Goal: Task Accomplishment & Management: Manage account settings

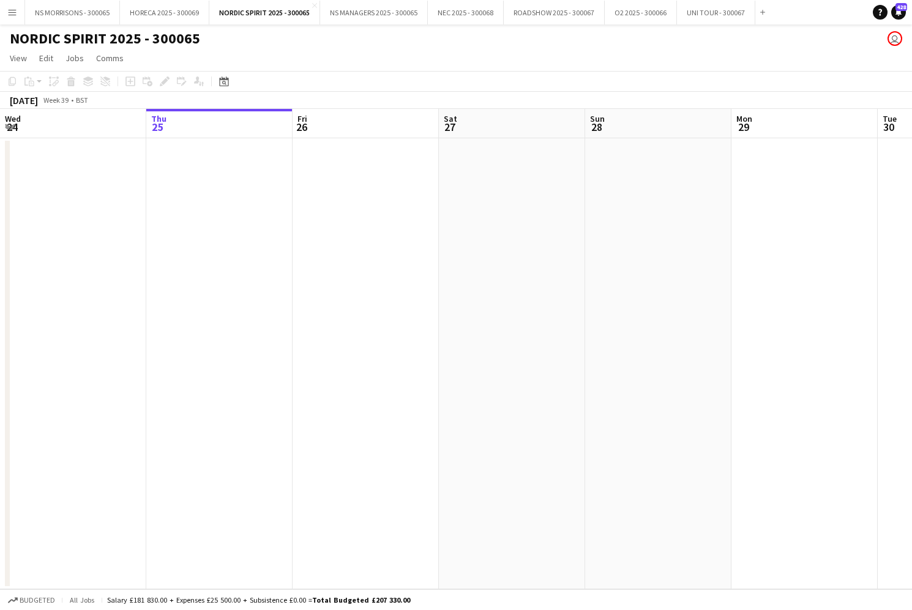
click at [10, 9] on app-icon "Menu" at bounding box center [12, 12] width 10 height 10
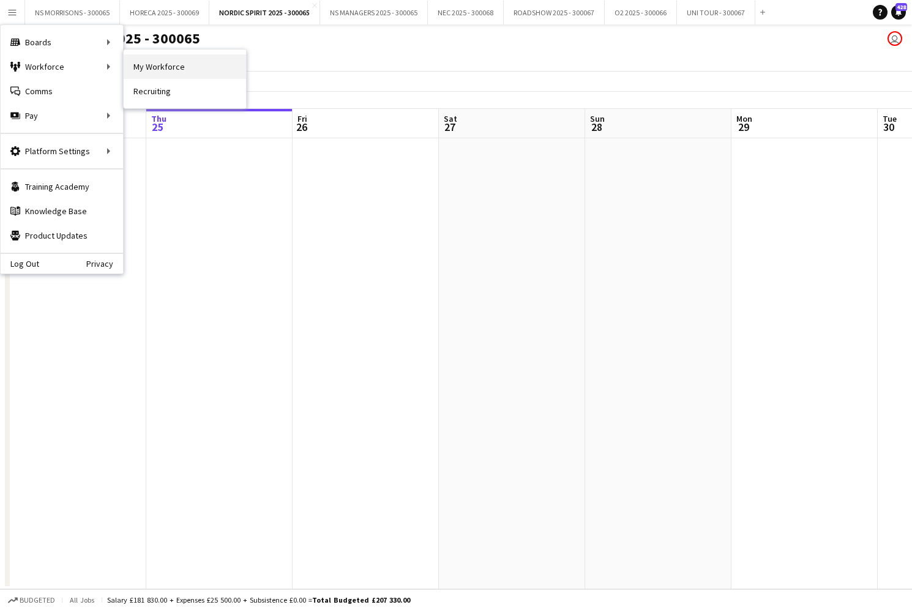
click at [180, 59] on link "My Workforce" at bounding box center [185, 66] width 122 height 24
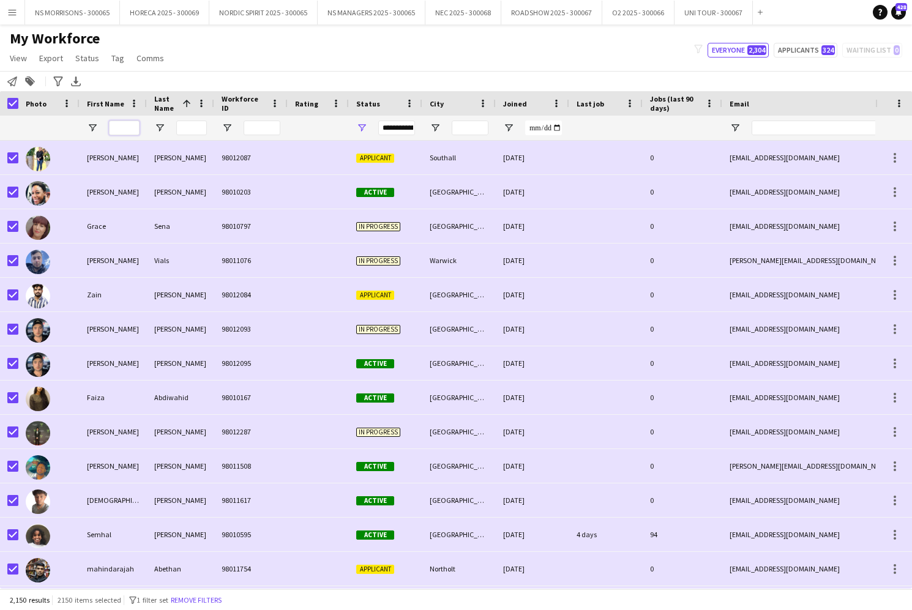
click at [116, 128] on input "First Name Filter Input" at bounding box center [124, 128] width 31 height 15
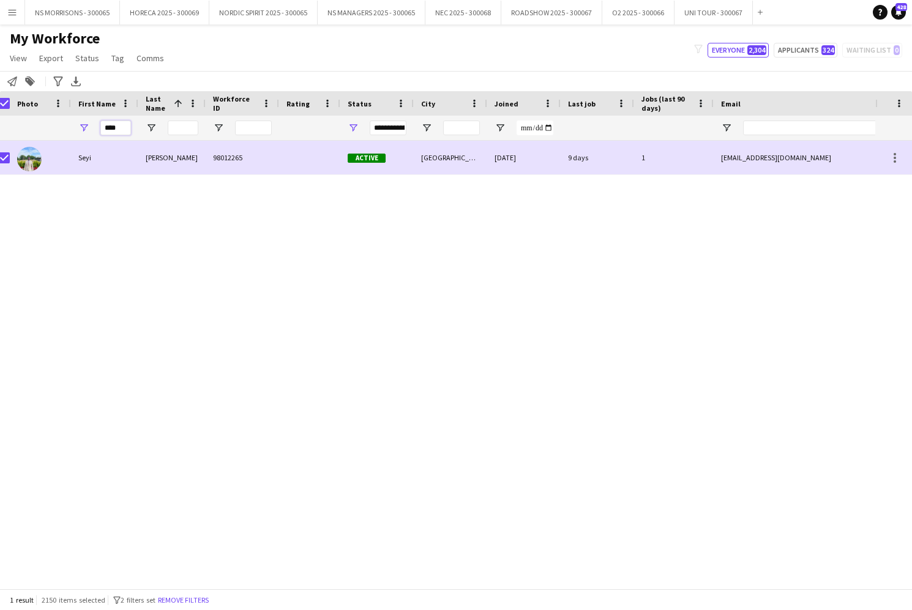
scroll to position [0, 9]
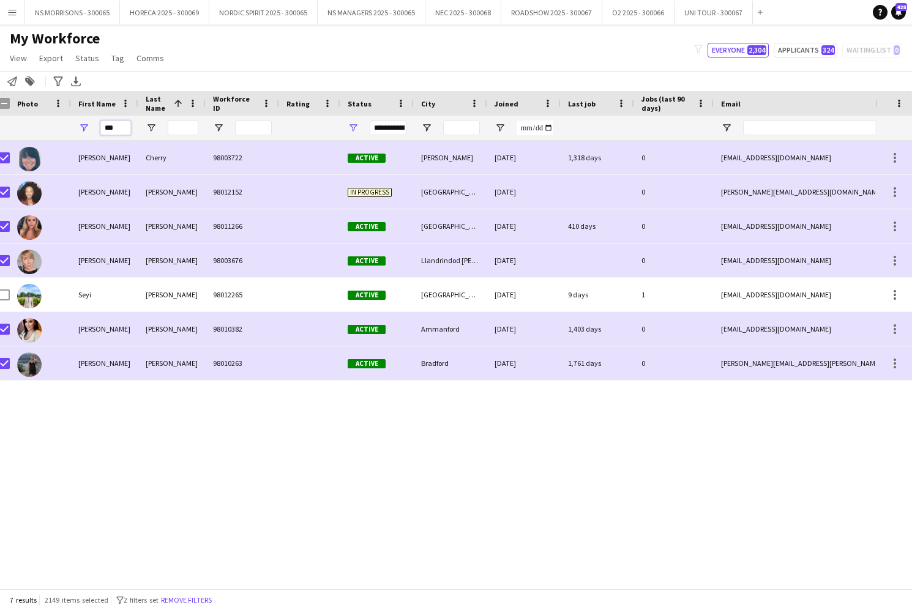
drag, startPoint x: 117, startPoint y: 130, endPoint x: 88, endPoint y: 130, distance: 29.4
click at [89, 130] on div "***" at bounding box center [104, 128] width 67 height 24
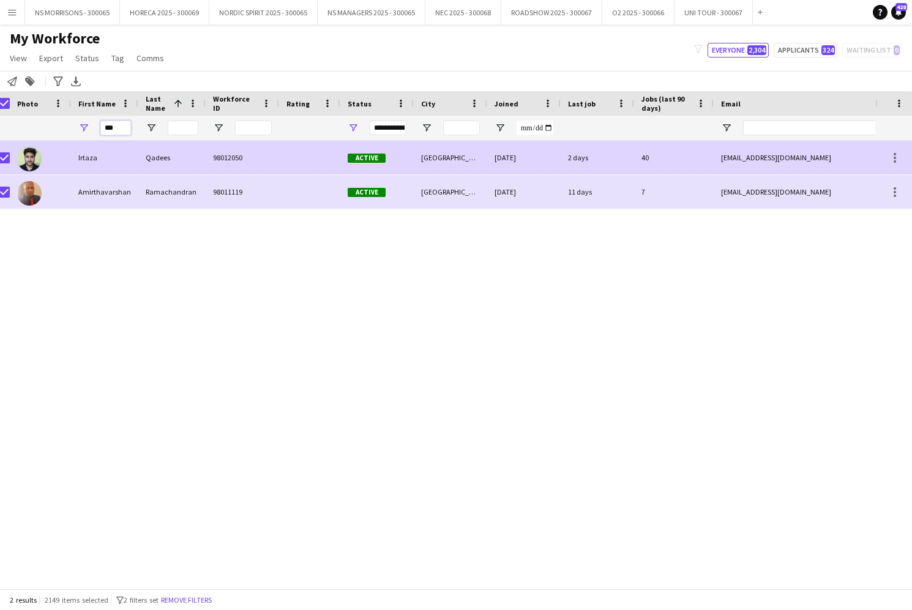
type input "***"
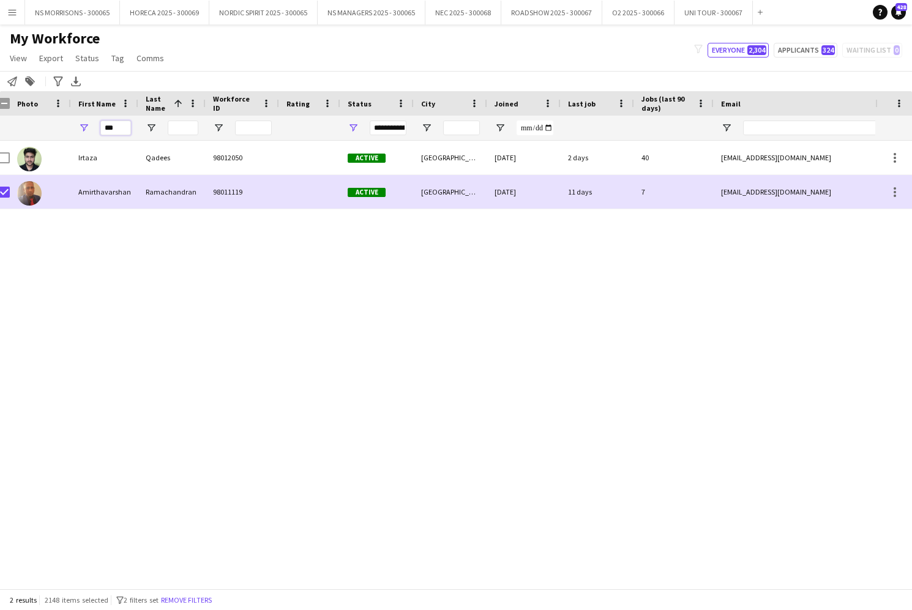
drag, startPoint x: 115, startPoint y: 129, endPoint x: 95, endPoint y: 130, distance: 19.6
click at [95, 130] on div "***" at bounding box center [104, 128] width 67 height 24
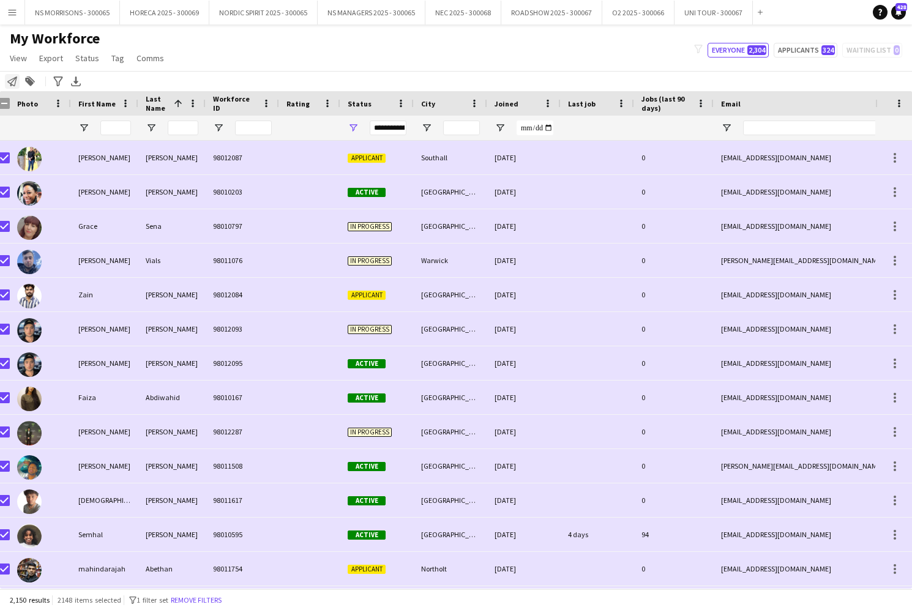
click at [13, 82] on icon "Notify workforce" at bounding box center [12, 81] width 10 height 10
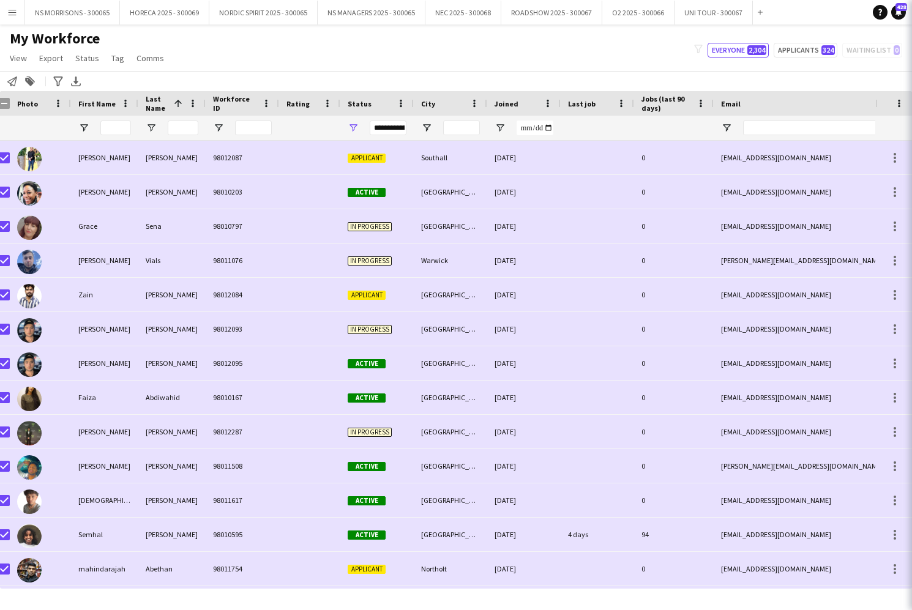
scroll to position [0, 0]
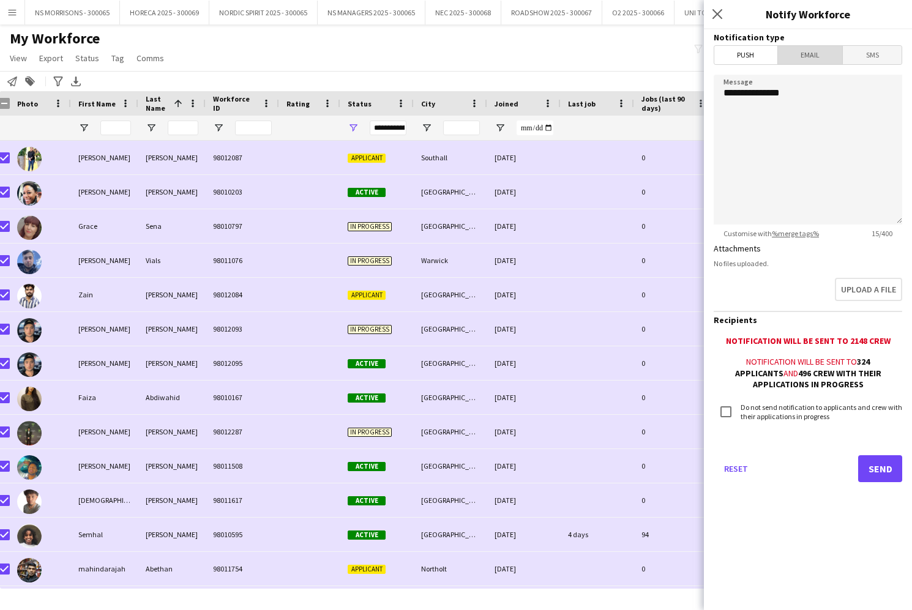
drag, startPoint x: 817, startPoint y: 50, endPoint x: 813, endPoint y: 60, distance: 10.7
click at [817, 50] on span "Email" at bounding box center [810, 55] width 65 height 18
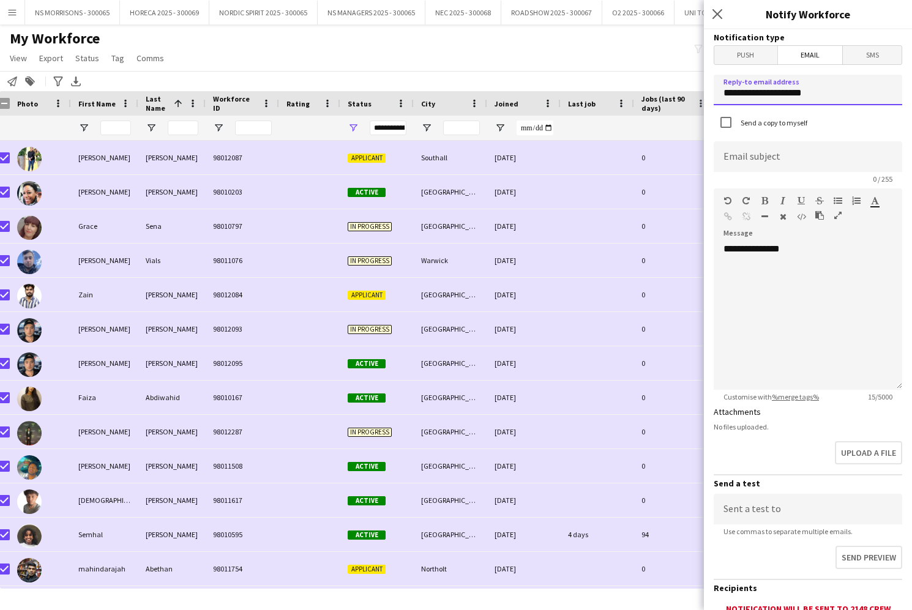
drag, startPoint x: 824, startPoint y: 95, endPoint x: 719, endPoint y: 91, distance: 104.7
type input "**********"
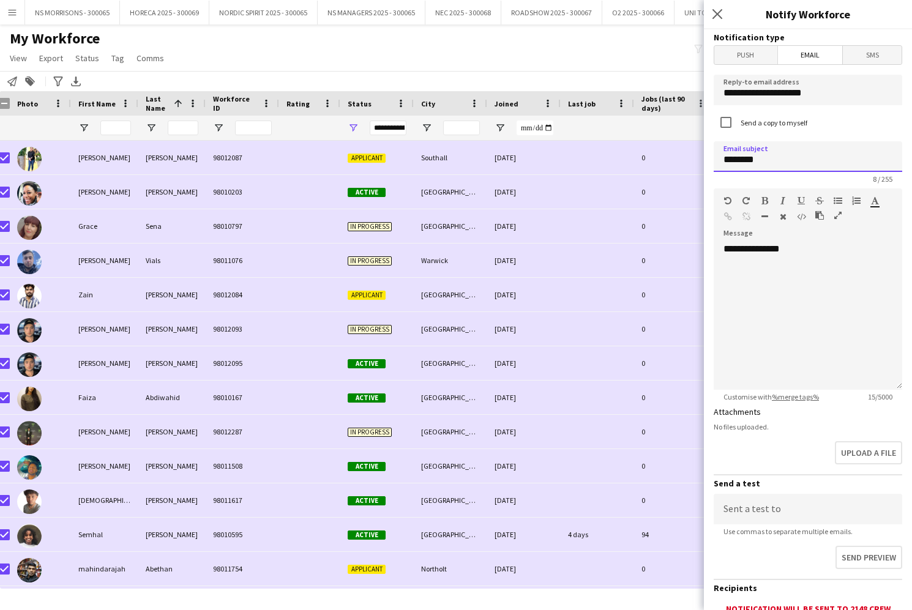
type input "********"
click at [803, 253] on div "**********" at bounding box center [807, 316] width 188 height 147
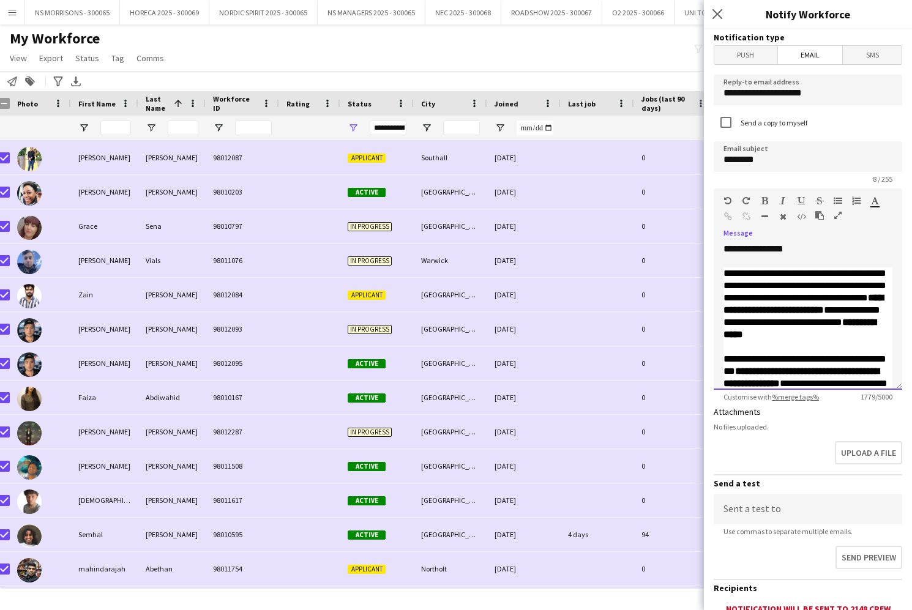
scroll to position [675, 0]
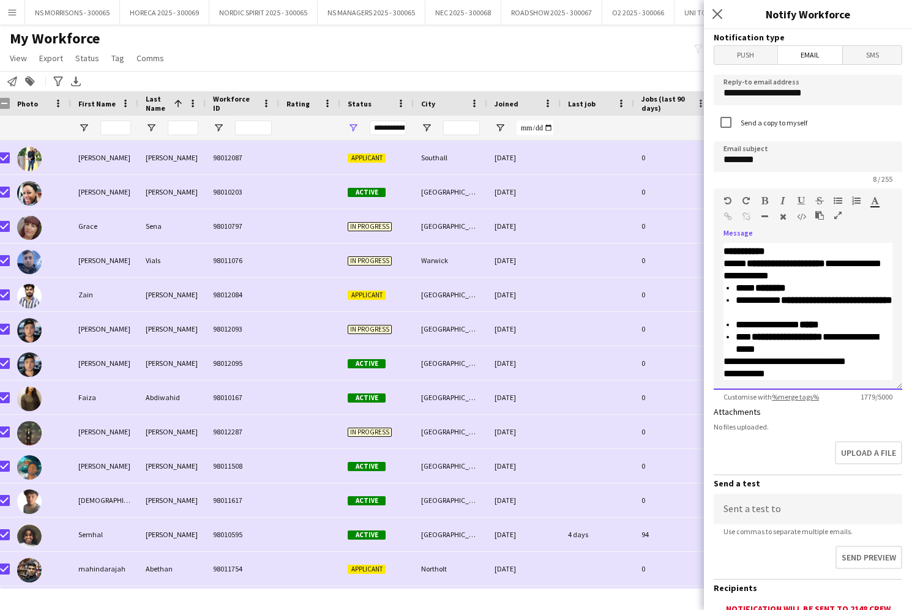
click at [821, 353] on div "**********" at bounding box center [813, 343] width 157 height 24
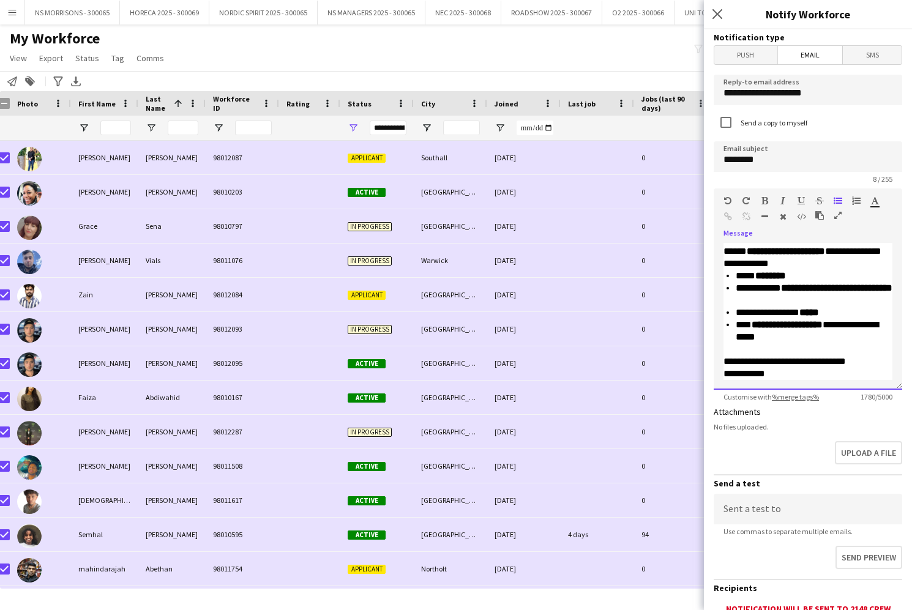
scroll to position [688, 0]
click at [738, 371] on div "**********" at bounding box center [807, 374] width 169 height 12
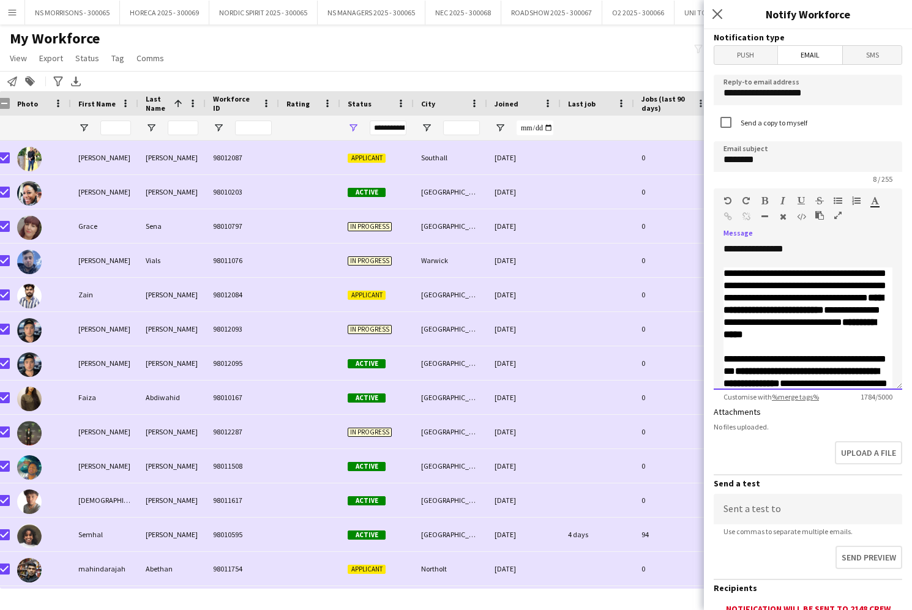
scroll to position [0, 0]
click at [850, 348] on div "**********" at bounding box center [807, 310] width 169 height 86
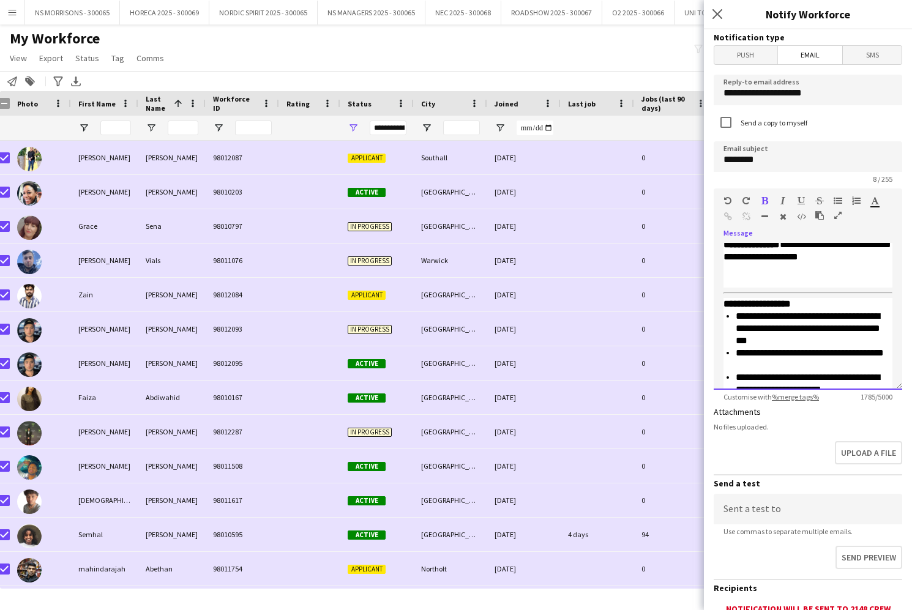
scroll to position [213, 0]
click at [882, 281] on div "**********" at bounding box center [807, 219] width 169 height 135
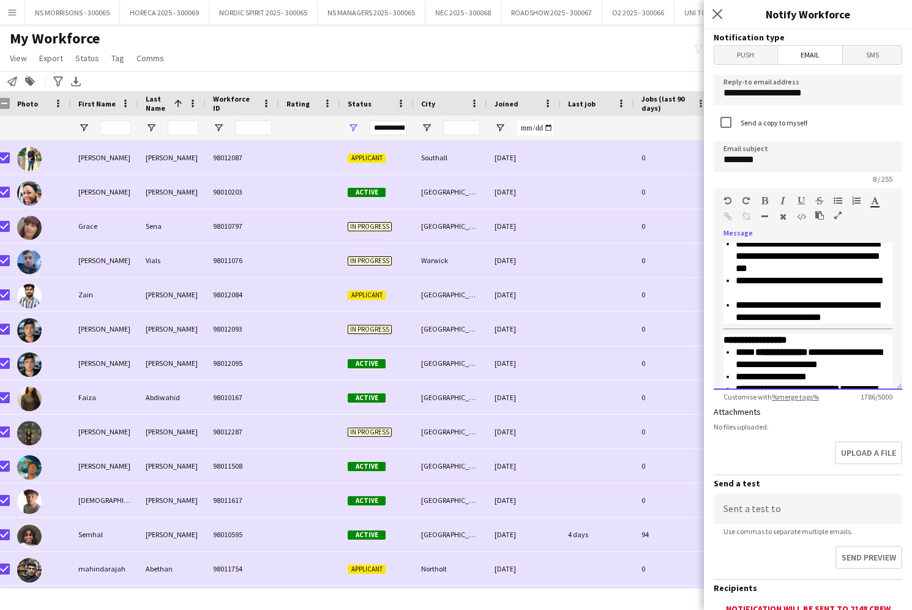
scroll to position [304, 0]
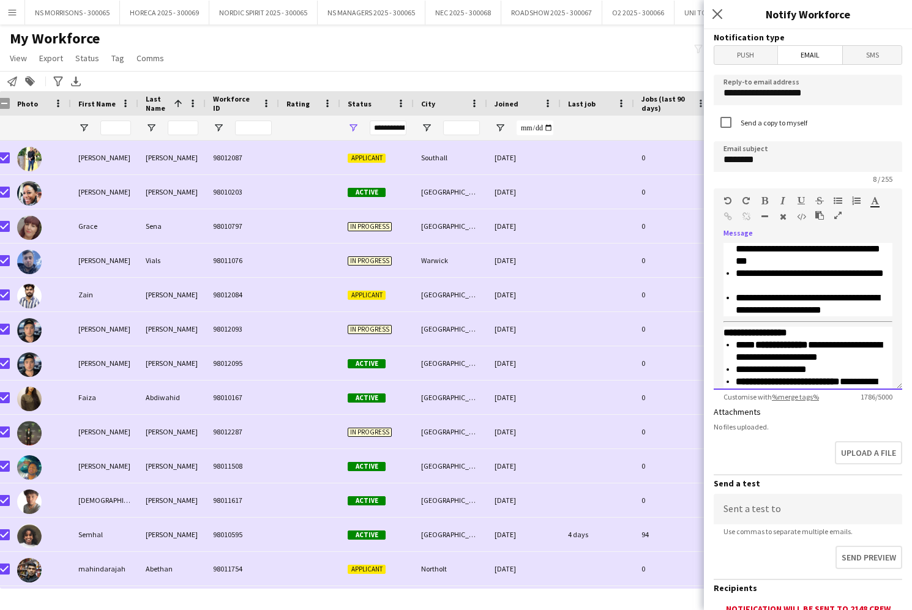
click at [880, 311] on div "**********" at bounding box center [813, 304] width 157 height 24
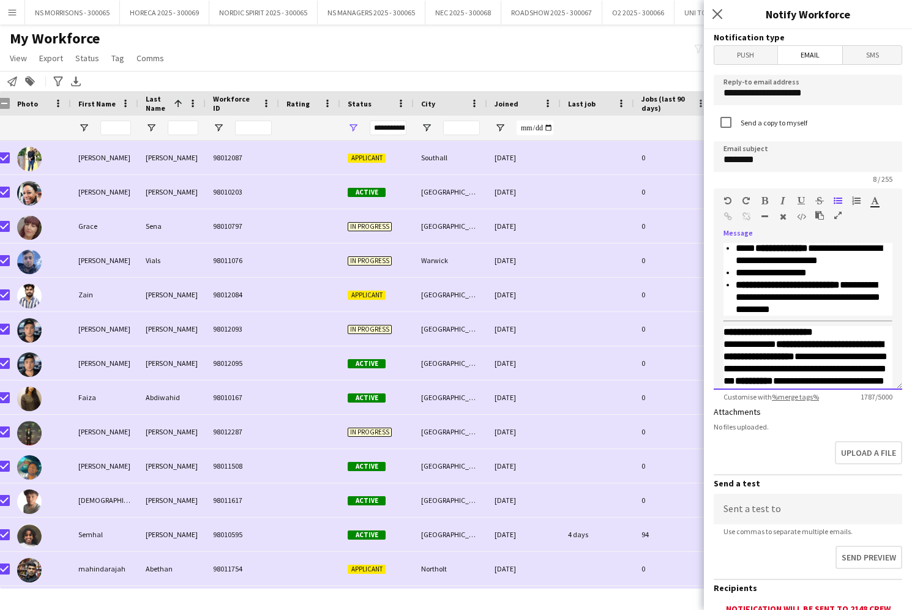
click at [870, 308] on div "**********" at bounding box center [813, 297] width 157 height 37
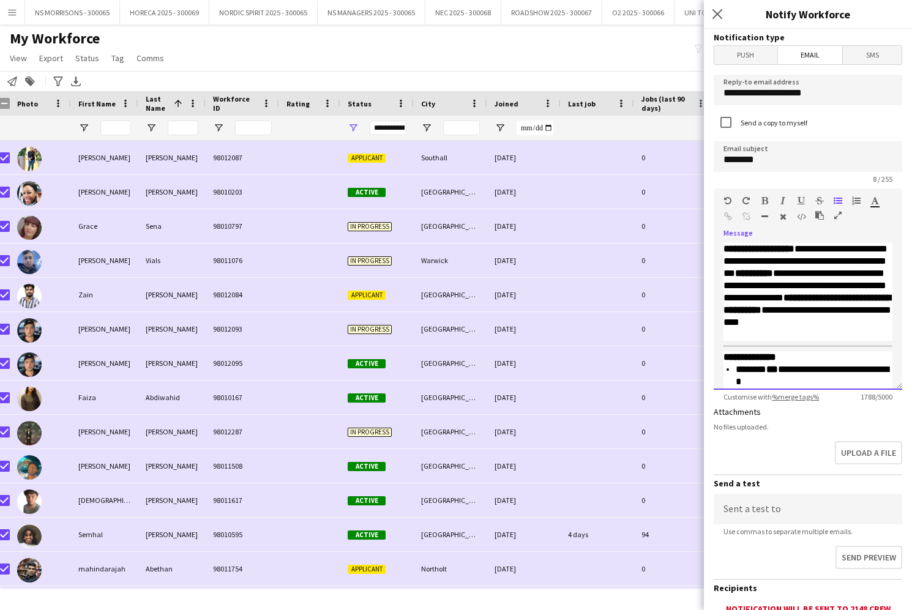
scroll to position [537, 0]
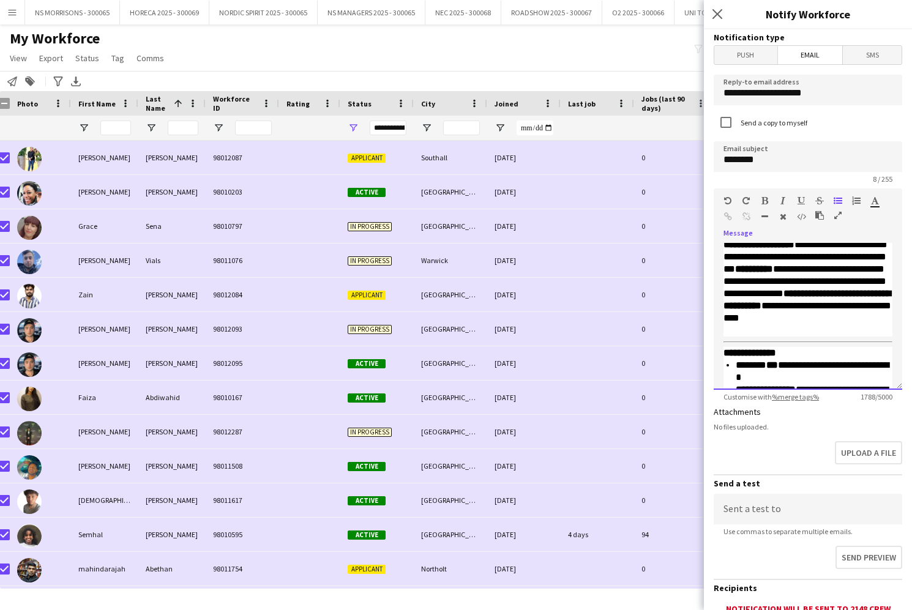
click at [835, 330] on div "**********" at bounding box center [807, 281] width 169 height 110
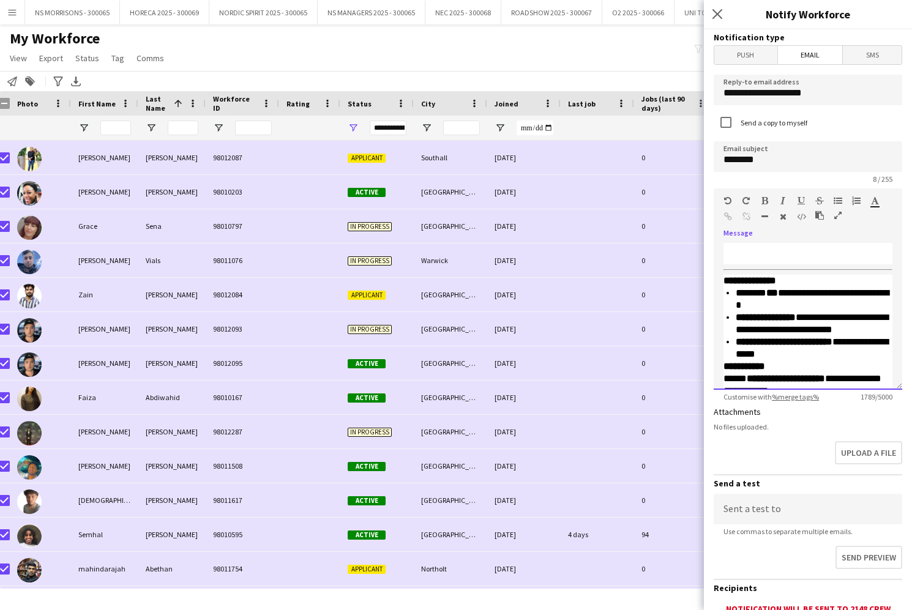
scroll to position [669, 0]
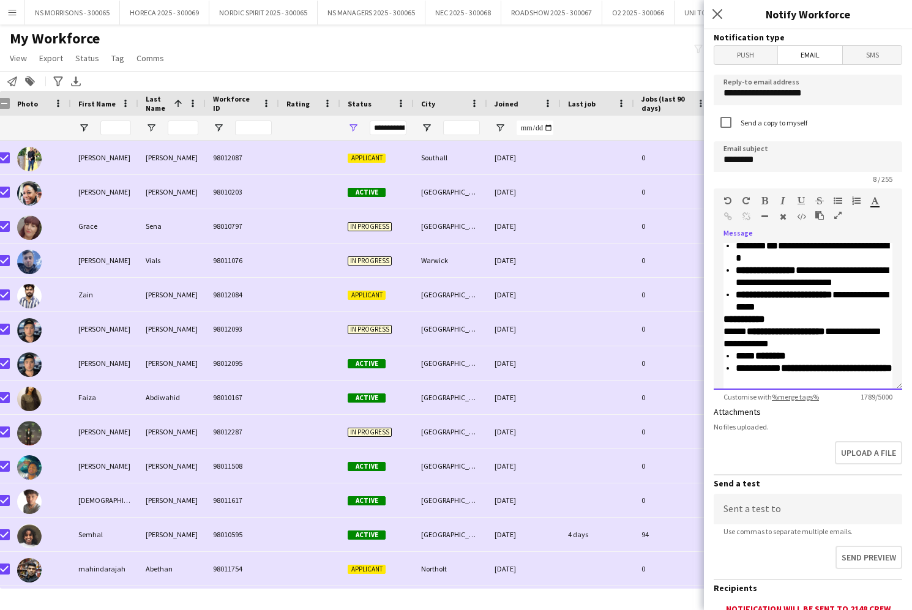
click at [841, 308] on div "**********" at bounding box center [813, 301] width 157 height 24
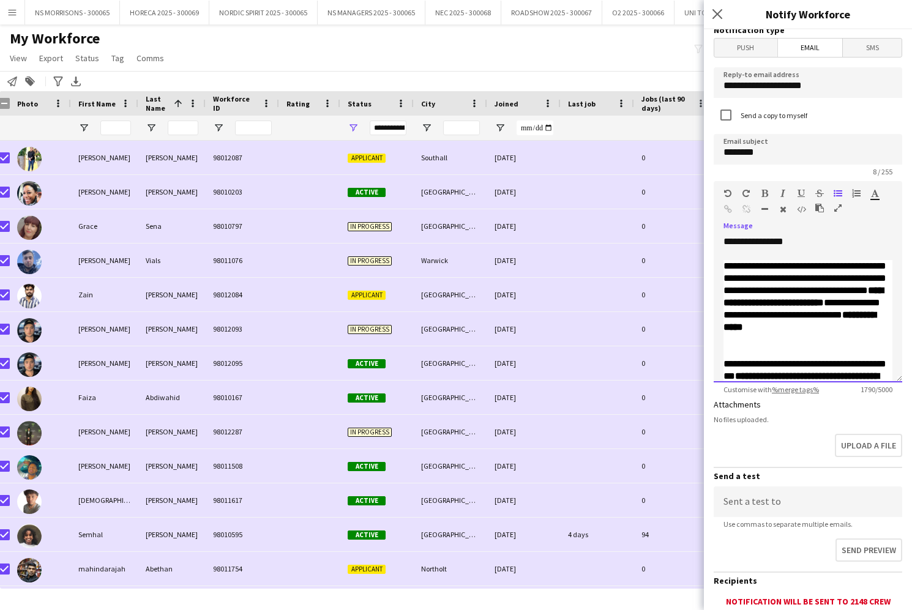
scroll to position [0, 0]
drag, startPoint x: 767, startPoint y: 155, endPoint x: 712, endPoint y: 155, distance: 55.1
click at [712, 155] on form "**********" at bounding box center [808, 399] width 208 height 755
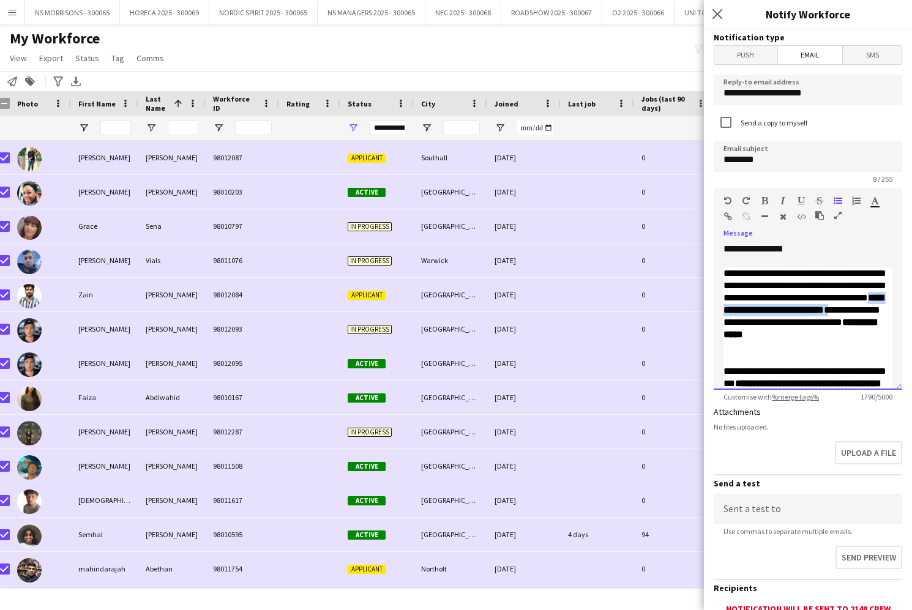
drag, startPoint x: 883, startPoint y: 322, endPoint x: 720, endPoint y: 323, distance: 162.8
click at [720, 323] on div "**********" at bounding box center [807, 316] width 188 height 147
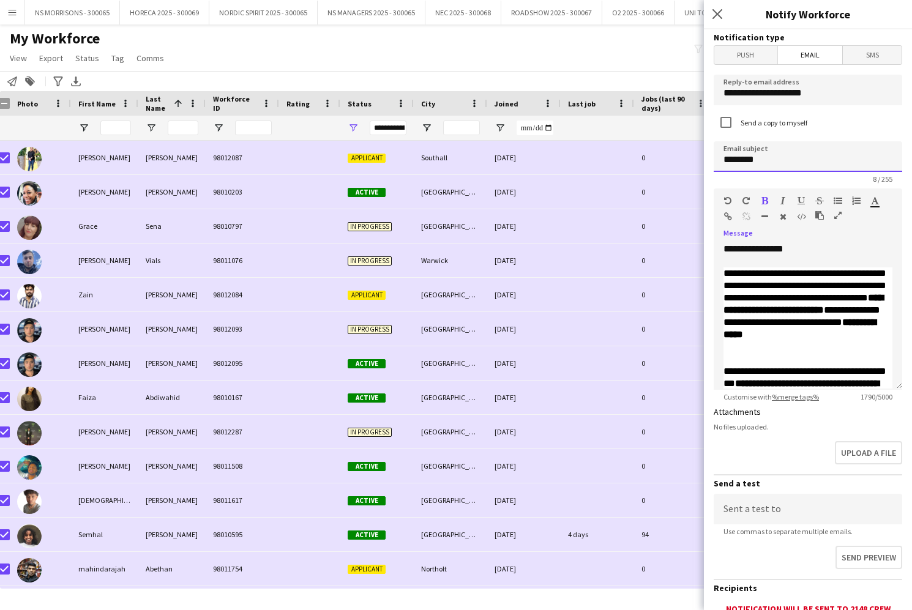
click at [737, 161] on input "********" at bounding box center [807, 156] width 188 height 31
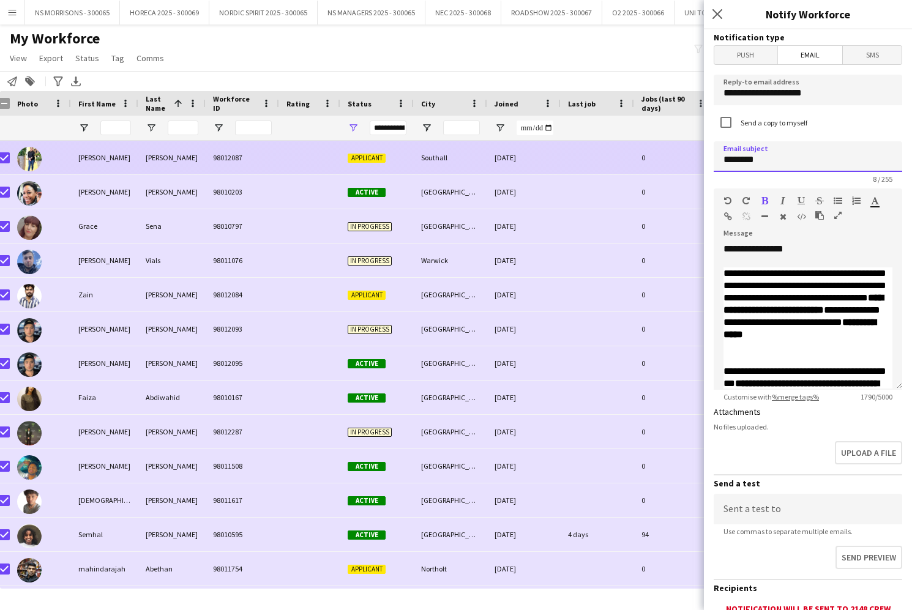
drag, startPoint x: 768, startPoint y: 161, endPoint x: 697, endPoint y: 162, distance: 71.6
click at [697, 162] on body "Menu Boards Boards Boards All jobs Status Workforce Workforce My Workforce Recr…" at bounding box center [456, 305] width 912 height 610
type input "*"
paste input "**********"
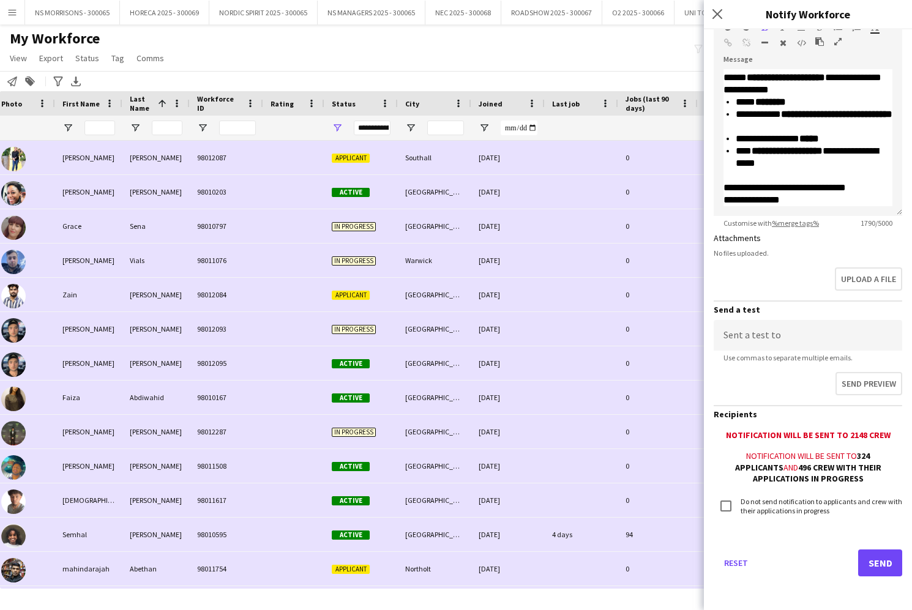
type input "**********"
click at [879, 557] on button "Send" at bounding box center [880, 562] width 44 height 27
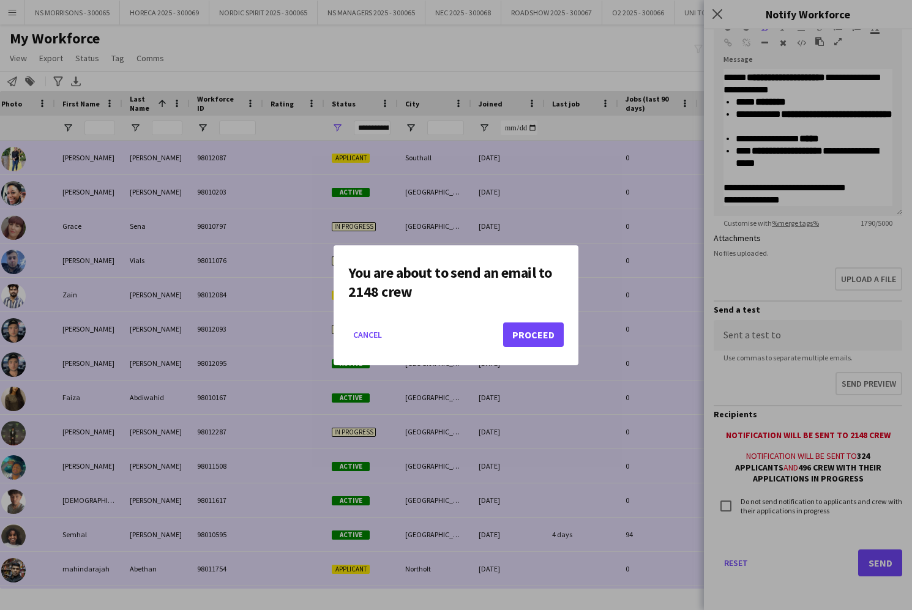
click at [529, 333] on button "Proceed" at bounding box center [533, 334] width 61 height 24
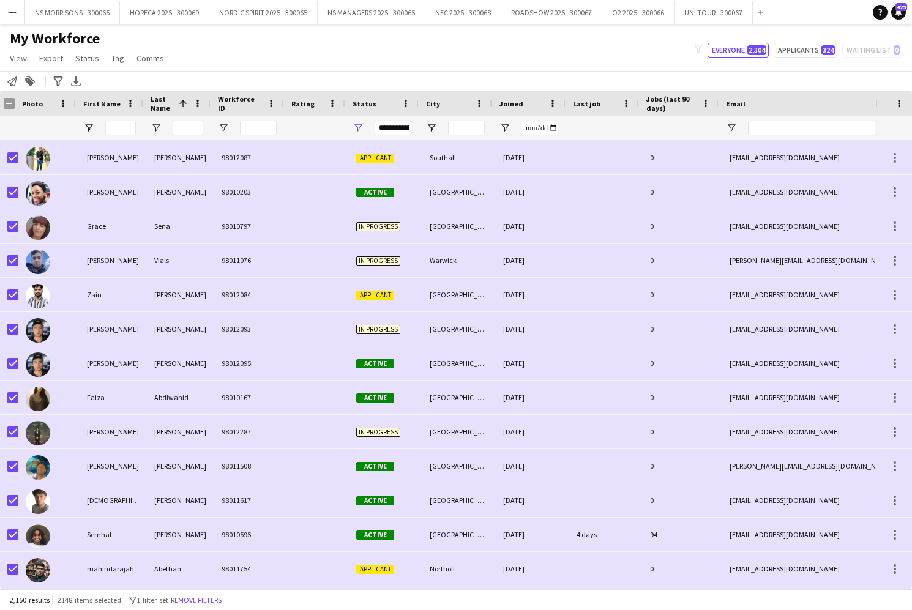
scroll to position [0, -1]
drag, startPoint x: 12, startPoint y: 14, endPoint x: 18, endPoint y: 27, distance: 14.2
click at [12, 14] on app-icon "Menu" at bounding box center [12, 12] width 10 height 10
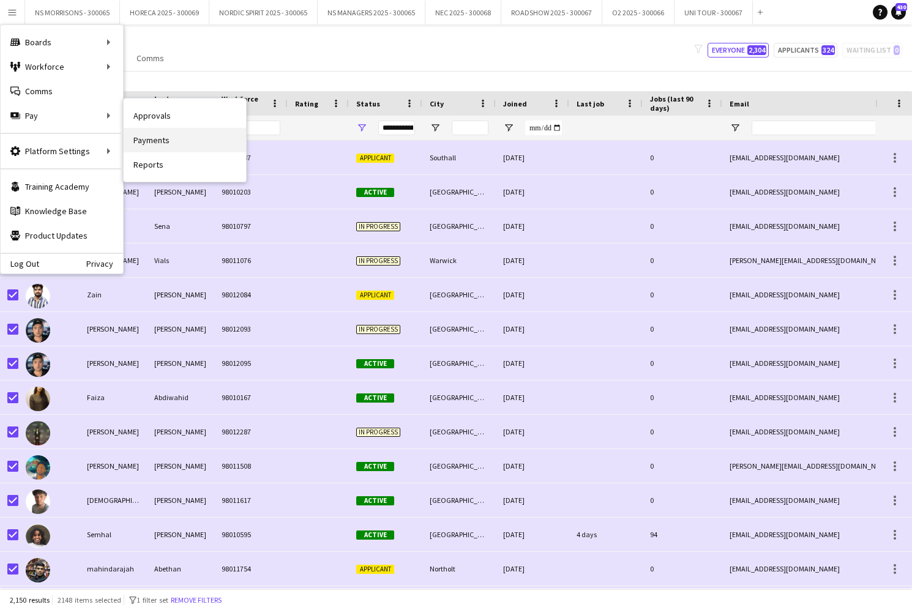
click at [167, 132] on link "Payments" at bounding box center [185, 140] width 122 height 24
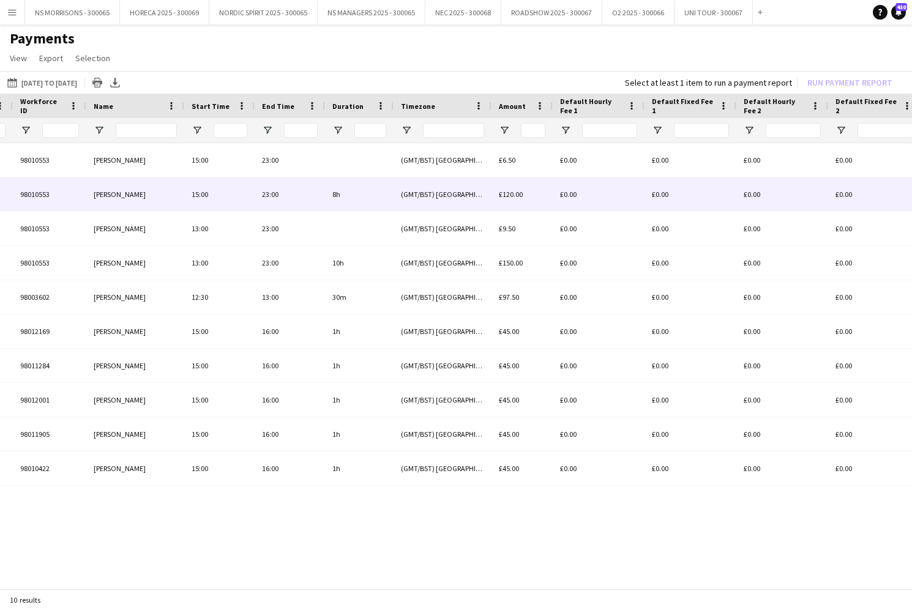
scroll to position [0, 246]
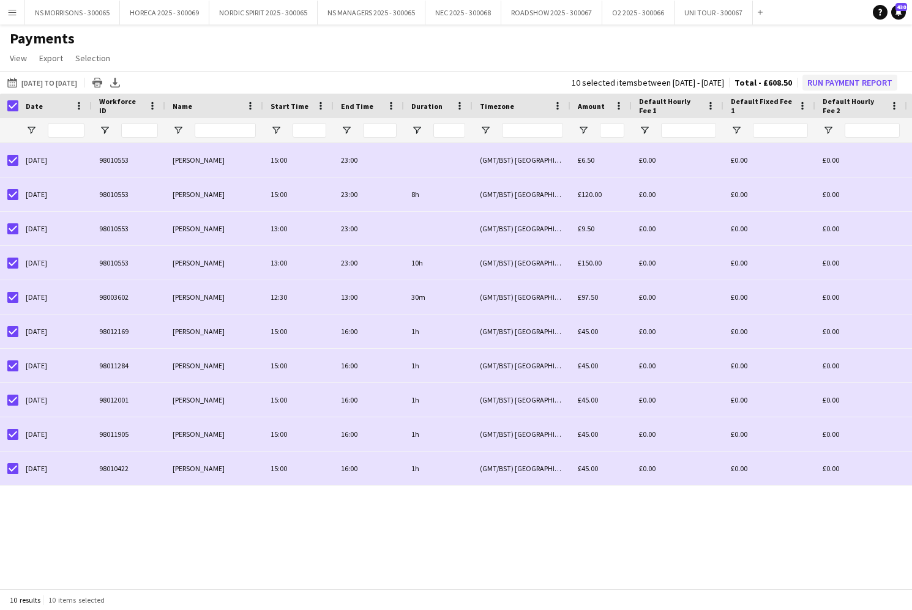
click at [882, 87] on button "Run Payment Report" at bounding box center [849, 83] width 95 height 16
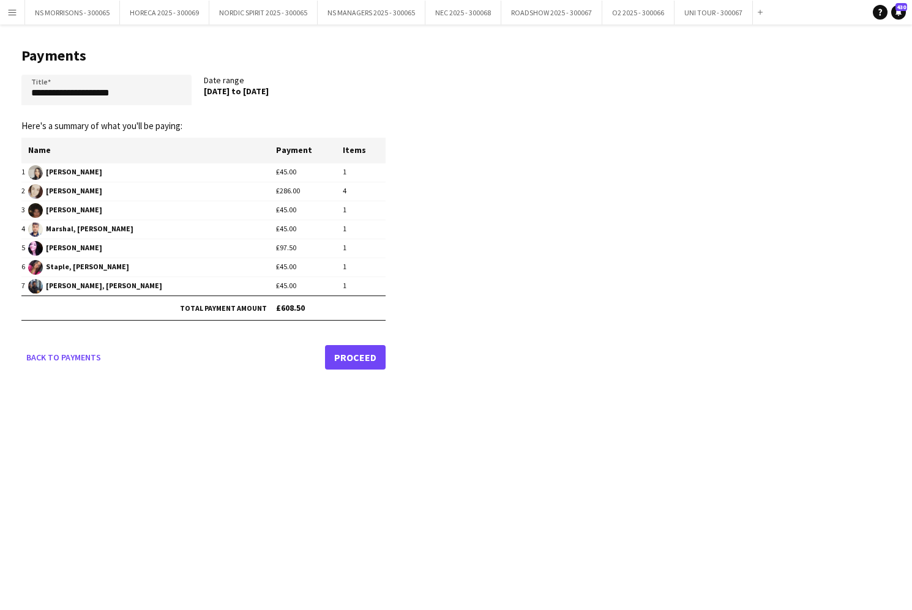
click at [341, 353] on link "Proceed" at bounding box center [355, 357] width 61 height 24
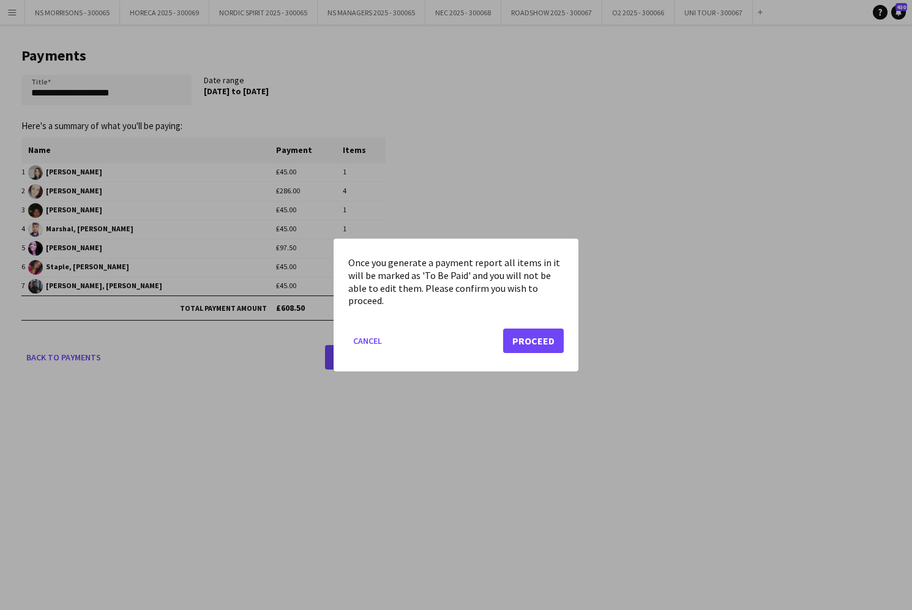
click at [524, 343] on button "Proceed" at bounding box center [533, 341] width 61 height 24
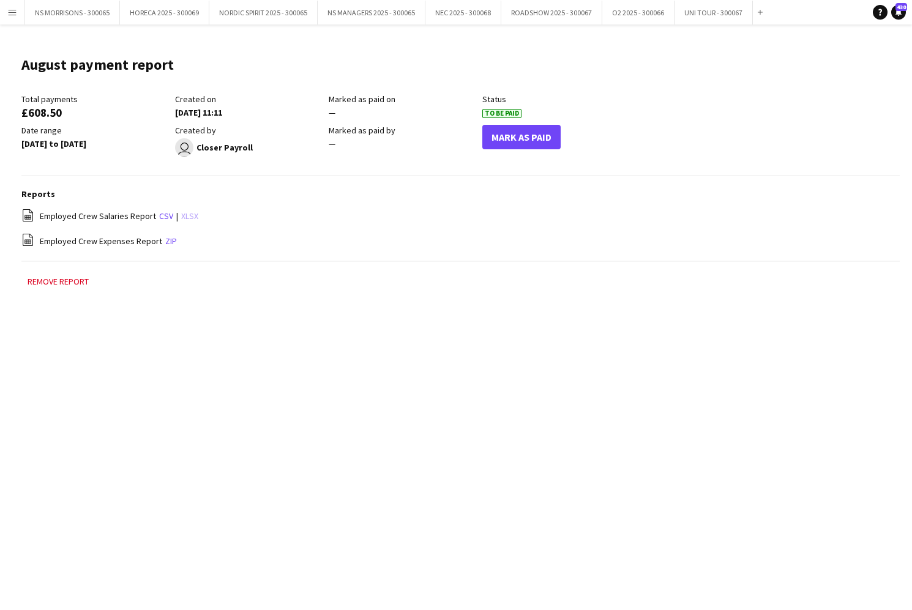
click at [186, 214] on link "xlsx" at bounding box center [189, 215] width 17 height 11
click at [9, 13] on app-icon "Menu" at bounding box center [12, 12] width 10 height 10
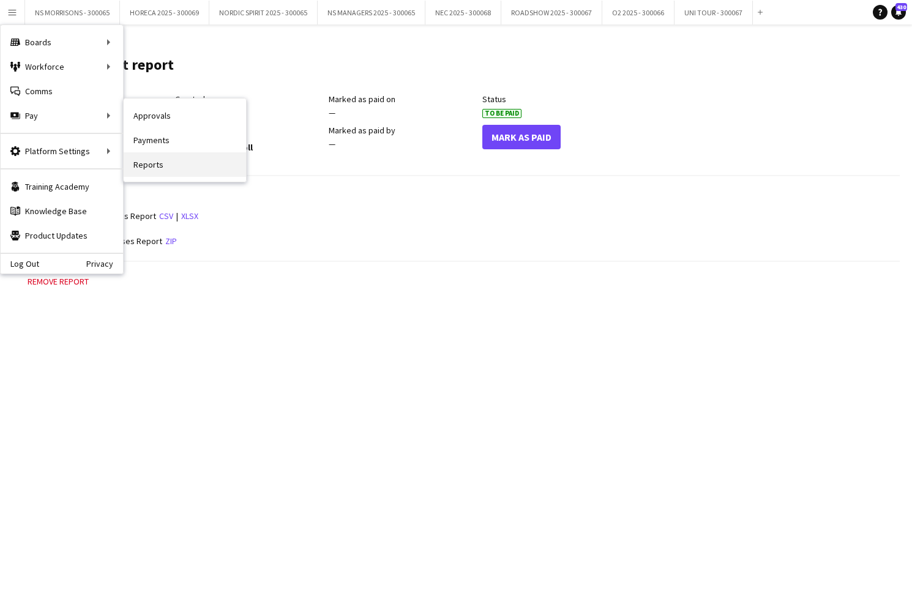
click at [164, 166] on link "Reports" at bounding box center [185, 164] width 122 height 24
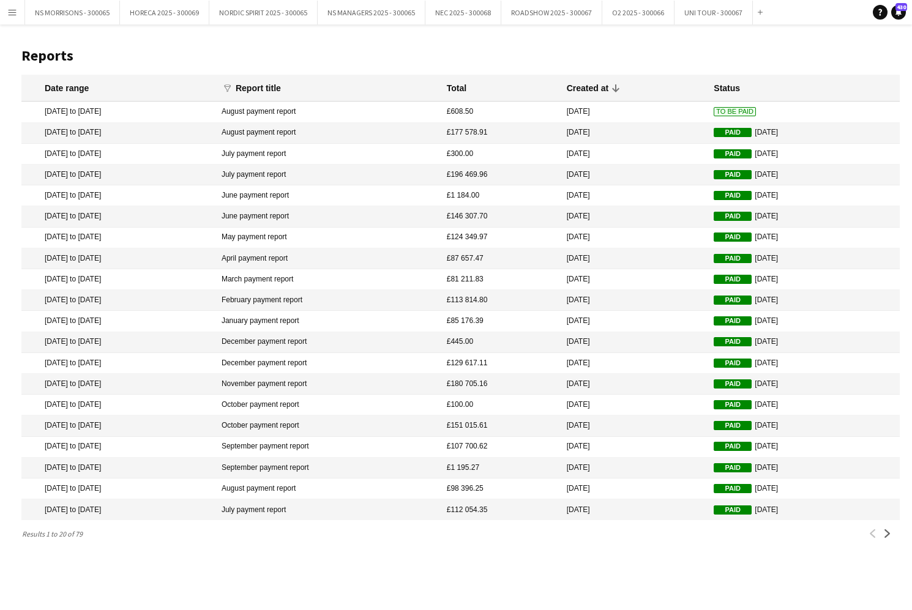
click at [19, 16] on button "Menu" at bounding box center [12, 12] width 24 height 24
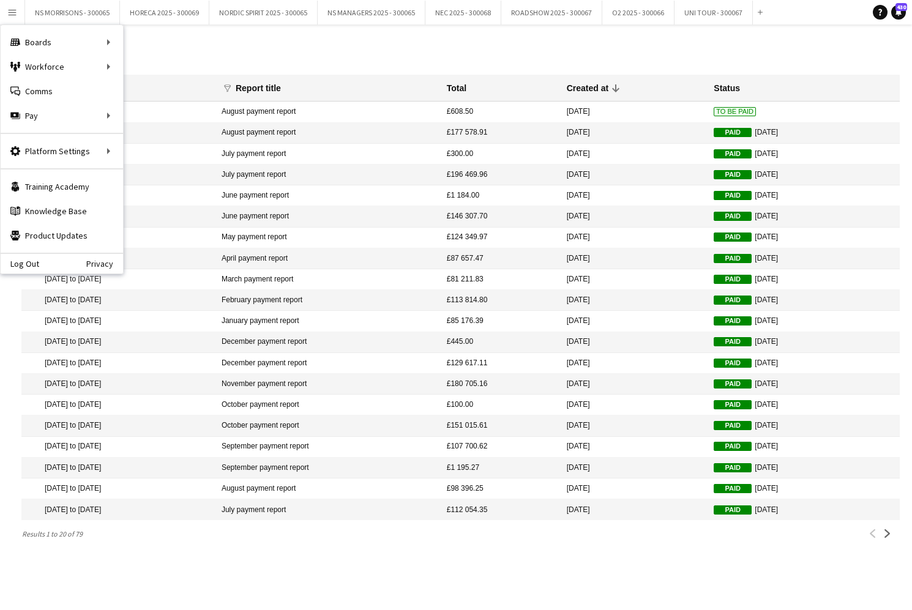
click at [270, 42] on header "Reports" at bounding box center [460, 56] width 878 height 38
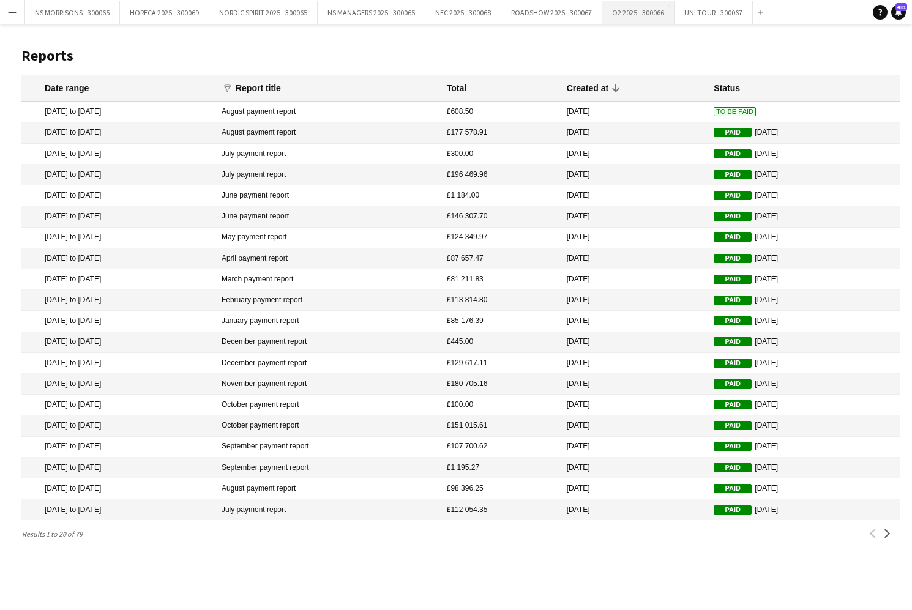
click at [641, 13] on button "O2 2025 - 300066 Close" at bounding box center [638, 13] width 72 height 24
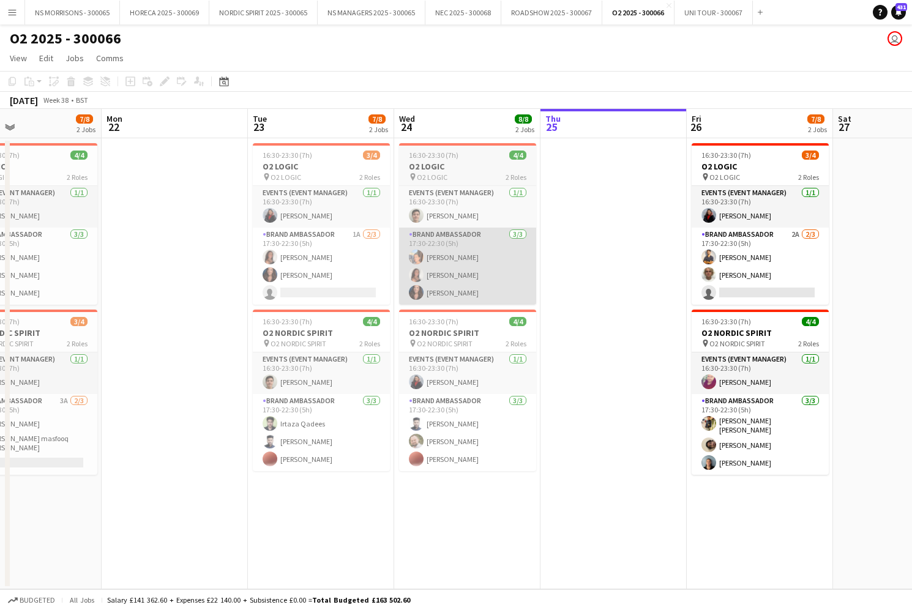
scroll to position [0, 542]
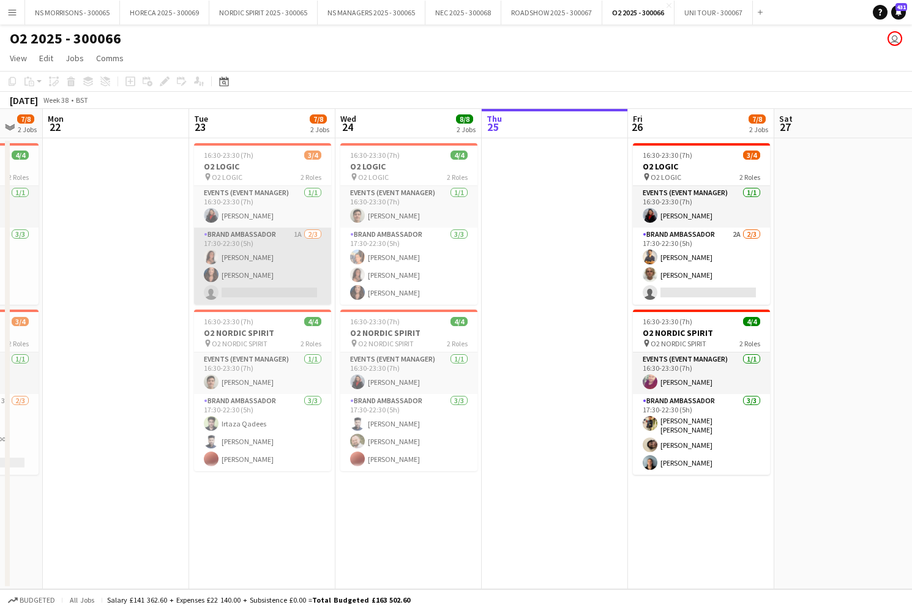
click at [237, 291] on app-card-role "Brand Ambassador 1A [DATE] 17:30-22:30 (5h) [PERSON_NAME] [PERSON_NAME] single-…" at bounding box center [262, 266] width 137 height 77
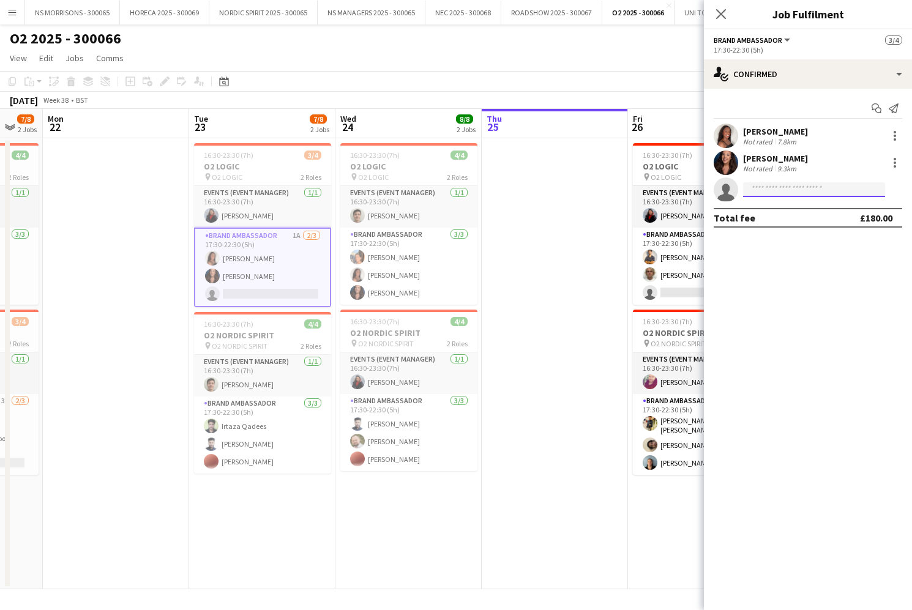
click at [768, 188] on input at bounding box center [814, 189] width 142 height 15
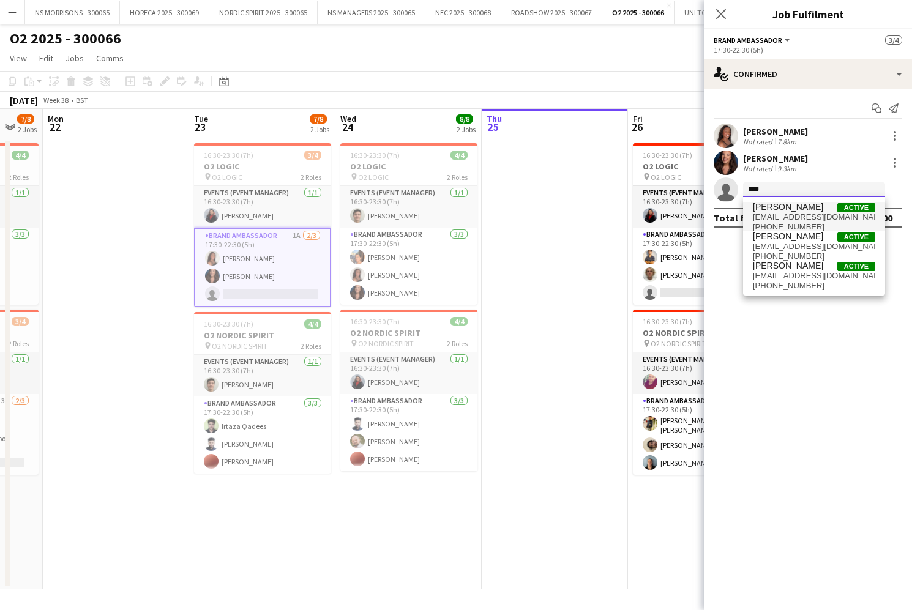
type input "****"
click at [783, 216] on span "[EMAIL_ADDRESS][DOMAIN_NAME]" at bounding box center [814, 217] width 122 height 10
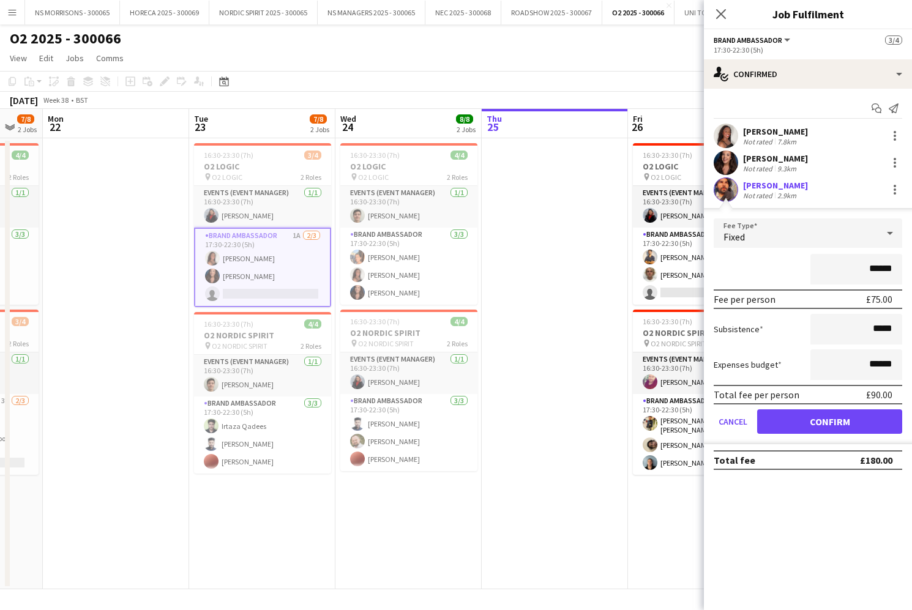
click at [803, 424] on button "Confirm" at bounding box center [829, 421] width 145 height 24
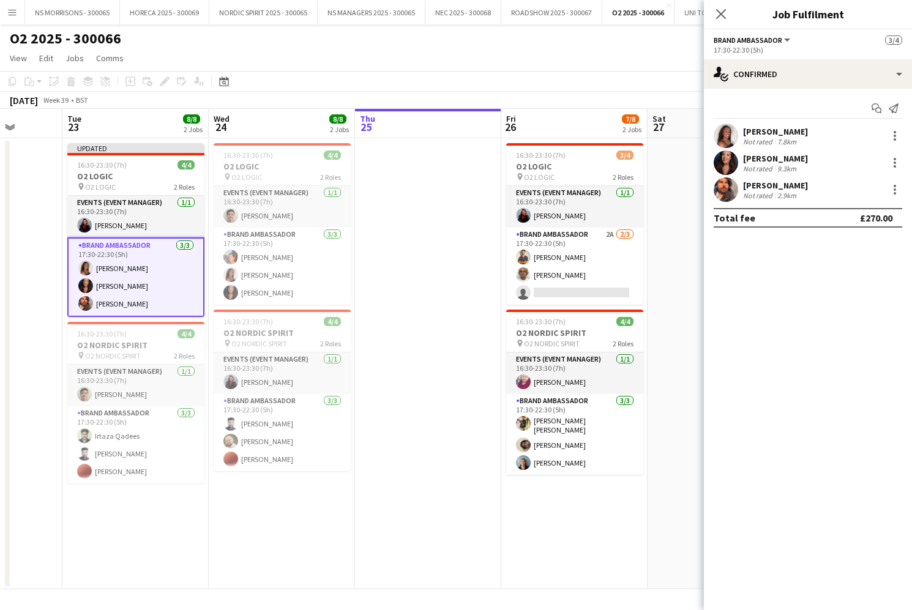
scroll to position [0, 373]
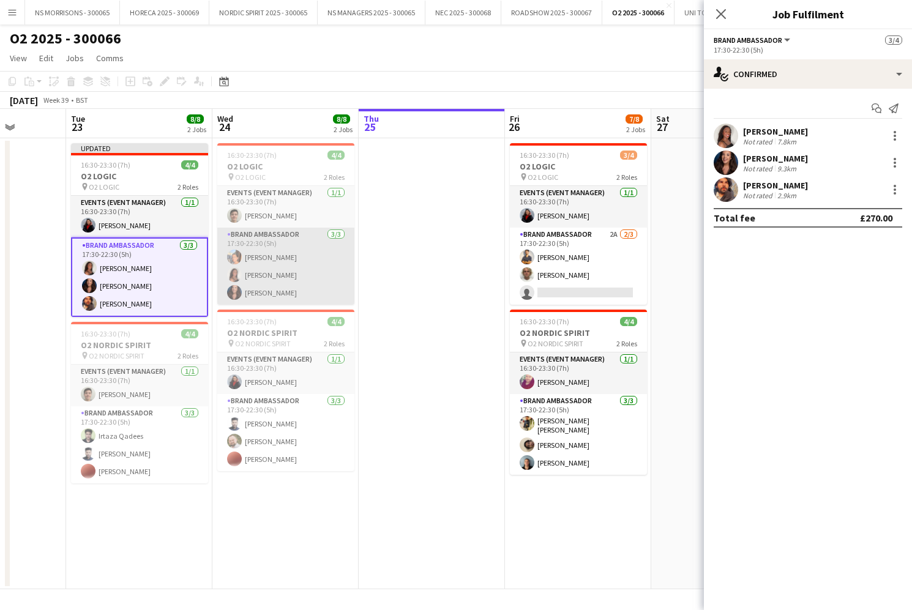
click at [307, 274] on app-card-role "Brand Ambassador [DATE] 17:30-22:30 (5h) [PERSON_NAME] [PERSON_NAME] [PERSON_NA…" at bounding box center [285, 266] width 137 height 77
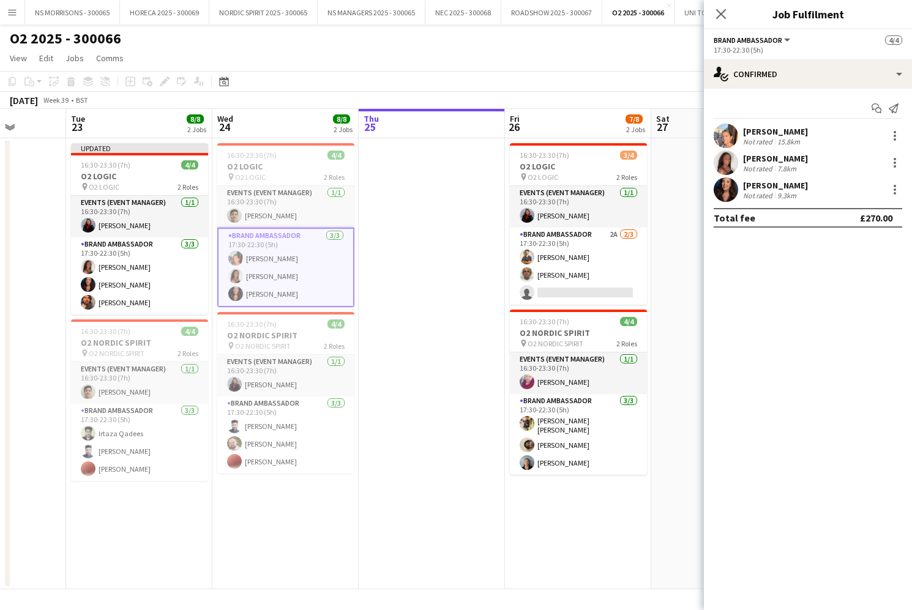
scroll to position [0, 0]
click at [894, 135] on div at bounding box center [894, 136] width 2 height 2
drag, startPoint x: 825, startPoint y: 271, endPoint x: 833, endPoint y: 256, distance: 17.5
click at [825, 270] on span "Remove" at bounding box center [834, 275] width 37 height 10
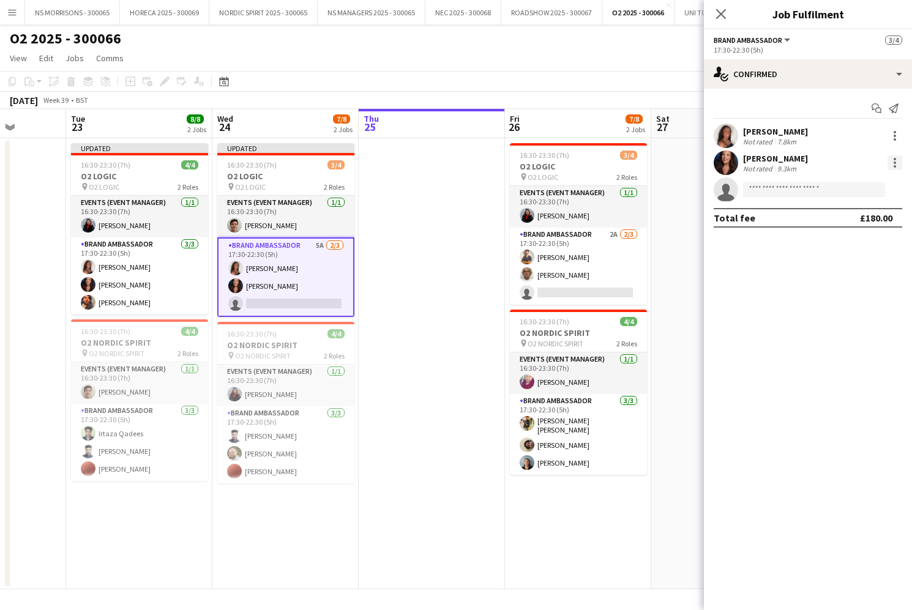
click at [890, 160] on div at bounding box center [894, 162] width 15 height 15
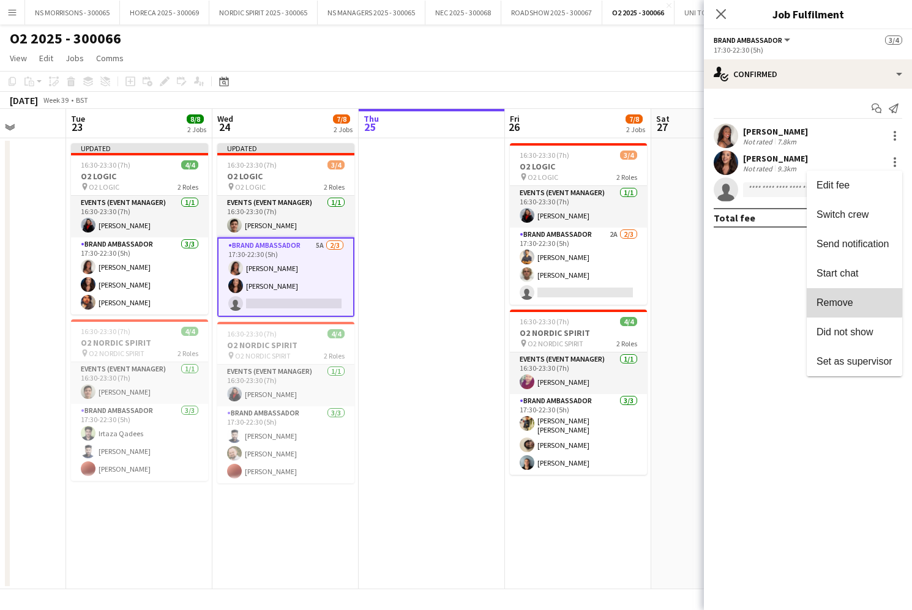
click at [838, 293] on button "Remove" at bounding box center [853, 302] width 95 height 29
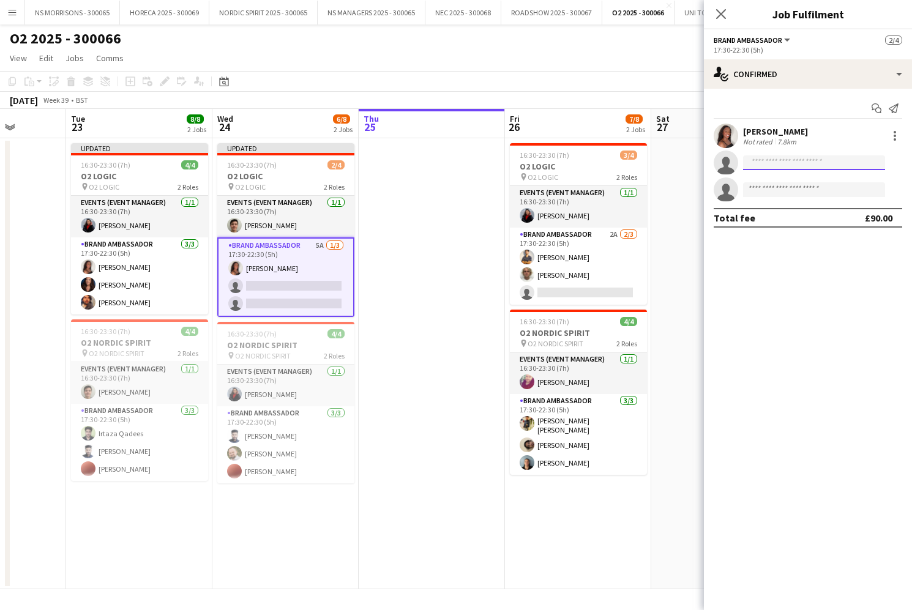
click at [810, 164] on input at bounding box center [814, 162] width 142 height 15
type input "****"
click at [833, 198] on span "[PHONE_NUMBER]" at bounding box center [814, 200] width 122 height 10
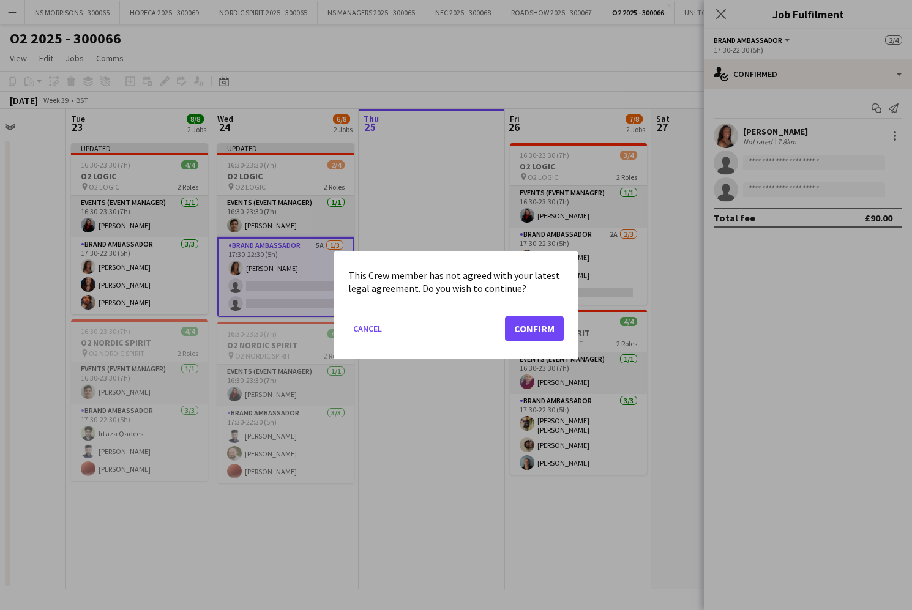
drag, startPoint x: 544, startPoint y: 324, endPoint x: 649, endPoint y: 341, distance: 106.7
click at [544, 324] on button "Confirm" at bounding box center [534, 328] width 59 height 24
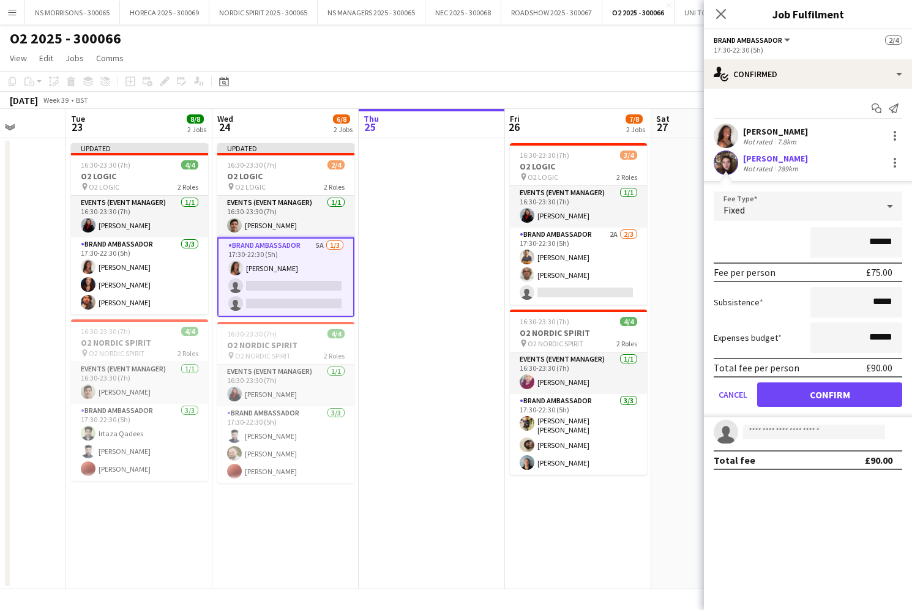
drag, startPoint x: 775, startPoint y: 391, endPoint x: 792, endPoint y: 162, distance: 229.5
click at [777, 389] on button "Confirm" at bounding box center [829, 394] width 145 height 24
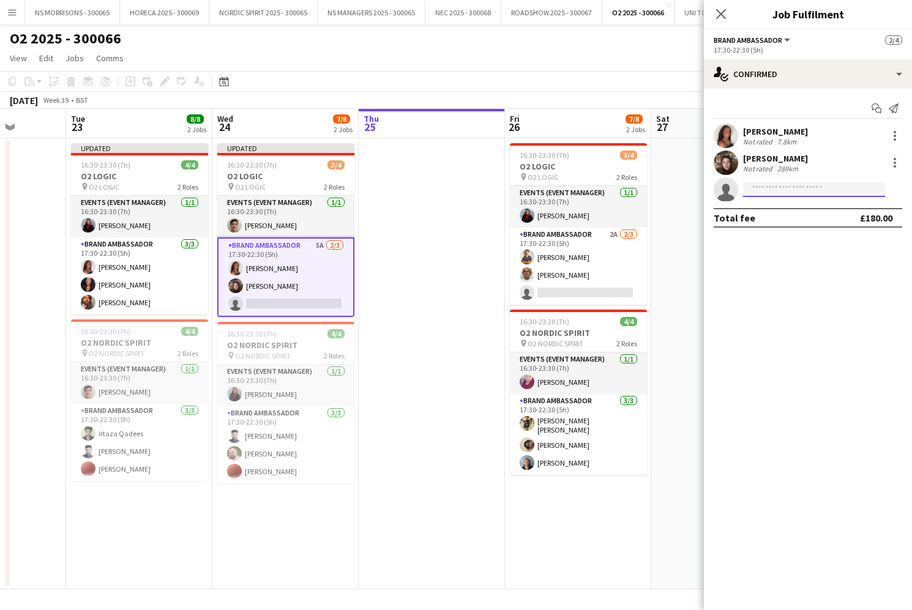
click at [769, 195] on input at bounding box center [814, 189] width 142 height 15
type input "*****"
click at [779, 215] on span "[EMAIL_ADDRESS][DOMAIN_NAME]" at bounding box center [814, 217] width 122 height 10
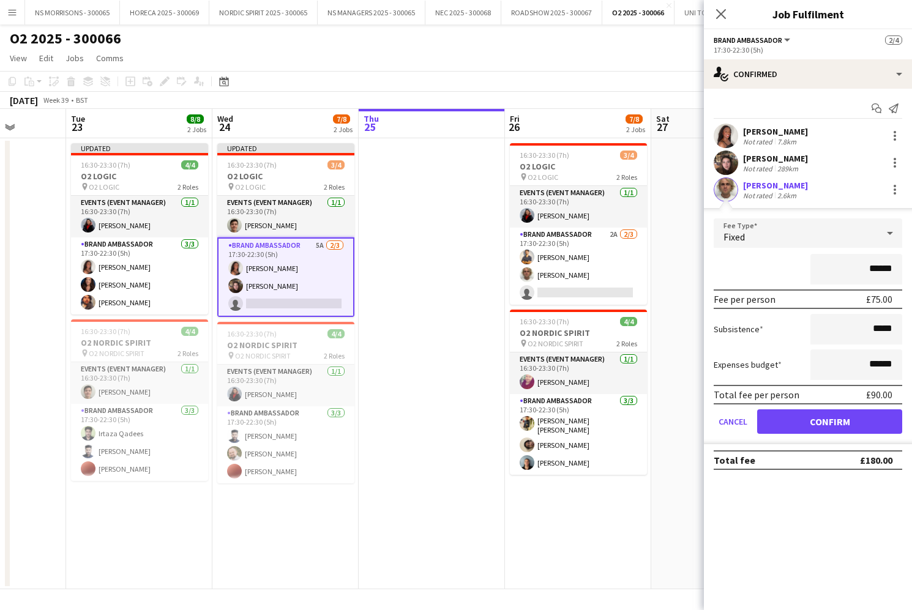
click at [778, 411] on button "Confirm" at bounding box center [829, 421] width 145 height 24
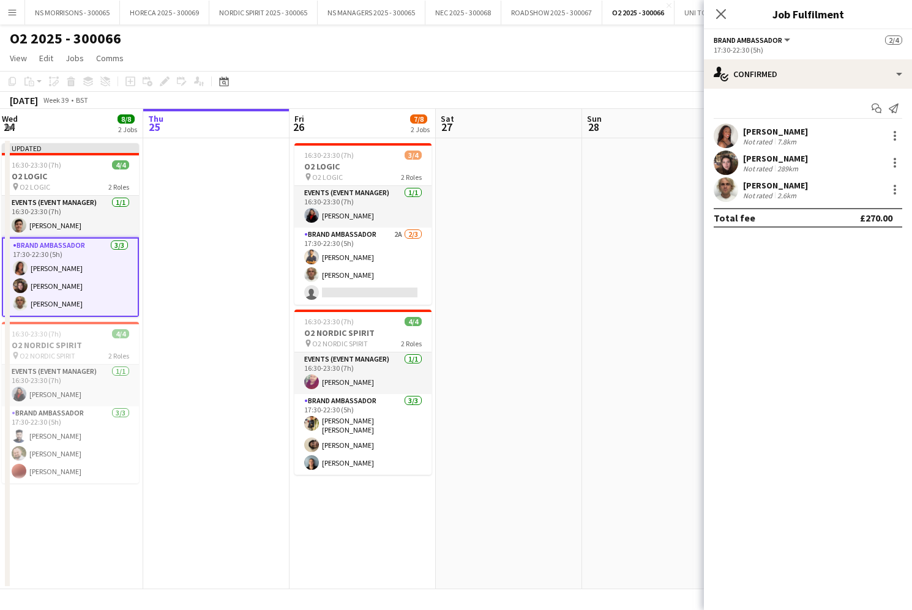
scroll to position [0, 589]
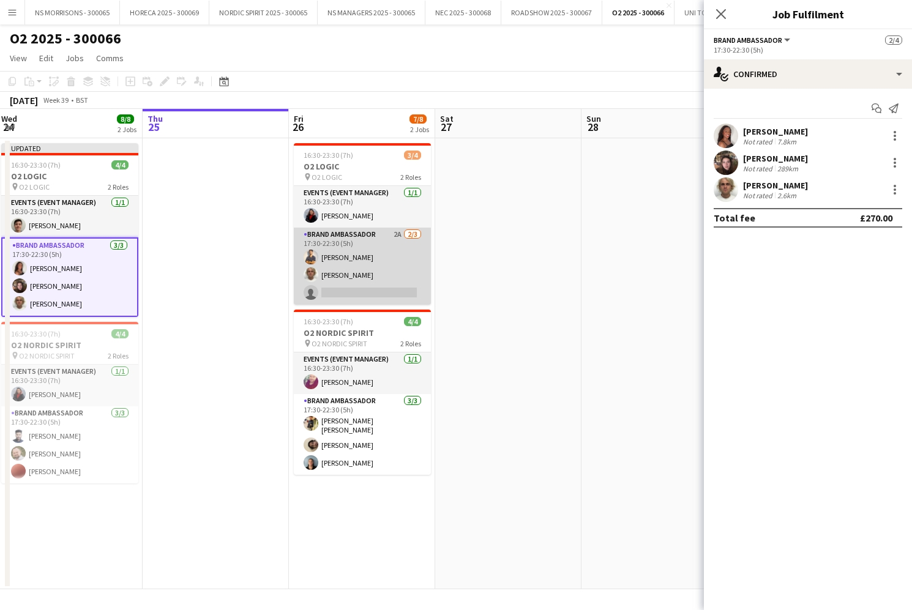
click at [343, 294] on app-card-role "Brand Ambassador 2A [DATE] 17:30-22:30 (5h) Muhammad [PERSON_NAME] [PERSON_NAME…" at bounding box center [362, 266] width 137 height 77
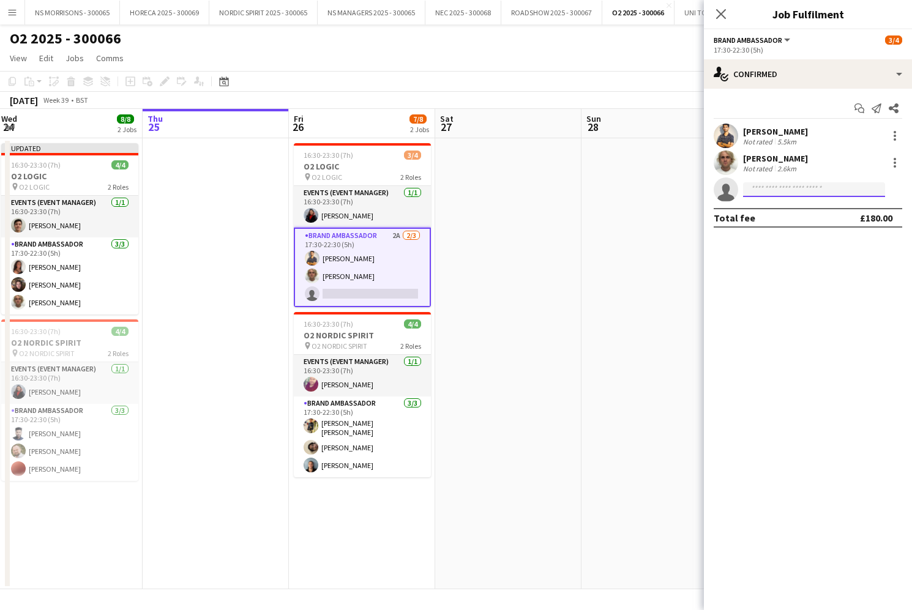
click at [773, 193] on input at bounding box center [814, 189] width 142 height 15
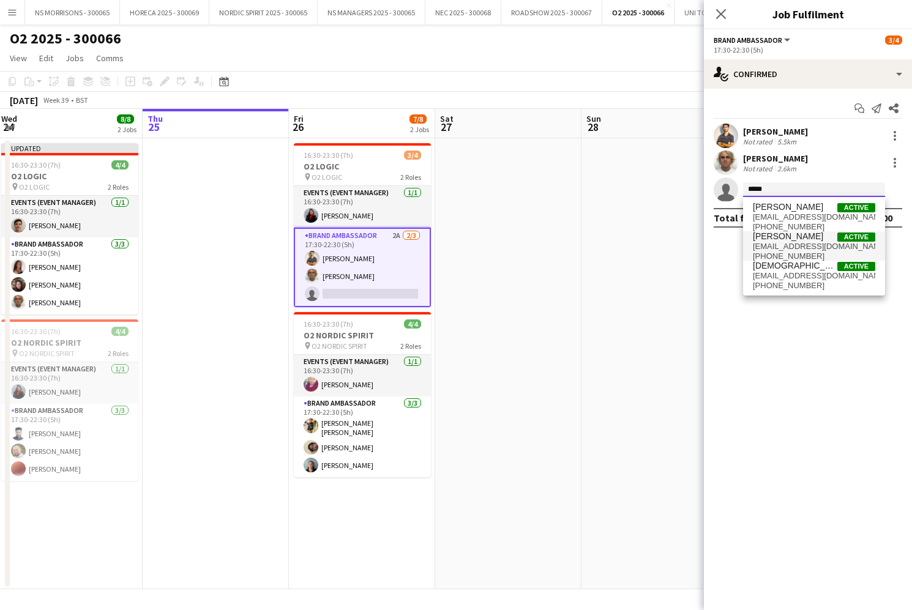
type input "*****"
click at [772, 236] on span "[PERSON_NAME]" at bounding box center [788, 236] width 70 height 10
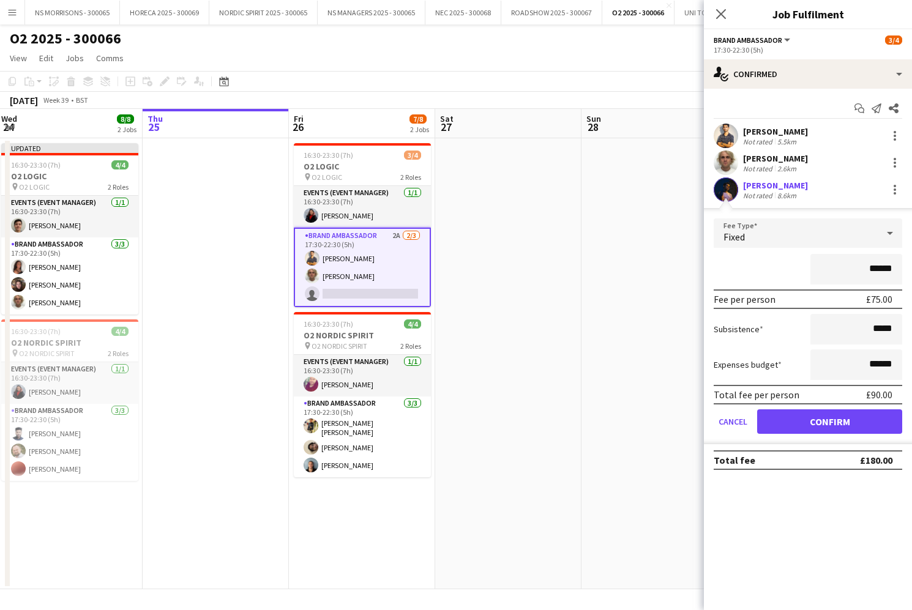
drag, startPoint x: 775, startPoint y: 418, endPoint x: 743, endPoint y: 407, distance: 33.1
click at [774, 417] on button "Confirm" at bounding box center [829, 421] width 145 height 24
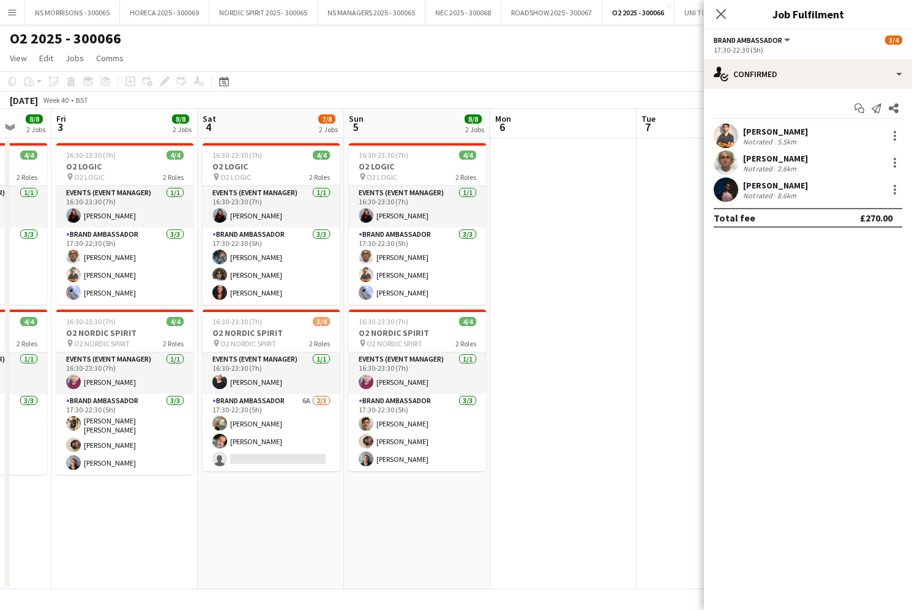
scroll to position [0, 383]
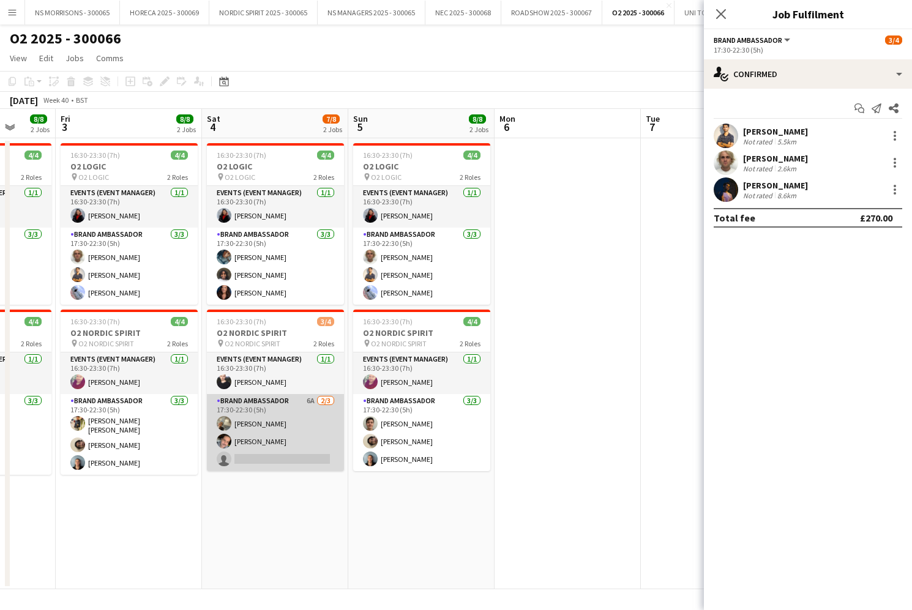
click at [221, 426] on app-user-avatar at bounding box center [224, 423] width 15 height 15
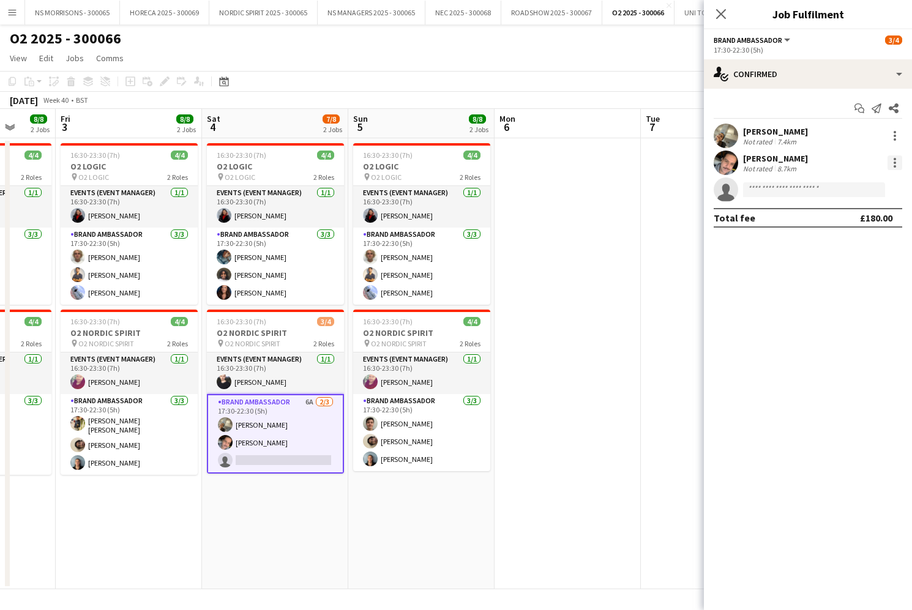
click at [893, 160] on div at bounding box center [894, 162] width 15 height 15
click at [869, 293] on button "Remove" at bounding box center [853, 302] width 95 height 29
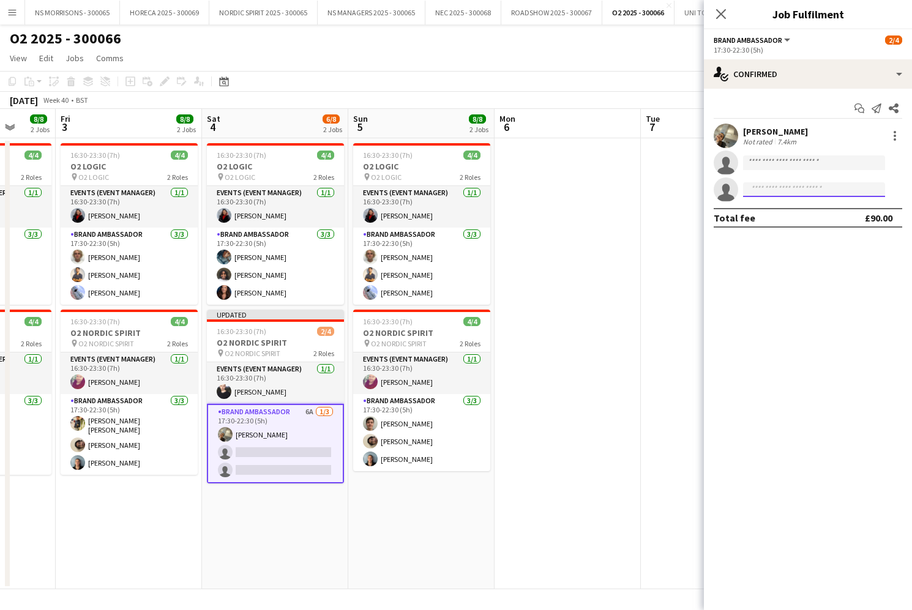
click at [790, 190] on input at bounding box center [814, 189] width 142 height 15
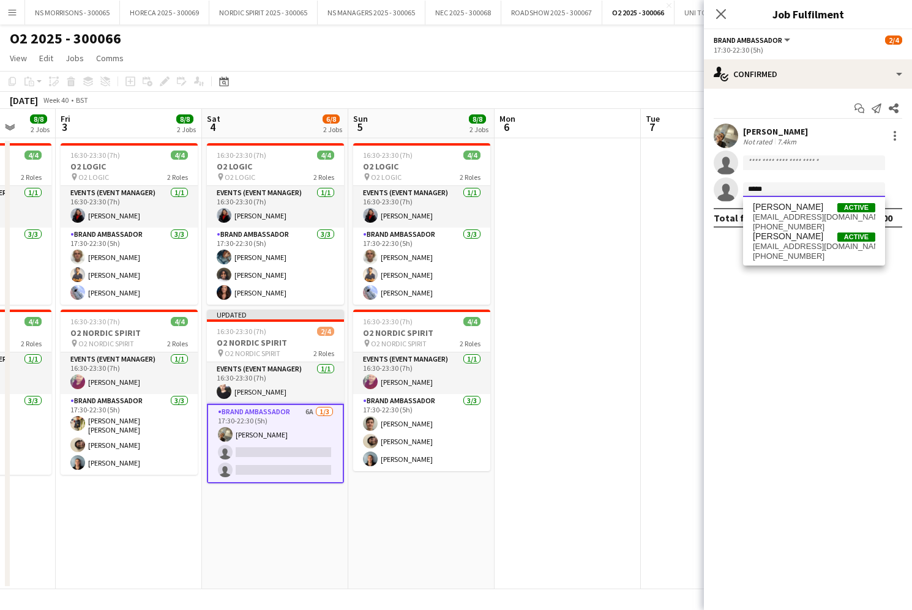
type input "*****"
drag, startPoint x: 790, startPoint y: 190, endPoint x: 789, endPoint y: 259, distance: 69.1
click at [789, 259] on span "[PHONE_NUMBER]" at bounding box center [814, 256] width 122 height 10
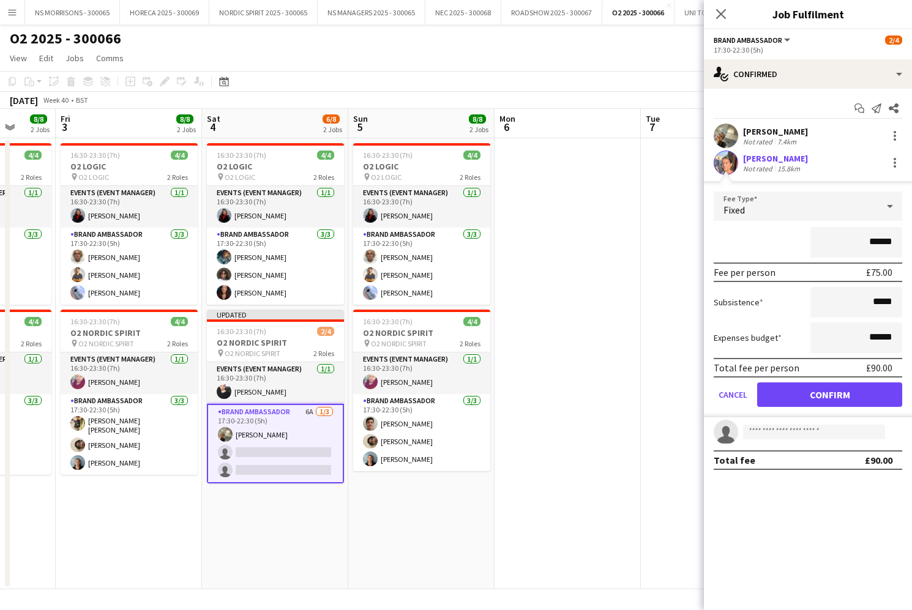
click at [778, 396] on button "Confirm" at bounding box center [829, 394] width 145 height 24
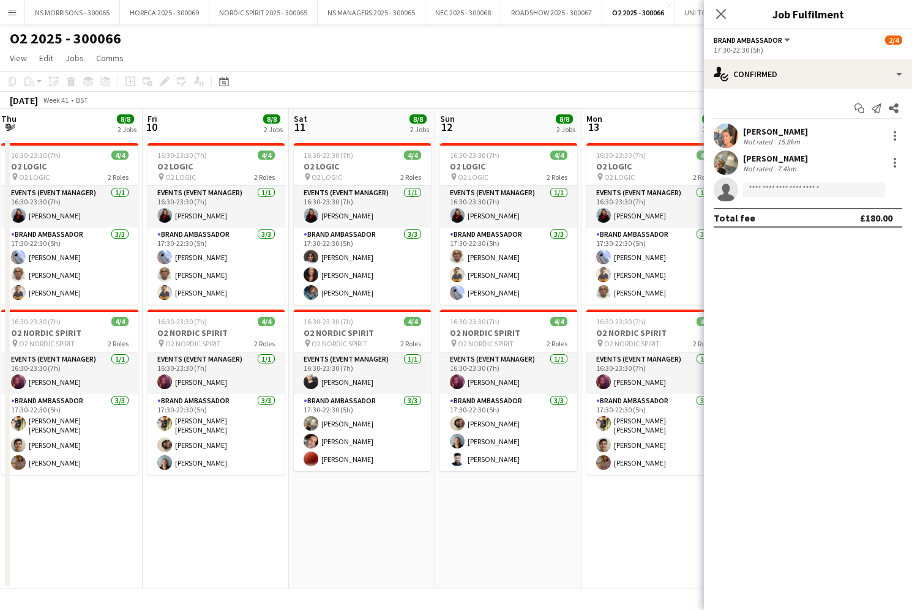
scroll to position [0, 443]
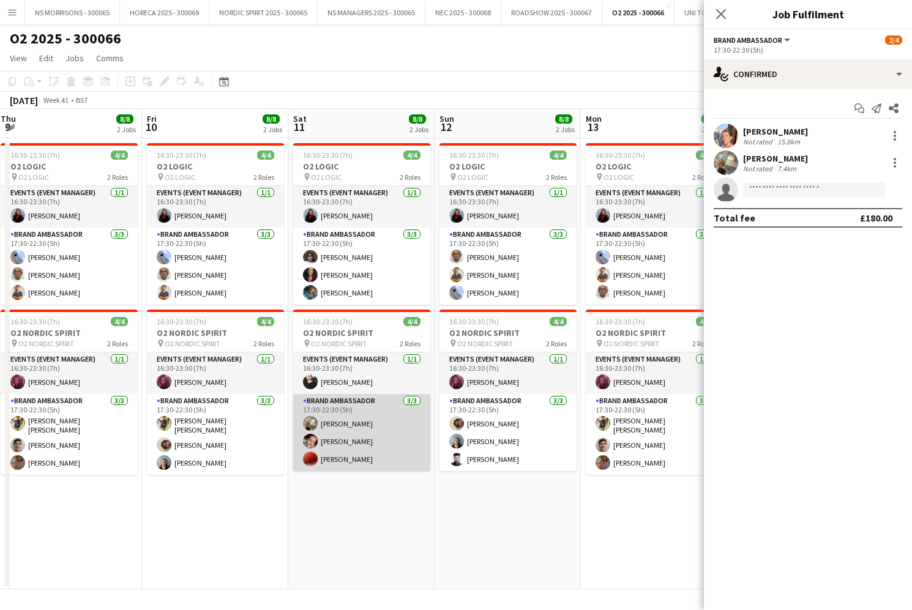
drag, startPoint x: 360, startPoint y: 421, endPoint x: 370, endPoint y: 419, distance: 9.5
click at [360, 421] on app-card-role "Brand Ambassador [DATE] 17:30-22:30 (5h) [PERSON_NAME] [PERSON_NAME] [PERSON_NA…" at bounding box center [361, 432] width 137 height 77
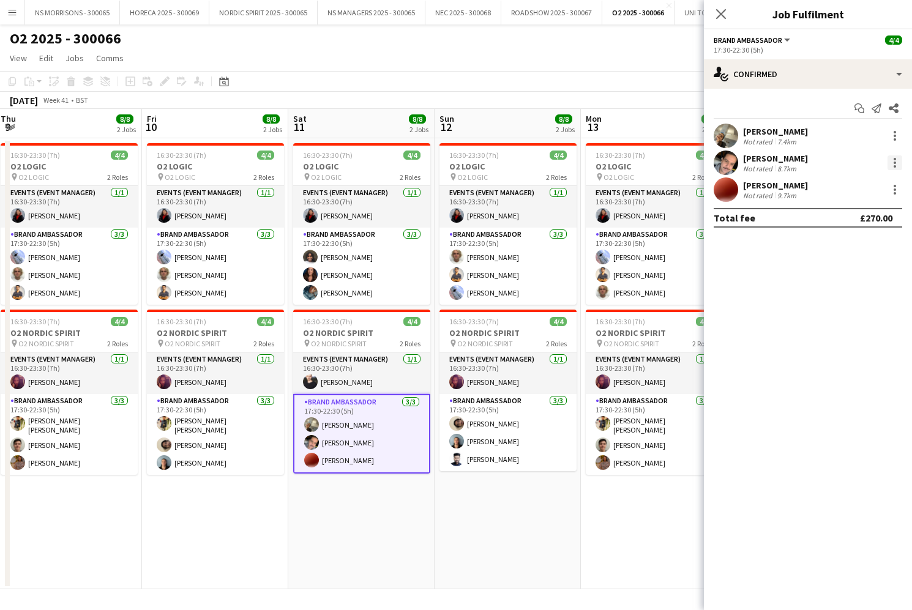
drag, startPoint x: 895, startPoint y: 163, endPoint x: 890, endPoint y: 170, distance: 8.5
click at [895, 163] on div at bounding box center [894, 163] width 2 height 2
click at [826, 300] on span "Remove" at bounding box center [834, 302] width 37 height 10
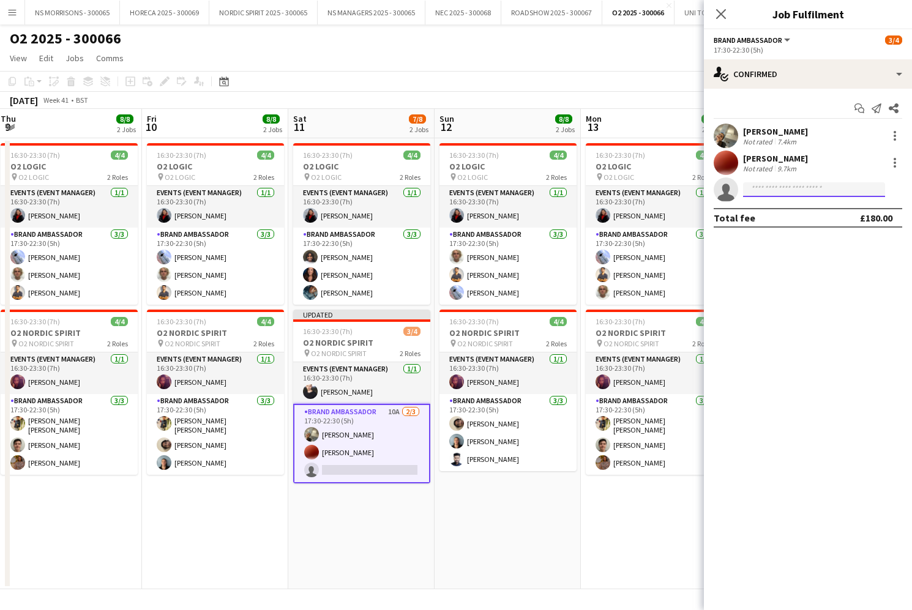
click at [763, 192] on input at bounding box center [814, 189] width 142 height 15
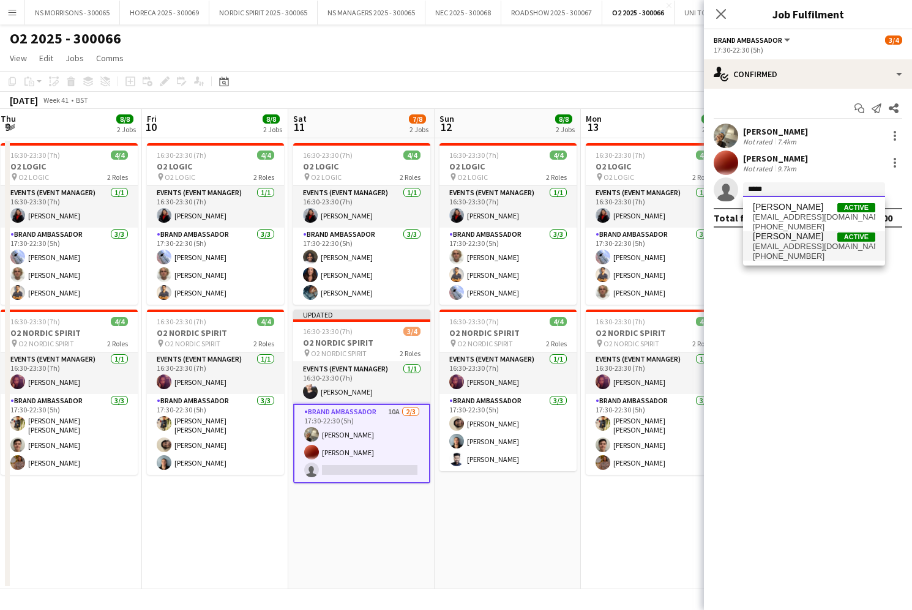
type input "*****"
drag, startPoint x: 769, startPoint y: 247, endPoint x: 771, endPoint y: 284, distance: 37.4
click at [769, 247] on span "[EMAIL_ADDRESS][DOMAIN_NAME]" at bounding box center [814, 247] width 122 height 10
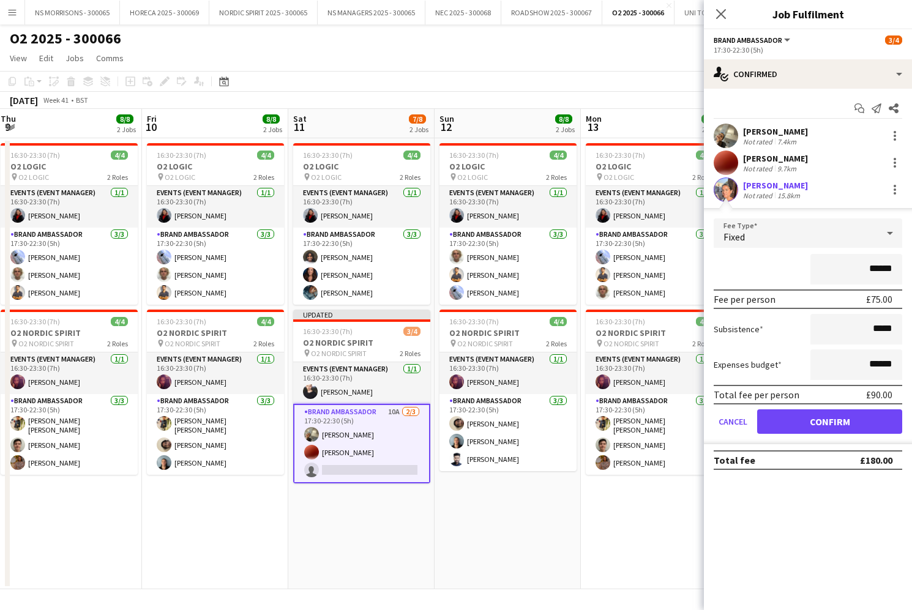
click at [775, 429] on button "Confirm" at bounding box center [829, 421] width 145 height 24
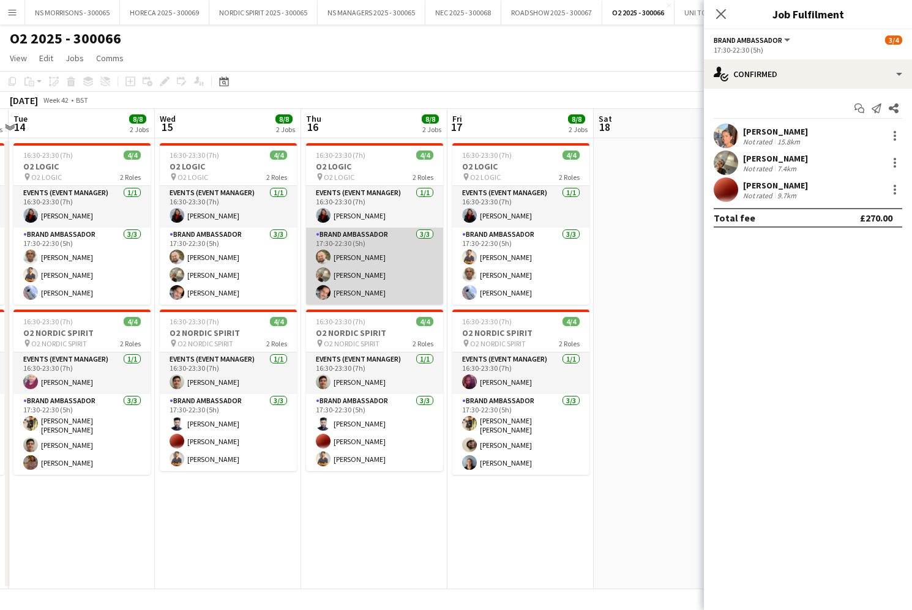
scroll to position [0, 430]
click at [355, 262] on app-card-role "Brand Ambassador [DATE] 17:30-22:30 (5h) [PERSON_NAME] [PERSON_NAME] [PERSON_NA…" at bounding box center [375, 266] width 137 height 77
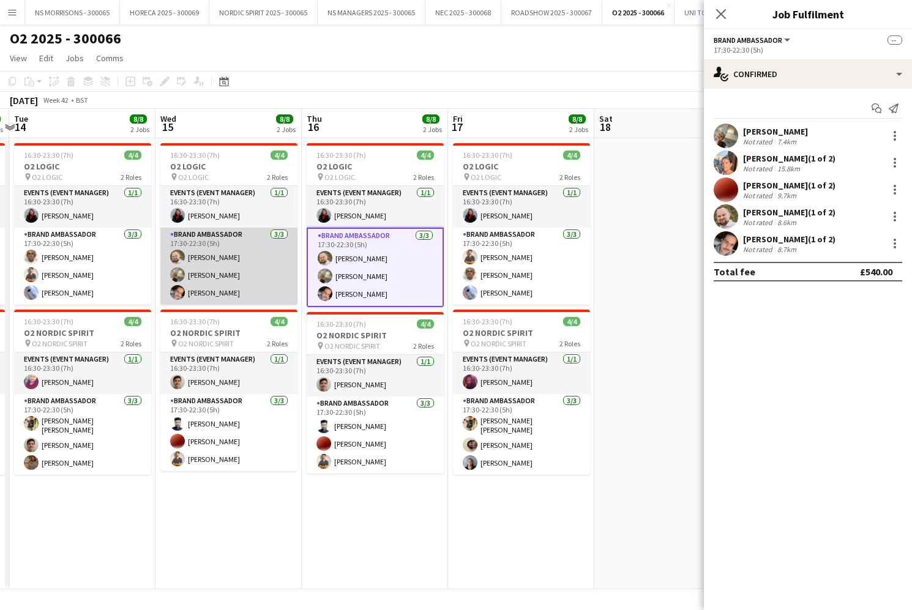
click at [239, 266] on app-card-role "Brand Ambassador [DATE] 17:30-22:30 (5h) [PERSON_NAME] [PERSON_NAME] [PERSON_NA…" at bounding box center [228, 266] width 137 height 77
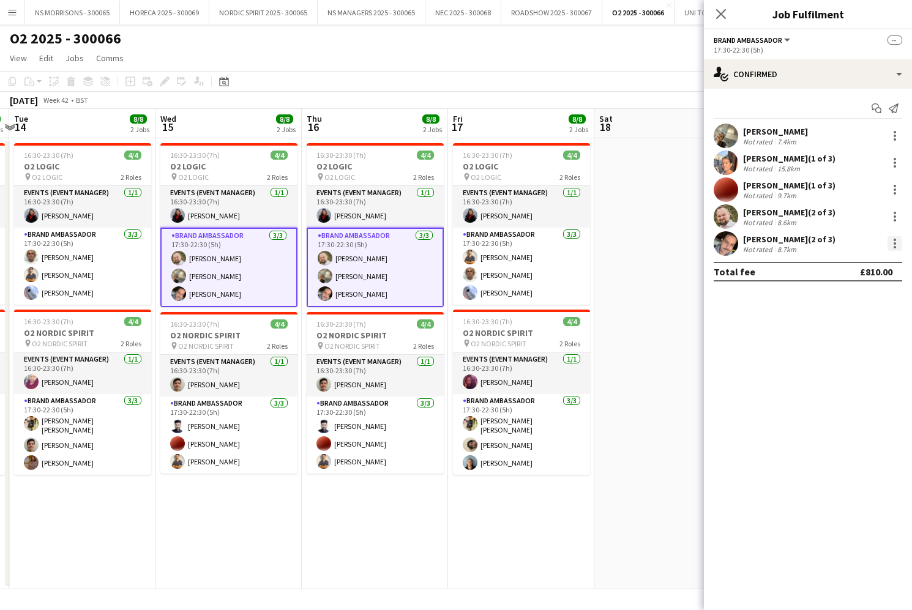
click at [897, 244] on div at bounding box center [894, 243] width 15 height 15
click at [860, 344] on button "Remove" at bounding box center [853, 354] width 95 height 29
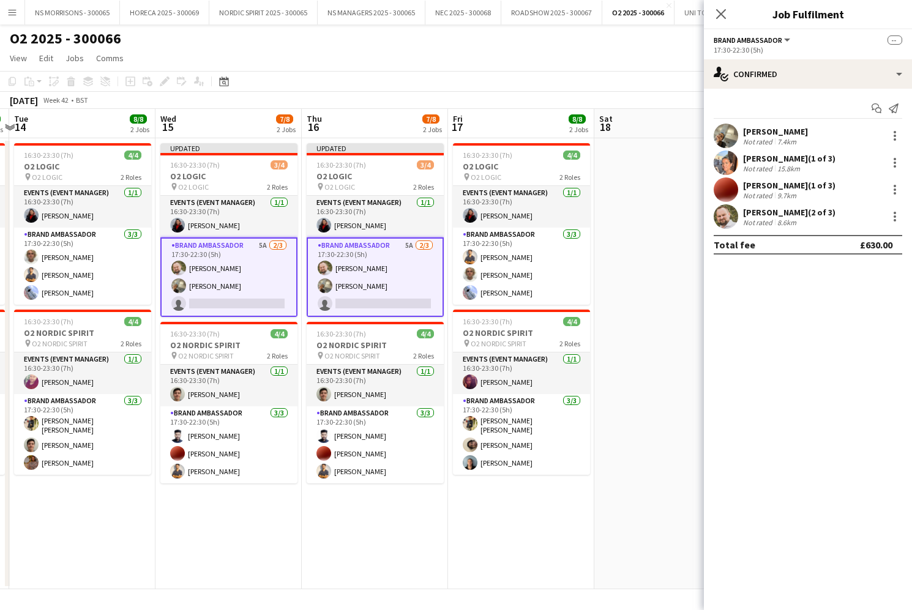
click at [281, 288] on app-card-role "Brand Ambassador 5A [DATE] 17:30-22:30 (5h) [PERSON_NAME] [PERSON_NAME] single-…" at bounding box center [228, 277] width 137 height 80
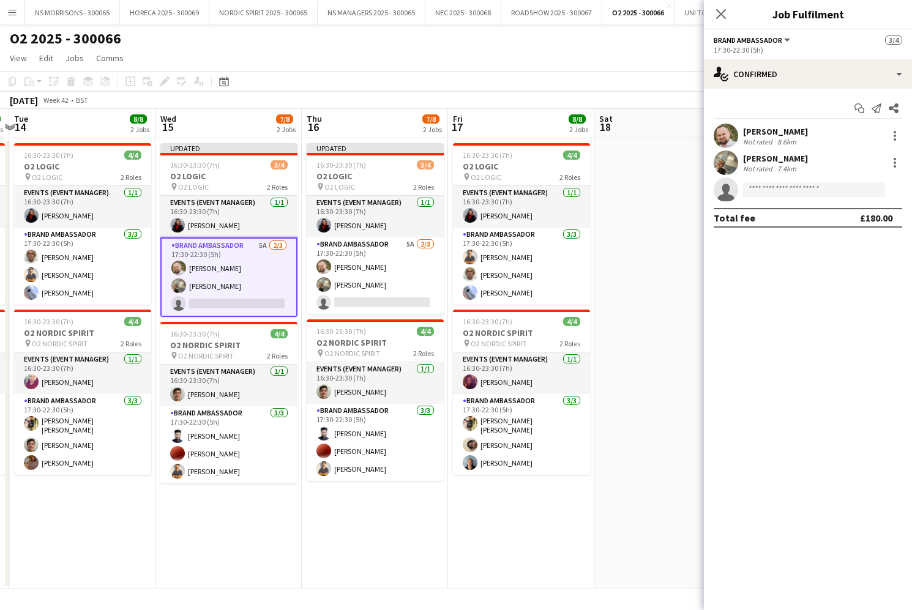
drag, startPoint x: 362, startPoint y: 288, endPoint x: 451, endPoint y: 283, distance: 89.5
click at [362, 289] on app-card-role "Brand Ambassador 5A [DATE] 17:30-22:30 (5h) [PERSON_NAME] [PERSON_NAME] single-…" at bounding box center [375, 275] width 137 height 77
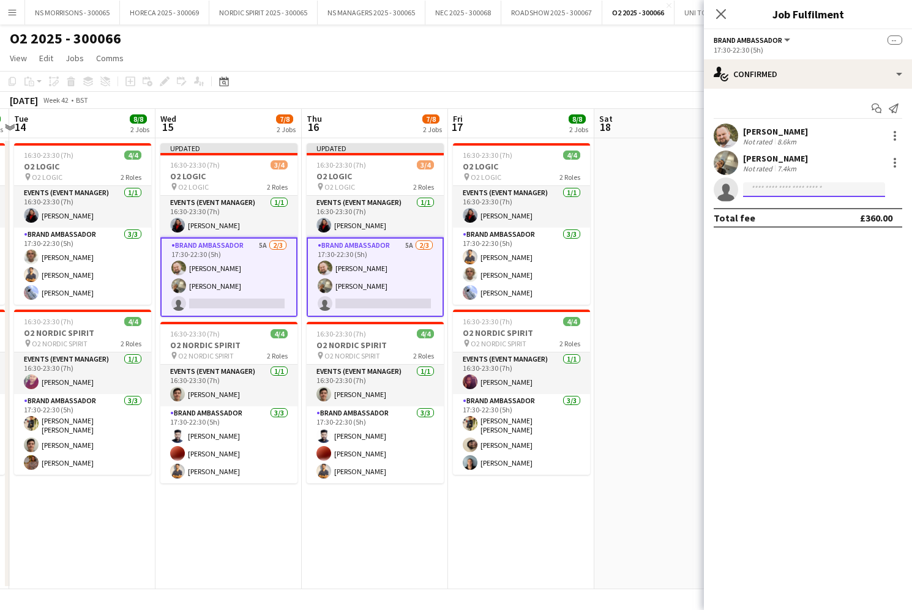
click at [791, 189] on input at bounding box center [814, 189] width 142 height 15
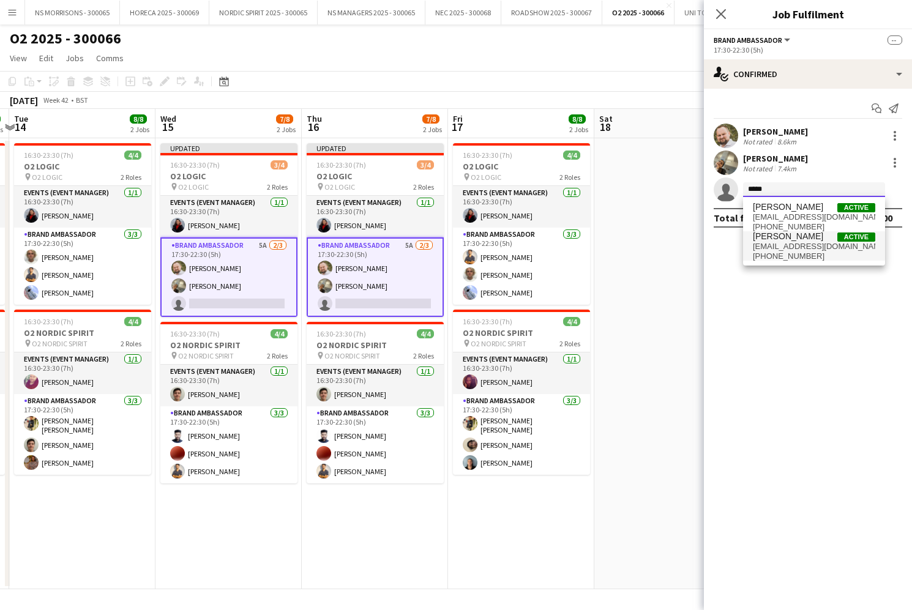
type input "*****"
click at [786, 238] on span "[PERSON_NAME]" at bounding box center [788, 236] width 70 height 10
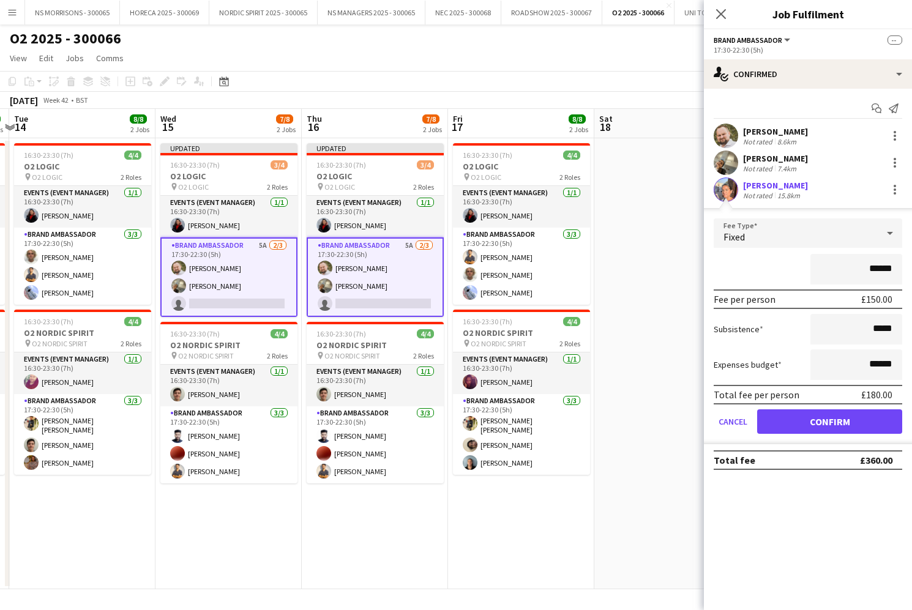
click at [774, 412] on button "Confirm" at bounding box center [829, 421] width 145 height 24
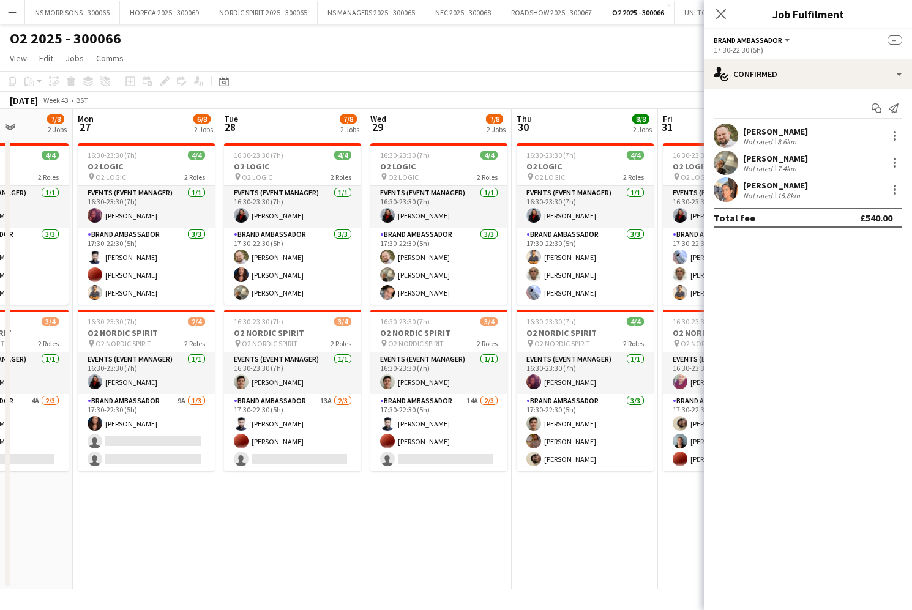
scroll to position [0, 377]
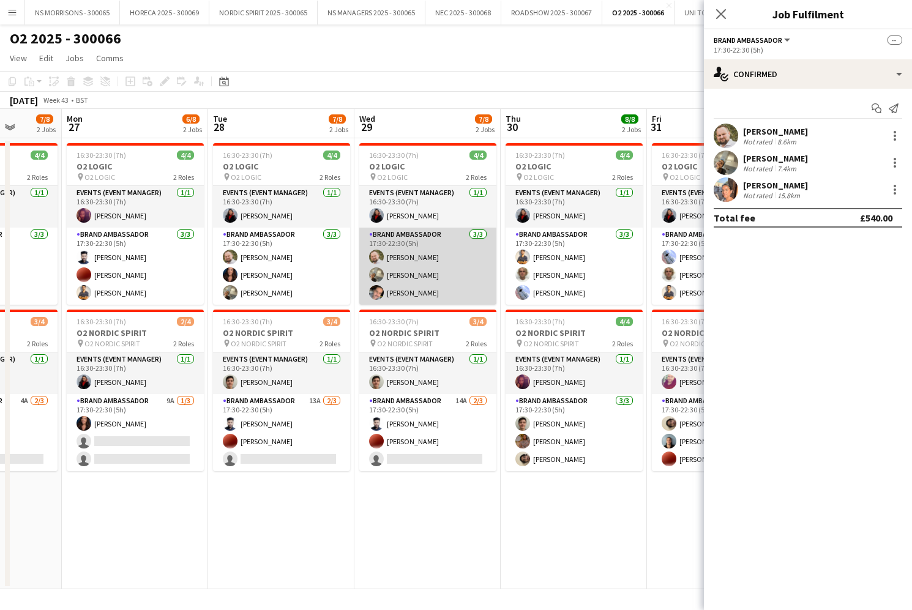
click at [431, 287] on app-card-role "Brand Ambassador [DATE] 17:30-22:30 (5h) [PERSON_NAME] [PERSON_NAME] [PERSON_NA…" at bounding box center [427, 266] width 137 height 77
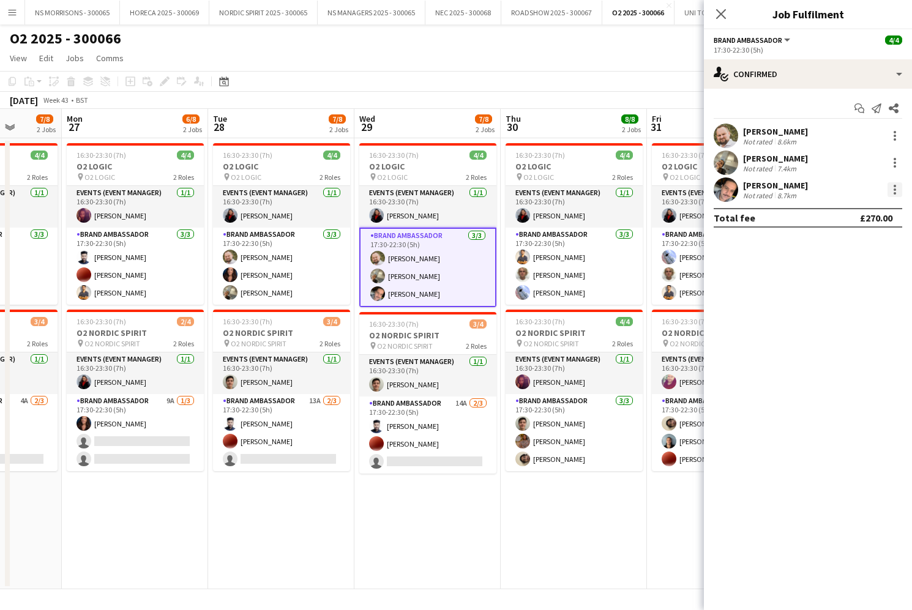
click at [891, 188] on div at bounding box center [894, 189] width 15 height 15
drag, startPoint x: 849, startPoint y: 333, endPoint x: 849, endPoint y: 327, distance: 6.1
click at [849, 332] on span "Remove" at bounding box center [834, 329] width 37 height 10
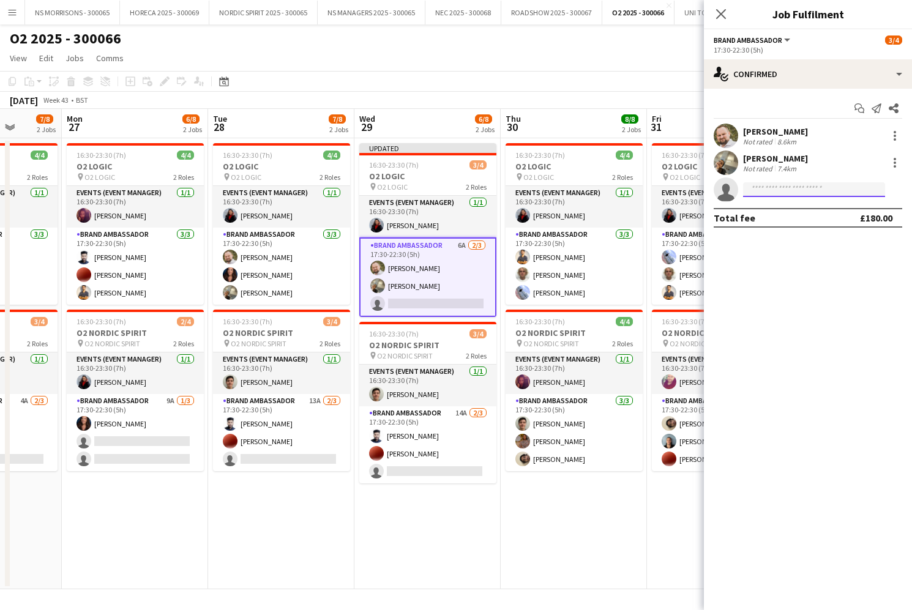
click at [791, 185] on input at bounding box center [814, 189] width 142 height 15
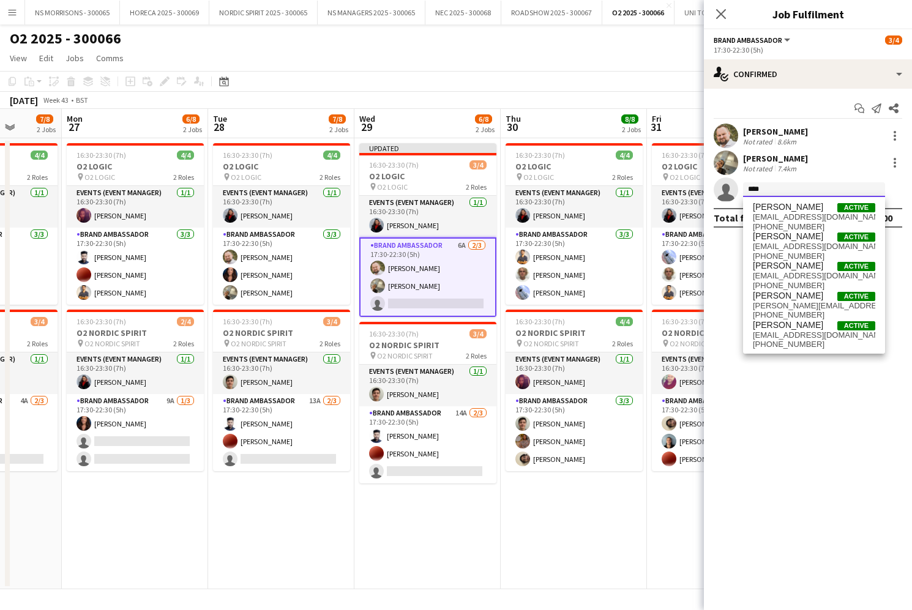
type input "****"
drag, startPoint x: 791, startPoint y: 185, endPoint x: 791, endPoint y: 215, distance: 29.4
click at [791, 215] on span "[EMAIL_ADDRESS][DOMAIN_NAME]" at bounding box center [814, 217] width 122 height 10
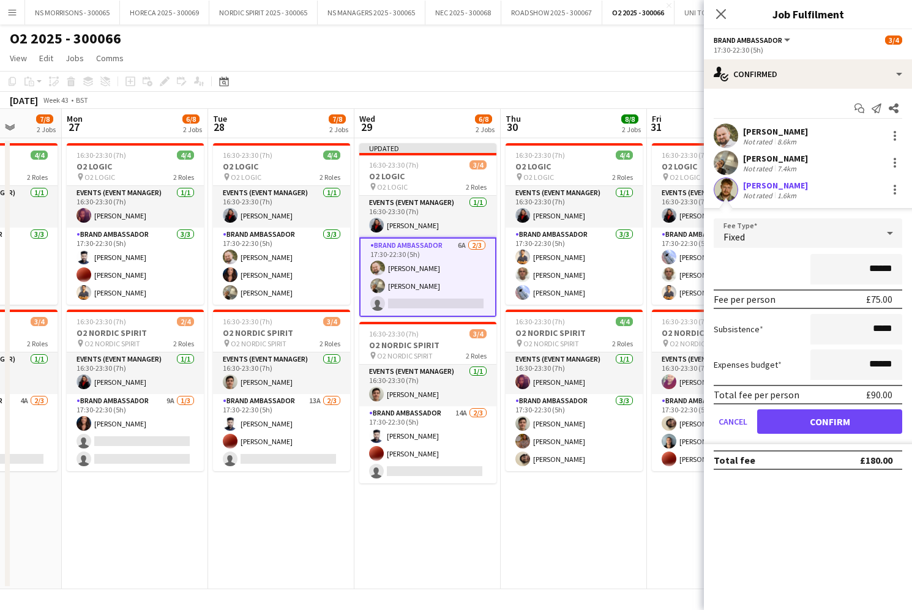
click at [783, 416] on button "Confirm" at bounding box center [829, 421] width 145 height 24
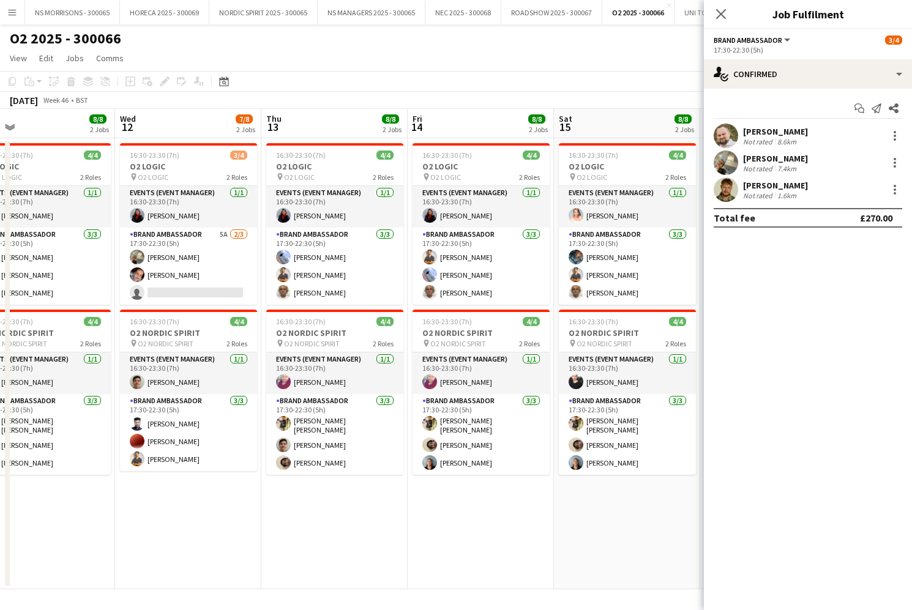
scroll to position [0, 471]
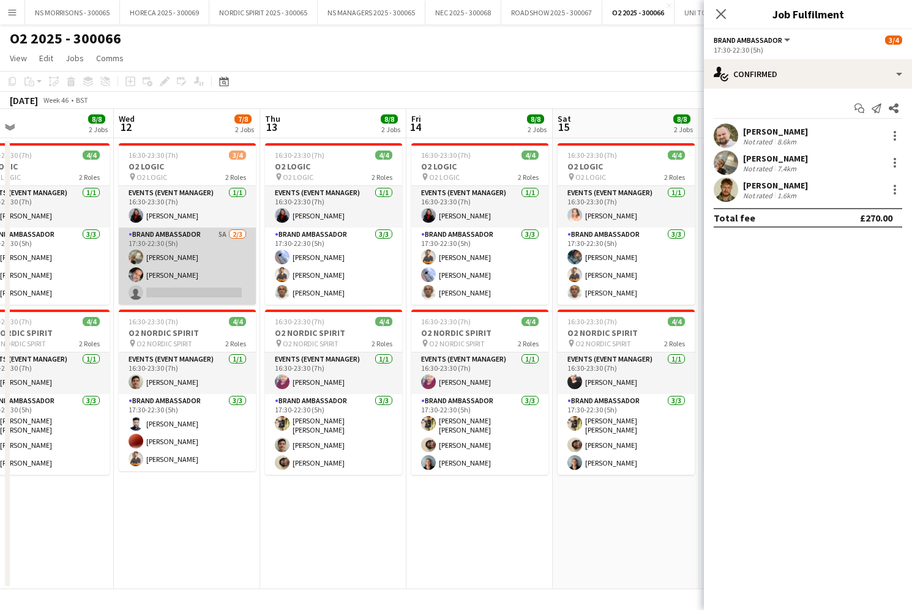
click at [179, 284] on app-card-role "Brand Ambassador 5A [DATE] 17:30-22:30 (5h) [PERSON_NAME] [PERSON_NAME] single-…" at bounding box center [187, 266] width 137 height 77
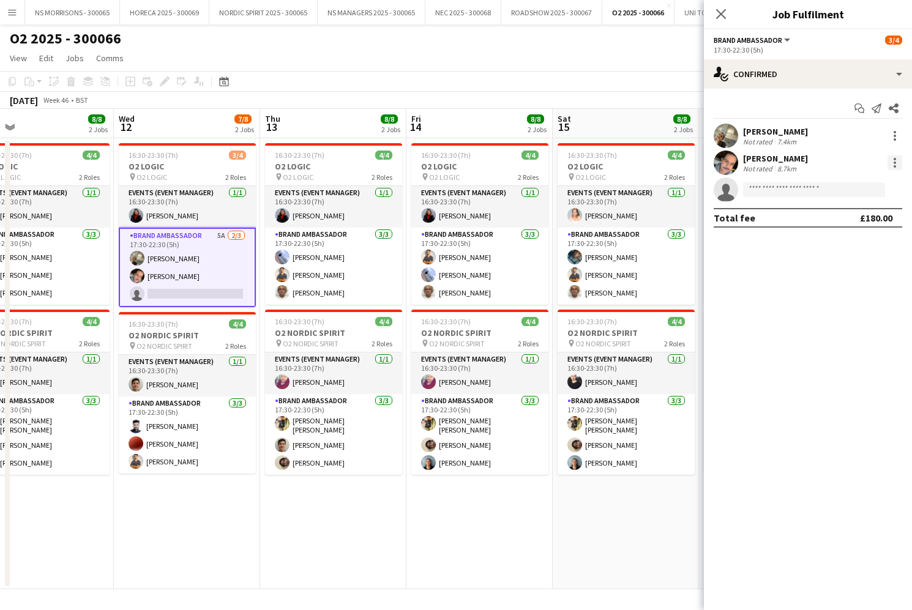
click at [892, 160] on div at bounding box center [894, 162] width 15 height 15
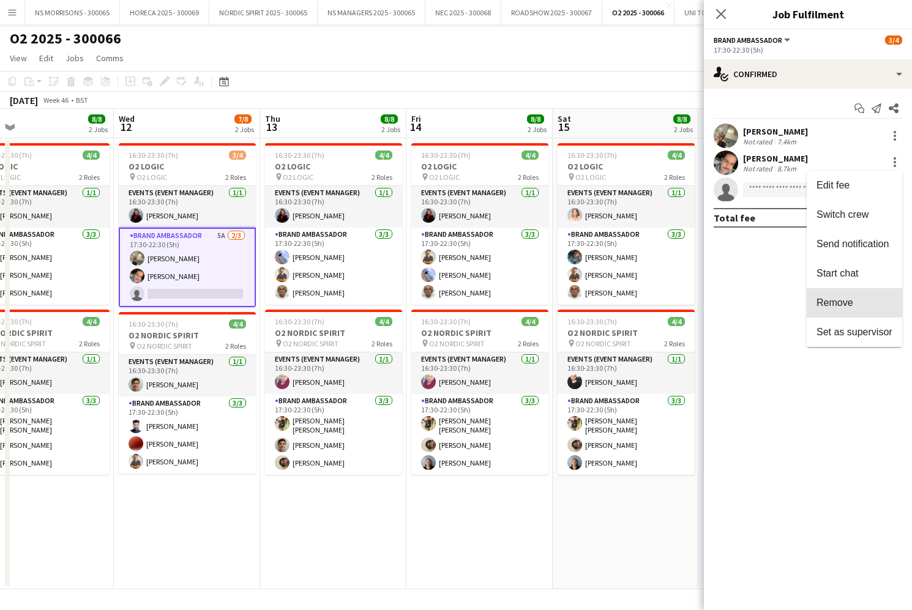
drag, startPoint x: 846, startPoint y: 299, endPoint x: 808, endPoint y: 209, distance: 97.9
click at [846, 299] on span "Remove" at bounding box center [834, 302] width 37 height 10
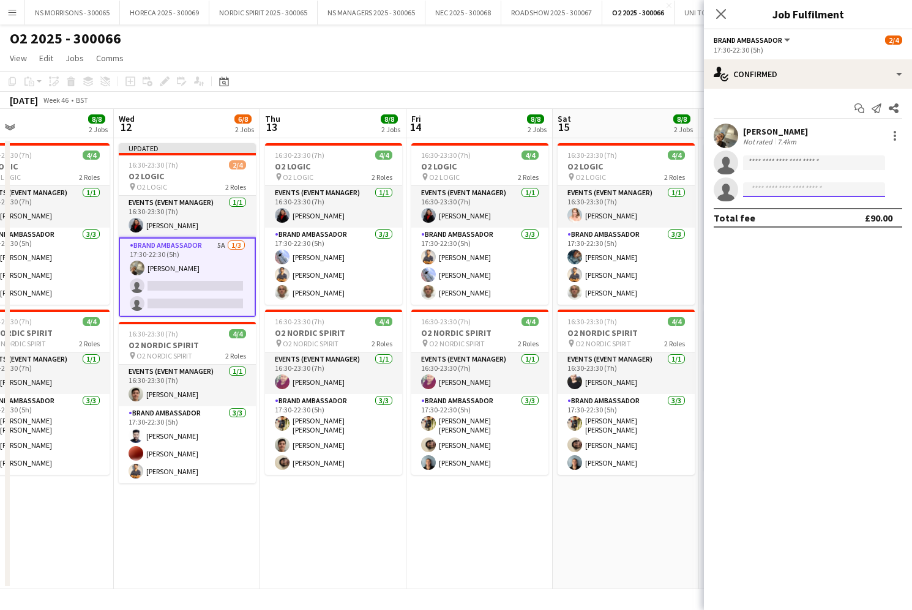
click at [798, 192] on input at bounding box center [814, 189] width 142 height 15
type input "****"
drag, startPoint x: 796, startPoint y: 218, endPoint x: 791, endPoint y: 214, distance: 6.5
click at [796, 218] on span "[EMAIL_ADDRESS][DOMAIN_NAME]" at bounding box center [814, 217] width 122 height 10
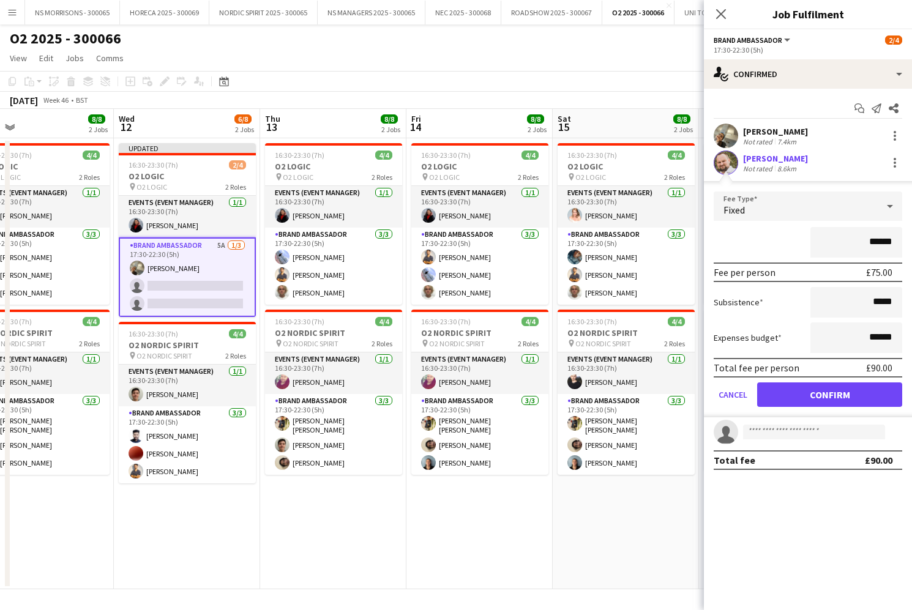
drag, startPoint x: 791, startPoint y: 394, endPoint x: 780, endPoint y: 343, distance: 52.4
click at [790, 393] on button "Confirm" at bounding box center [829, 394] width 145 height 24
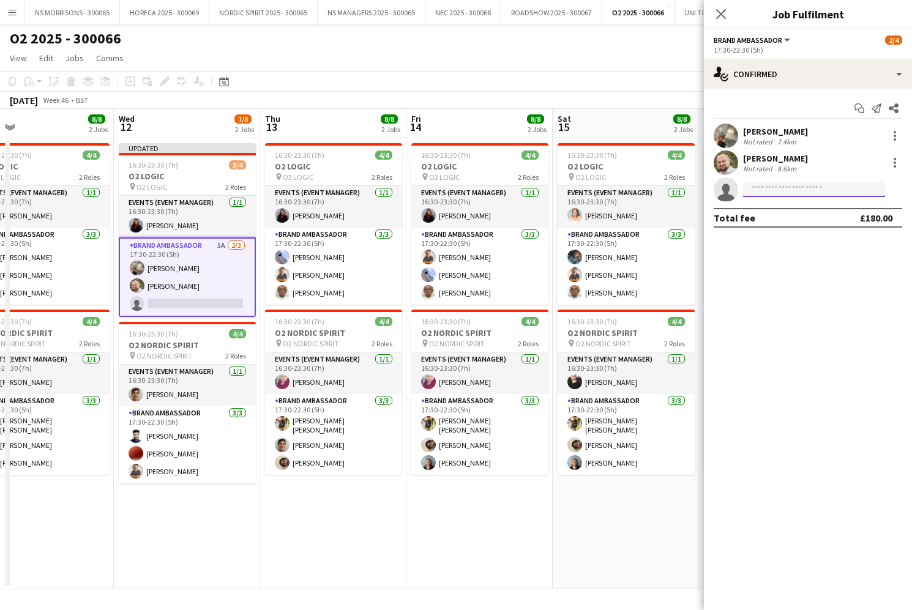
click at [760, 193] on input at bounding box center [814, 189] width 142 height 15
type input "*****"
click at [760, 211] on span "[PERSON_NAME]" at bounding box center [788, 207] width 70 height 10
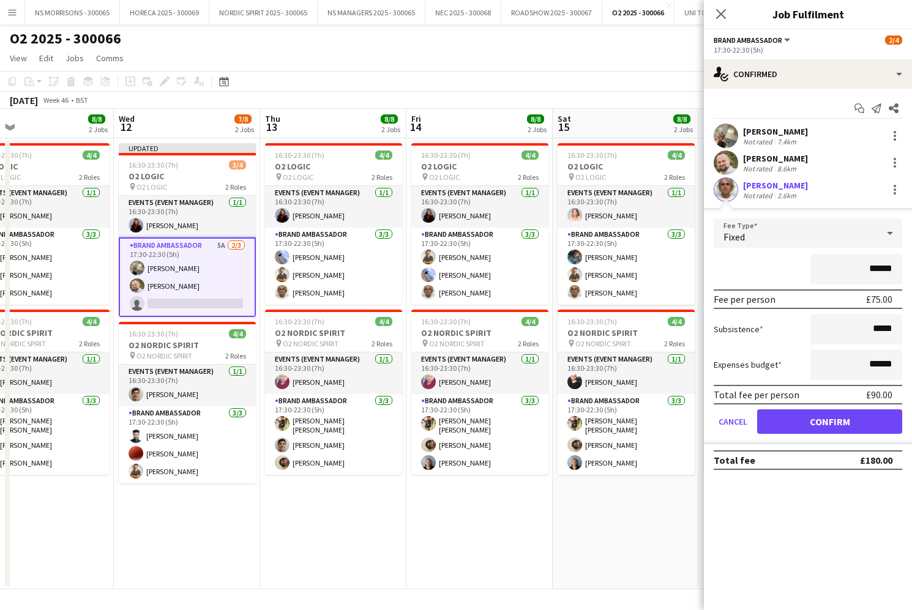
click at [779, 421] on button "Confirm" at bounding box center [829, 421] width 145 height 24
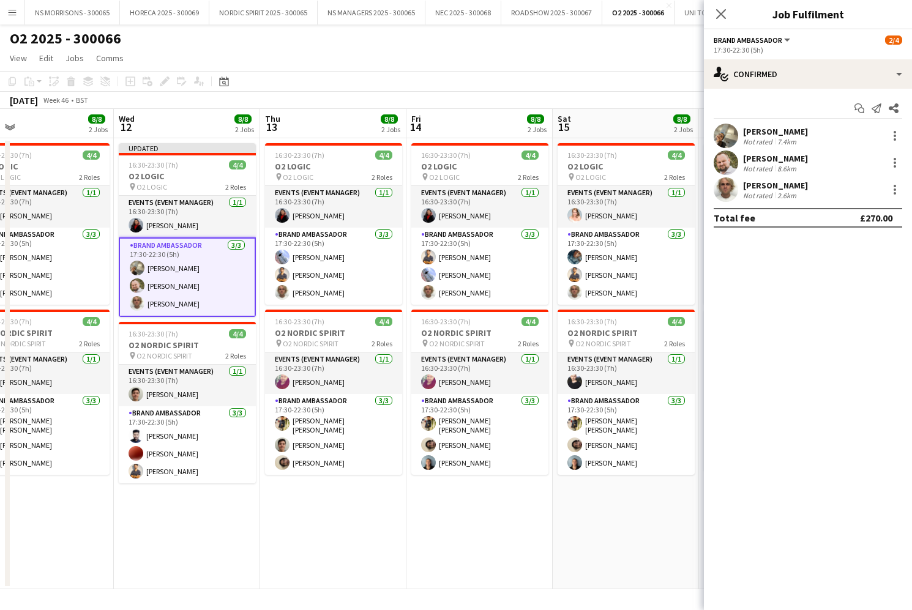
click at [610, 535] on app-date-cell "16:30-23:30 (7h) 4/4 O2 LOGIC pin O2 LOGIC 2 Roles Events (Event Manager) [DATE…" at bounding box center [625, 363] width 146 height 451
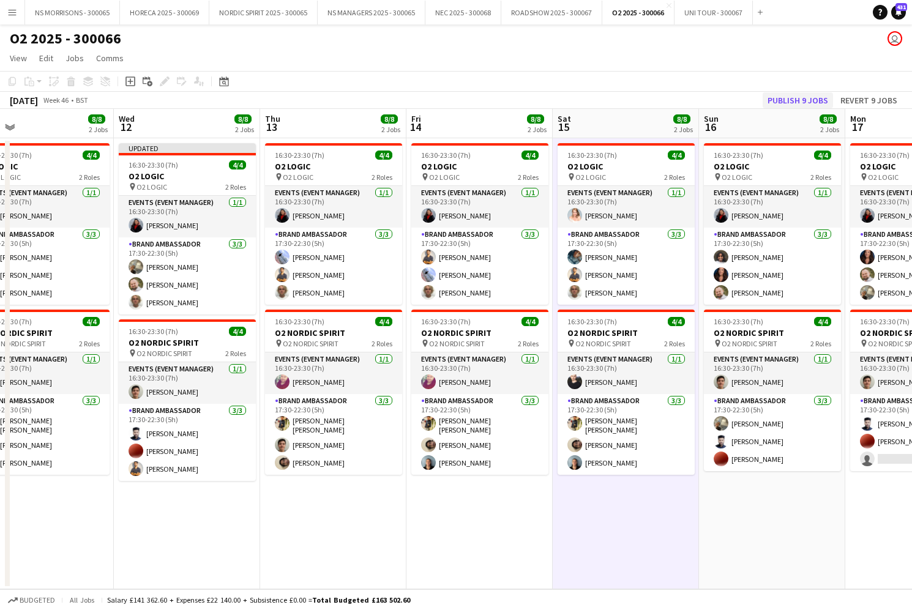
click at [802, 95] on button "Publish 9 jobs" at bounding box center [797, 100] width 70 height 16
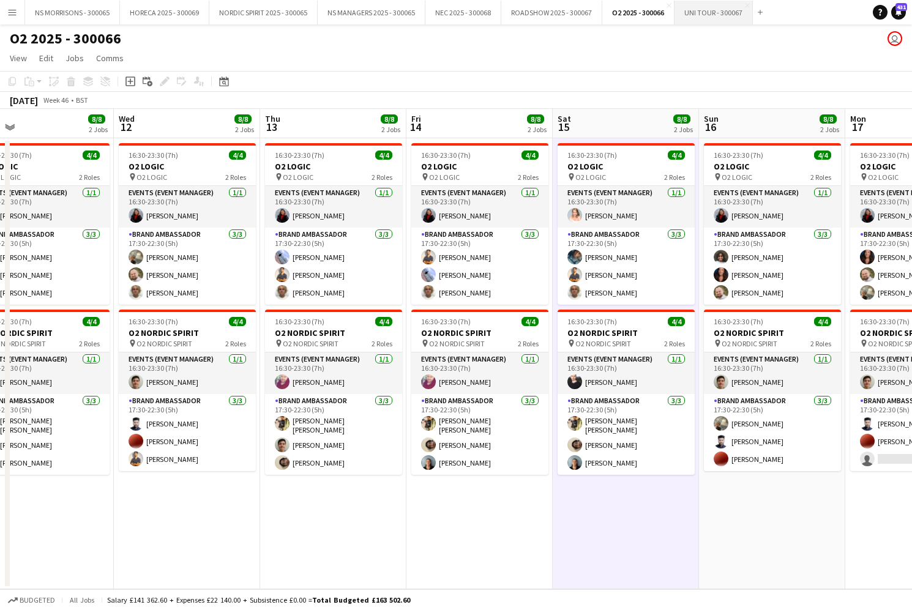
click at [703, 14] on button "UNI TOUR - 300067 Close" at bounding box center [713, 13] width 78 height 24
drag, startPoint x: 703, startPoint y: 14, endPoint x: 698, endPoint y: 20, distance: 7.8
click at [703, 13] on button "UNI TOUR - 300067 Close" at bounding box center [713, 13] width 78 height 24
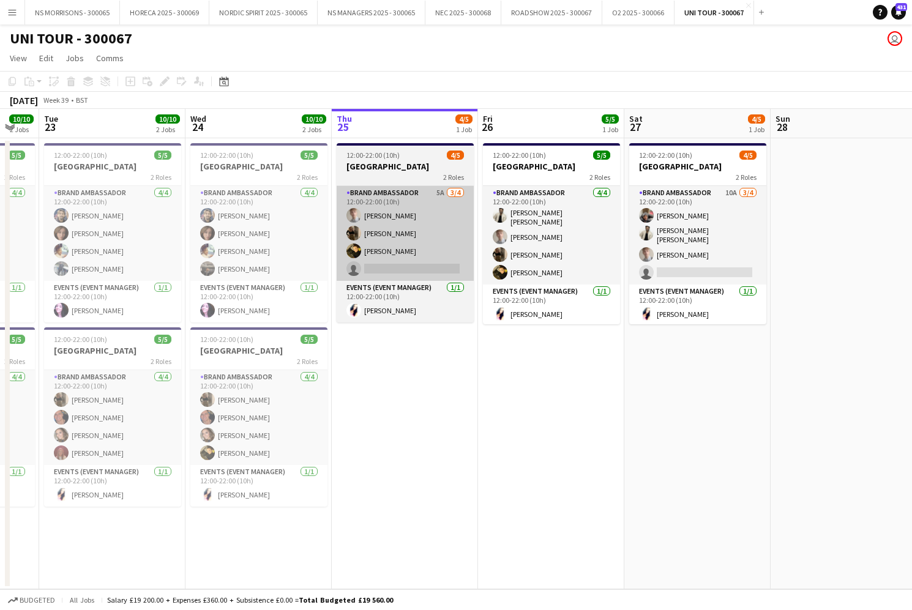
scroll to position [0, 552]
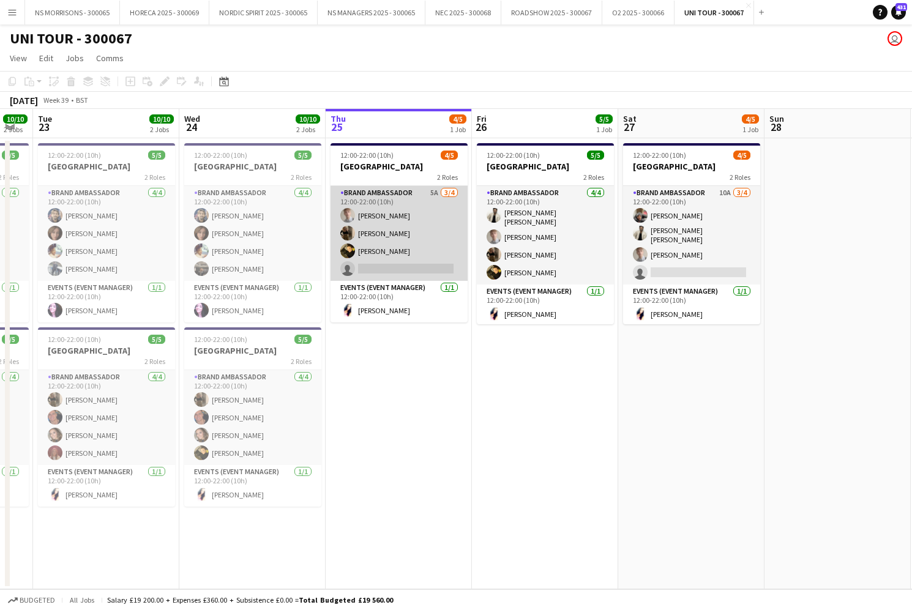
click at [364, 256] on app-card-role "Brand Ambassador 5A [DATE] 12:00-22:00 (10h) [PERSON_NAME] [PERSON_NAME] [PERSO…" at bounding box center [398, 233] width 137 height 95
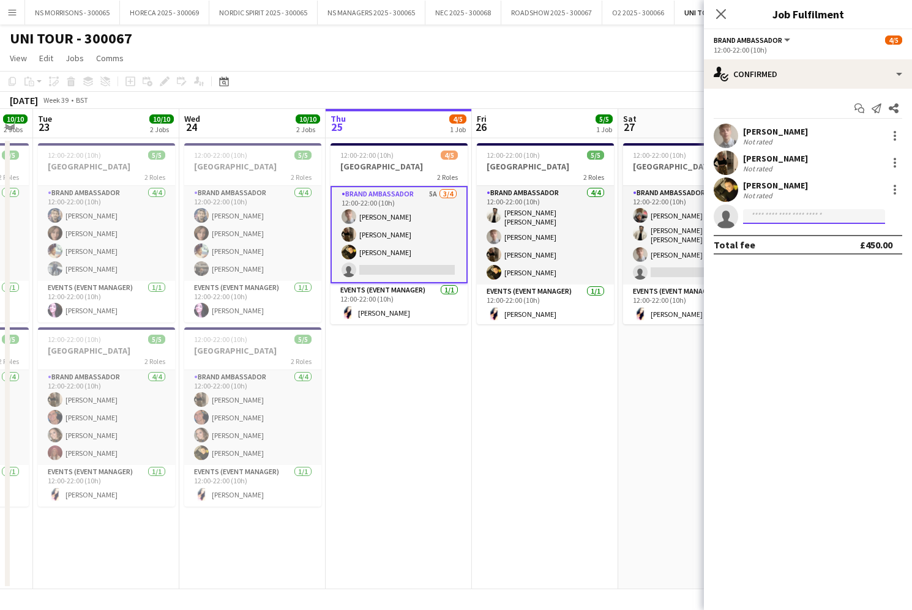
click at [776, 219] on input at bounding box center [814, 216] width 142 height 15
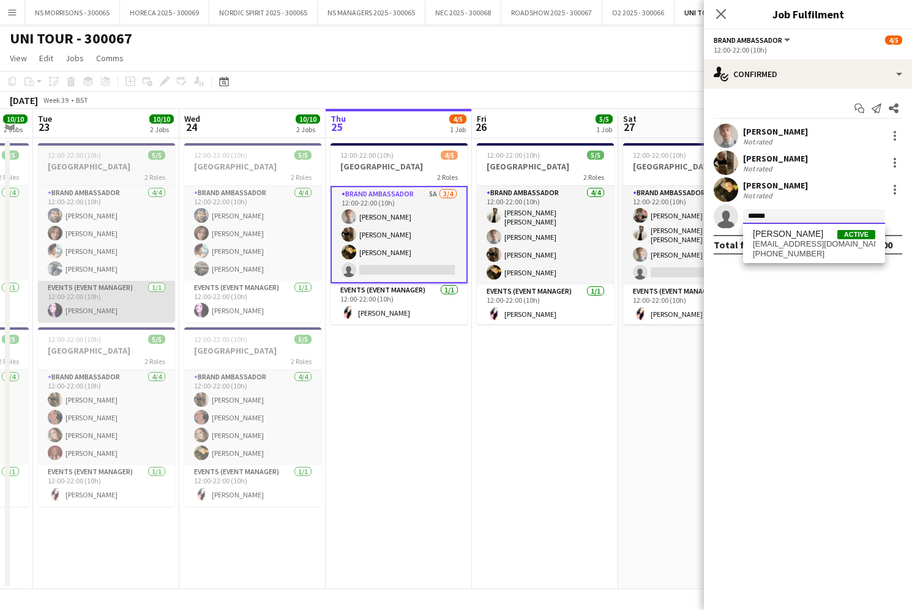
scroll to position [0, 0]
type input "******"
click at [16, 17] on button "Menu" at bounding box center [12, 12] width 24 height 24
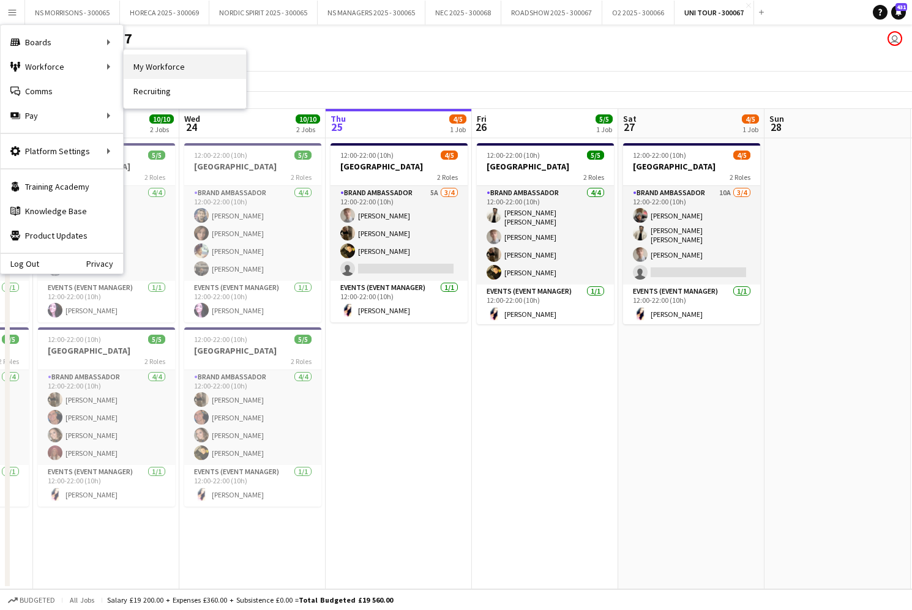
click at [133, 64] on link "My Workforce" at bounding box center [185, 66] width 122 height 24
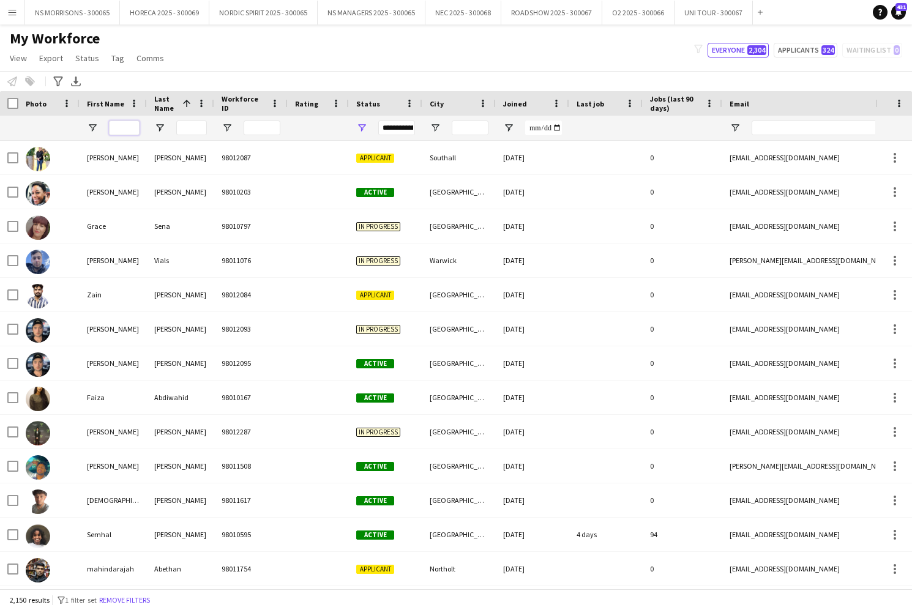
click at [118, 128] on input "First Name Filter Input" at bounding box center [124, 128] width 31 height 15
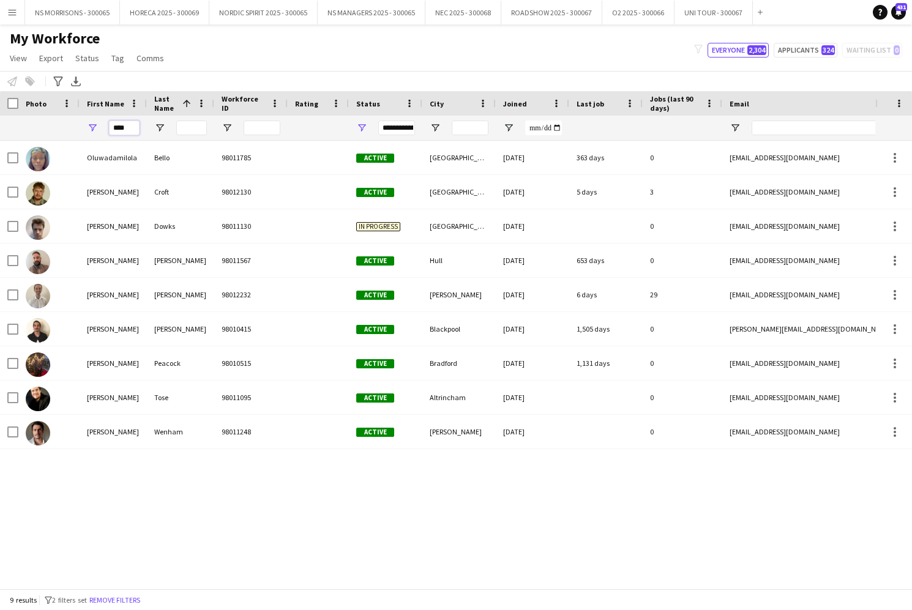
drag, startPoint x: 116, startPoint y: 130, endPoint x: 97, endPoint y: 130, distance: 19.0
click at [97, 130] on div "****" at bounding box center [113, 128] width 67 height 24
type input "*"
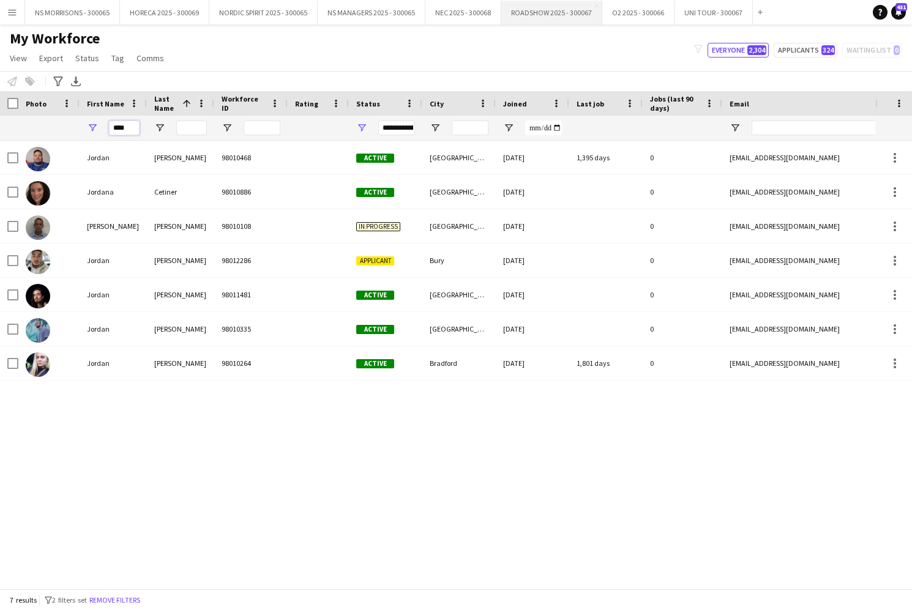
type input "****"
click at [567, 14] on button "ROADSHOW 2025 - 300067 Close" at bounding box center [551, 13] width 101 height 24
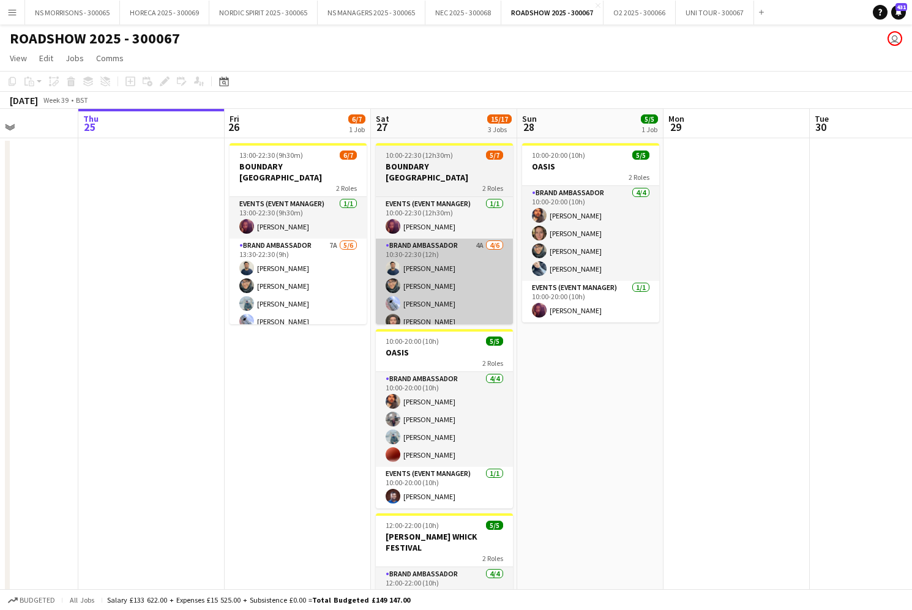
scroll to position [0, 361]
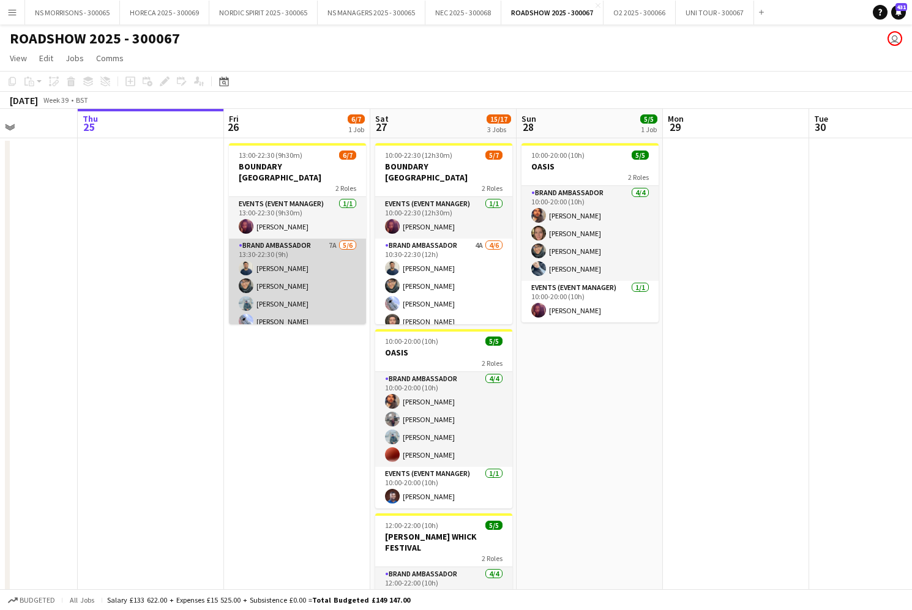
click at [322, 264] on app-card-role "Brand Ambassador 7A [DATE] 13:30-22:30 (9h) [PERSON_NAME] [PERSON_NAME] [PERSON…" at bounding box center [297, 304] width 137 height 130
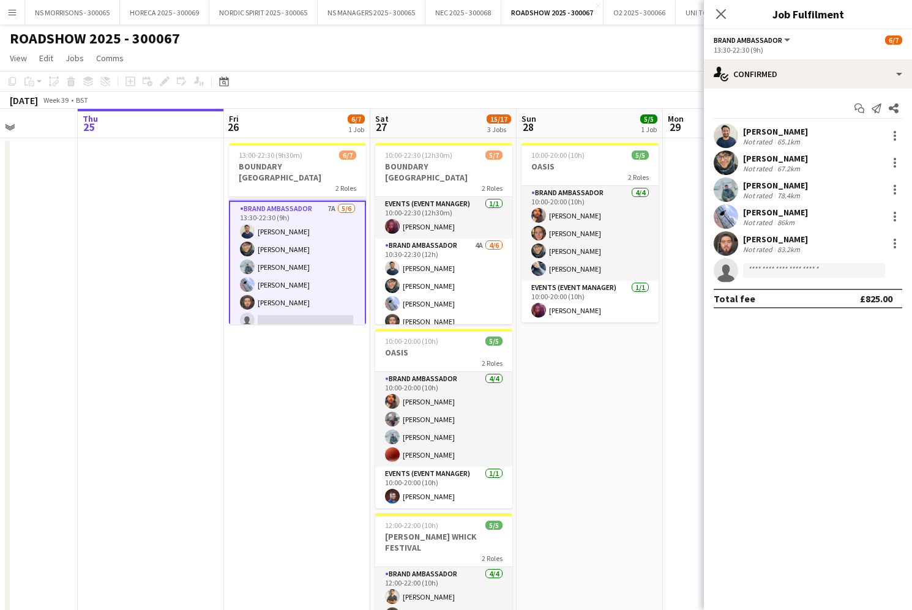
scroll to position [36, 0]
click at [300, 302] on app-card-role "Brand Ambassador 7A [DATE] 13:30-22:30 (9h) [PERSON_NAME] [PERSON_NAME] [PERSON…" at bounding box center [297, 269] width 137 height 133
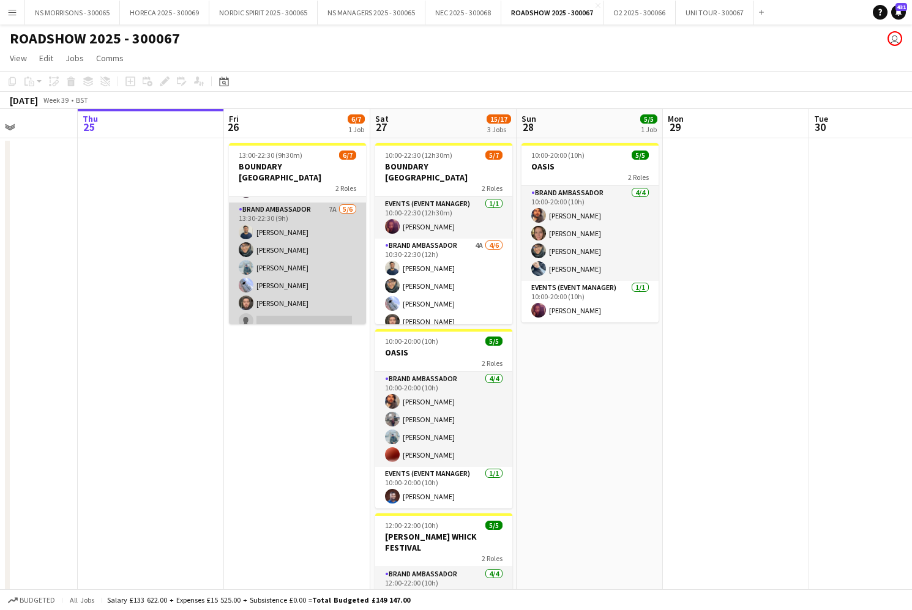
scroll to position [34, 0]
click at [305, 307] on app-card-role "Brand Ambassador 7A [DATE] 13:30-22:30 (9h) [PERSON_NAME] [PERSON_NAME] [PERSON…" at bounding box center [297, 270] width 137 height 130
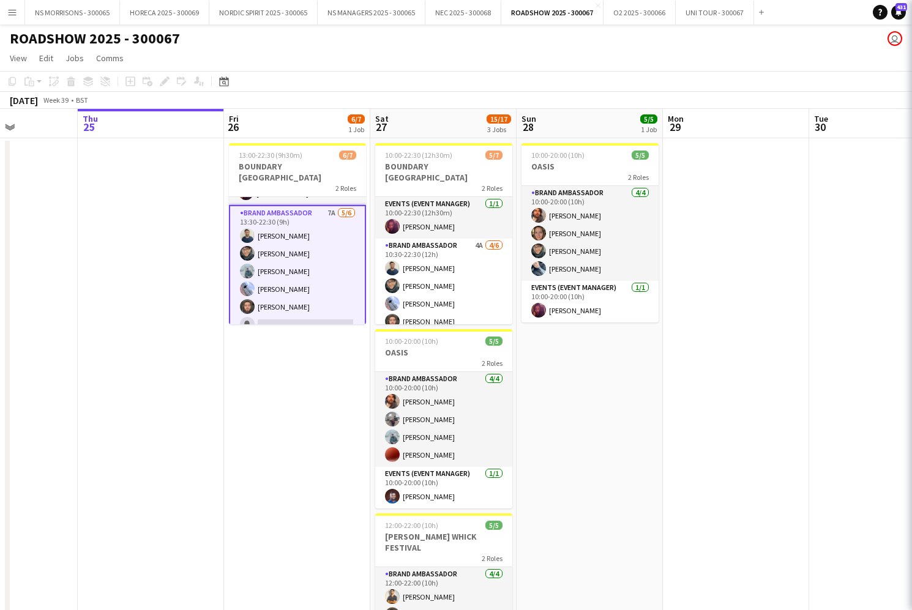
scroll to position [0, 362]
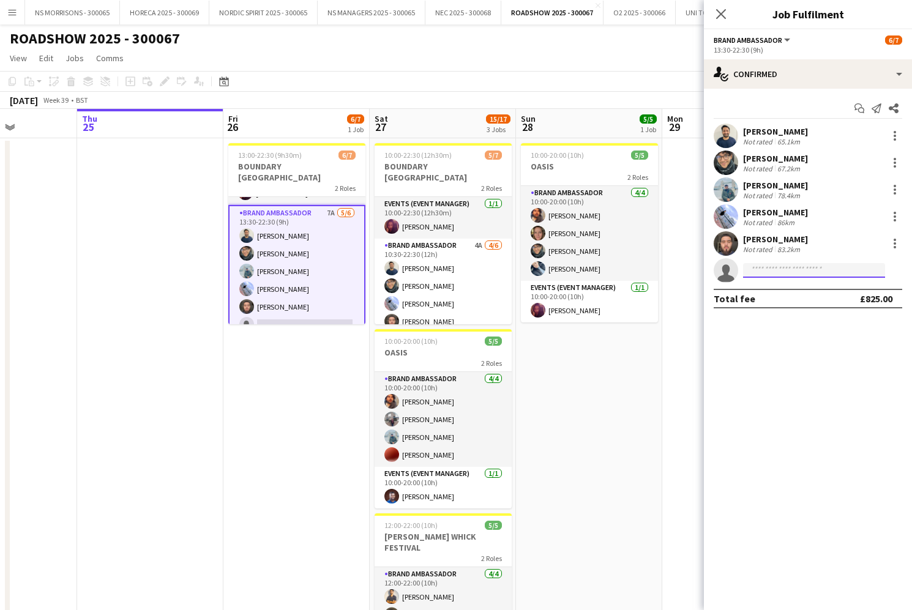
click at [853, 274] on input at bounding box center [814, 270] width 142 height 15
type input "******"
click at [854, 298] on span "[EMAIL_ADDRESS][DOMAIN_NAME]" at bounding box center [814, 298] width 122 height 10
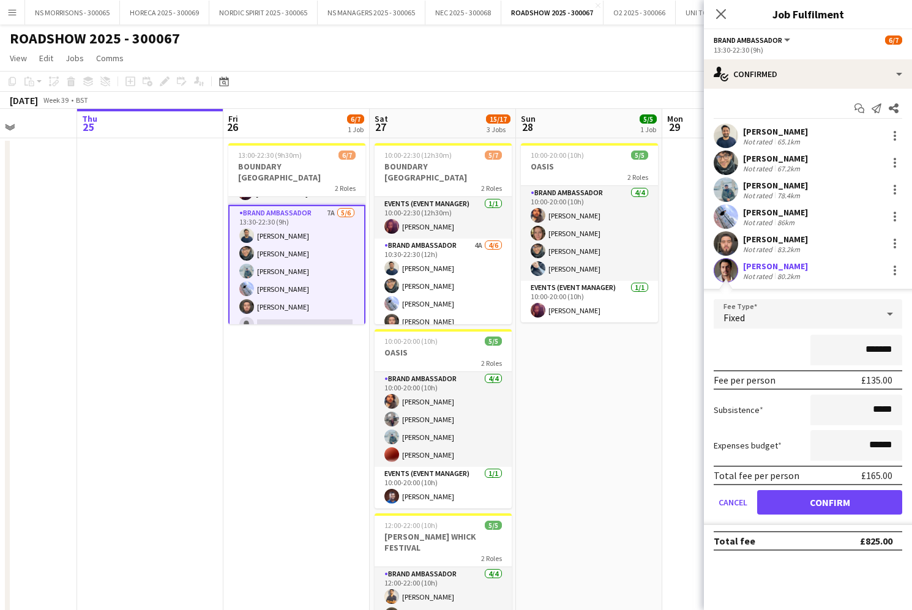
scroll to position [24, 0]
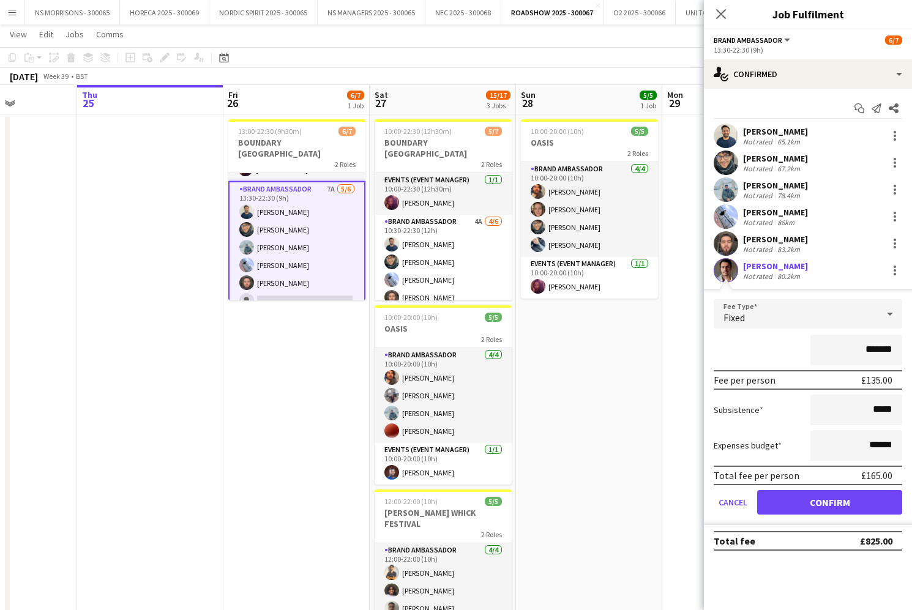
click at [817, 498] on button "Confirm" at bounding box center [829, 502] width 145 height 24
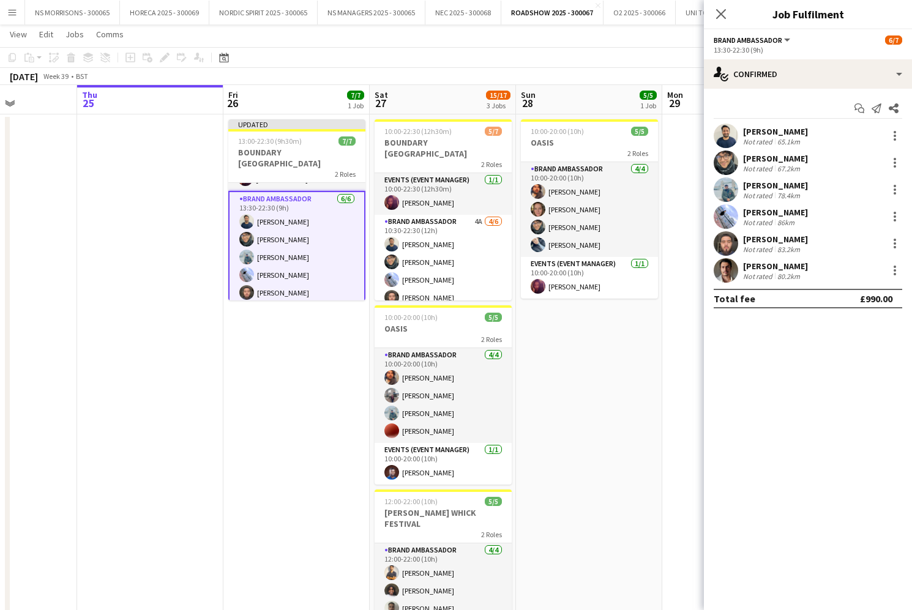
drag, startPoint x: 631, startPoint y: 399, endPoint x: 823, endPoint y: 80, distance: 372.2
click at [631, 399] on app-date-cell "10:00-20:00 (10h) 5/5 OASIS 2 Roles Brand Ambassador [DATE] 10:00-20:00 (10h) […" at bounding box center [589, 405] width 146 height 582
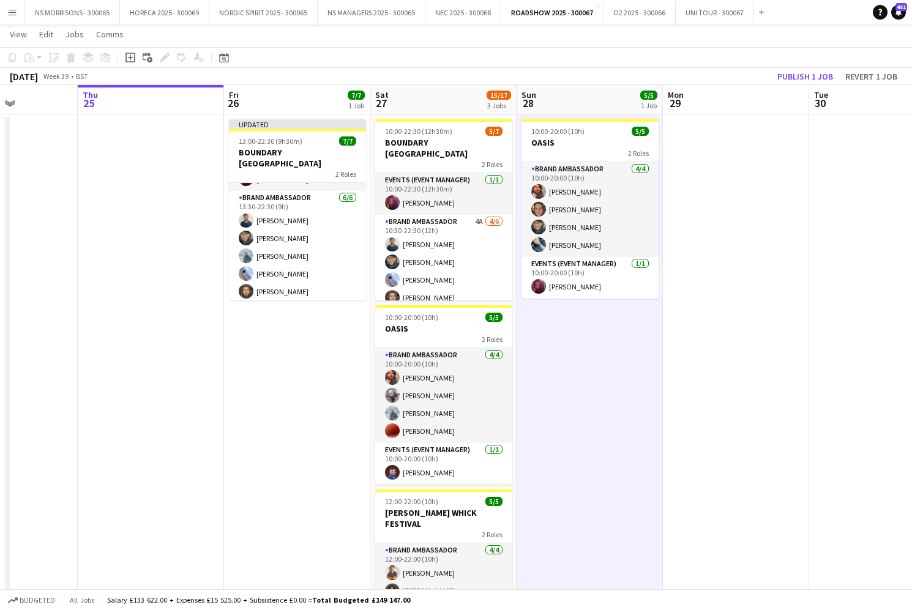
click at [797, 73] on button "Publish 1 job" at bounding box center [804, 77] width 65 height 16
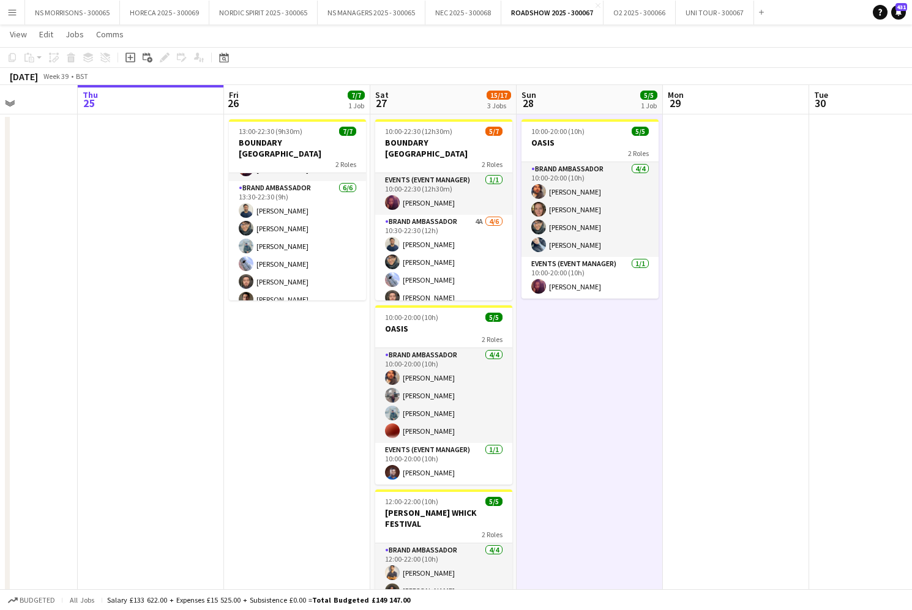
click at [11, 12] on app-icon "Menu" at bounding box center [12, 12] width 10 height 10
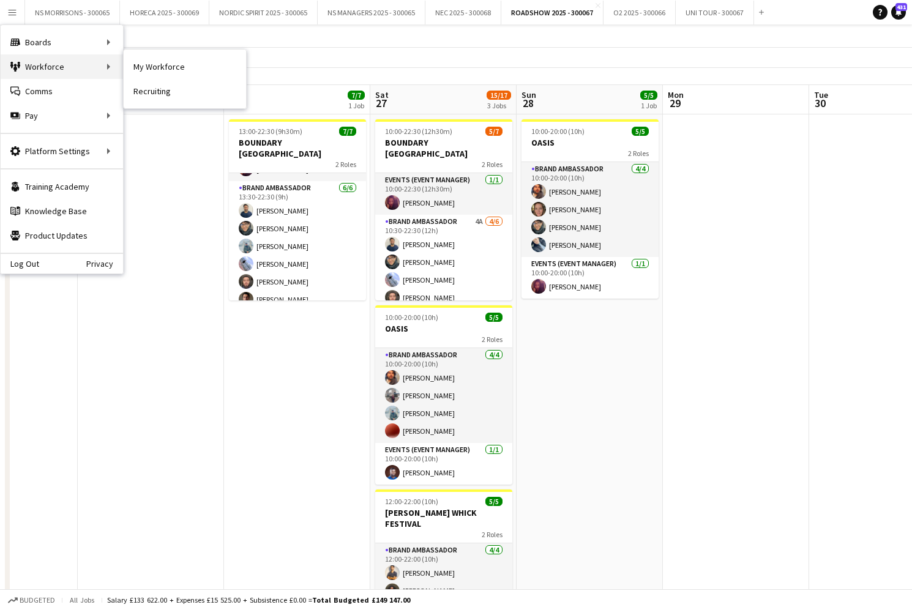
click at [118, 58] on div "Workforce Workforce" at bounding box center [62, 66] width 122 height 24
click at [200, 67] on link "My Workforce" at bounding box center [185, 66] width 122 height 24
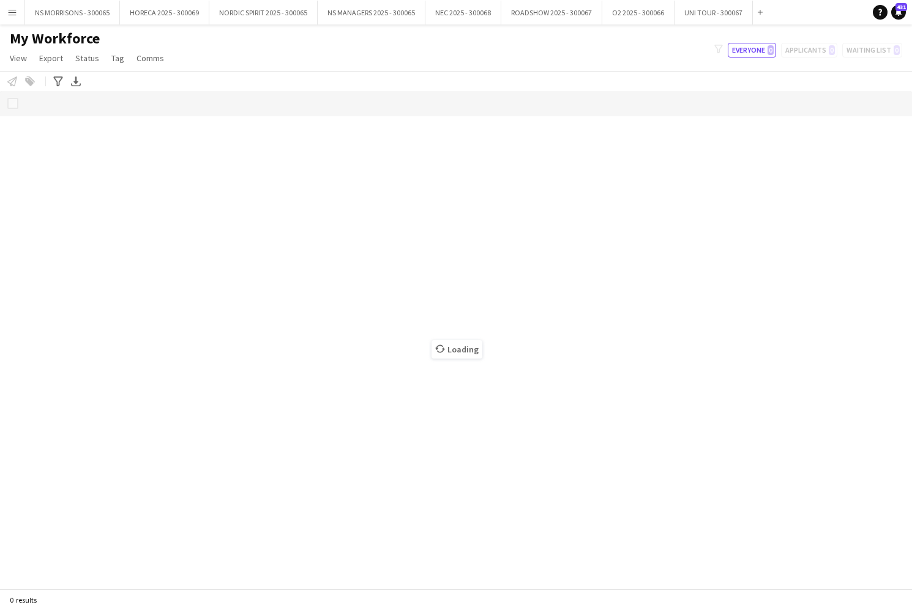
scroll to position [-1, 1]
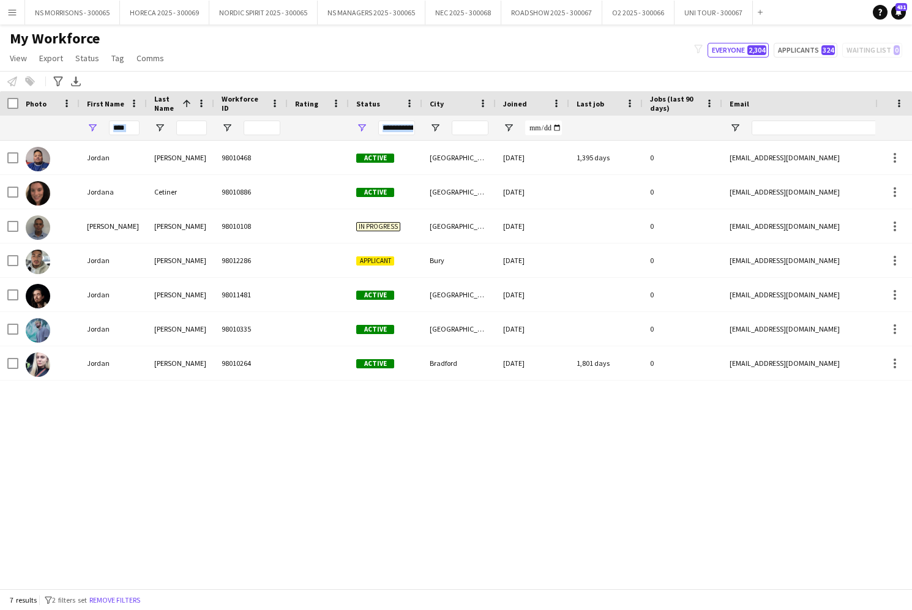
click at [133, 133] on div "****" at bounding box center [124, 128] width 31 height 24
drag, startPoint x: 133, startPoint y: 132, endPoint x: 91, endPoint y: 132, distance: 42.2
click at [91, 132] on div "****" at bounding box center [113, 128] width 67 height 24
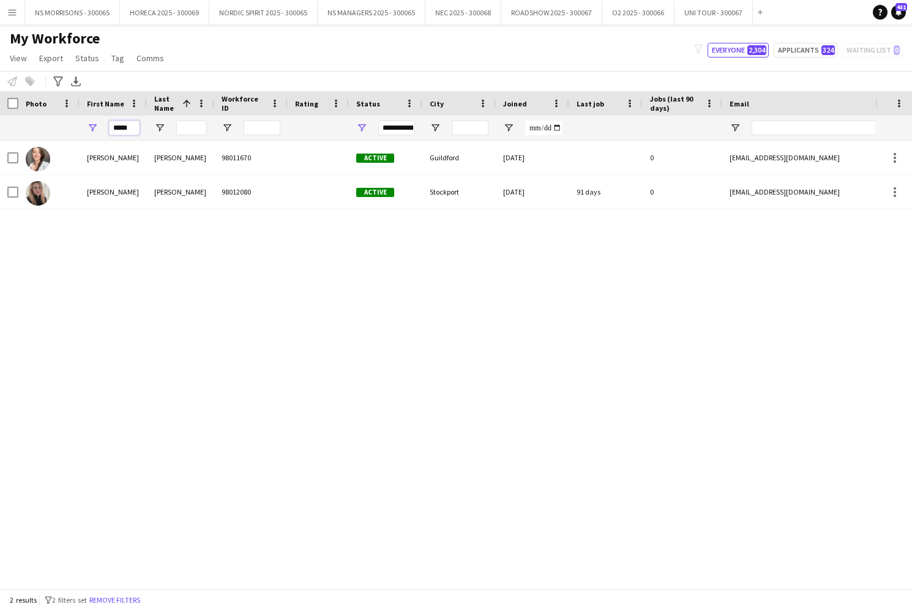
scroll to position [0, 2]
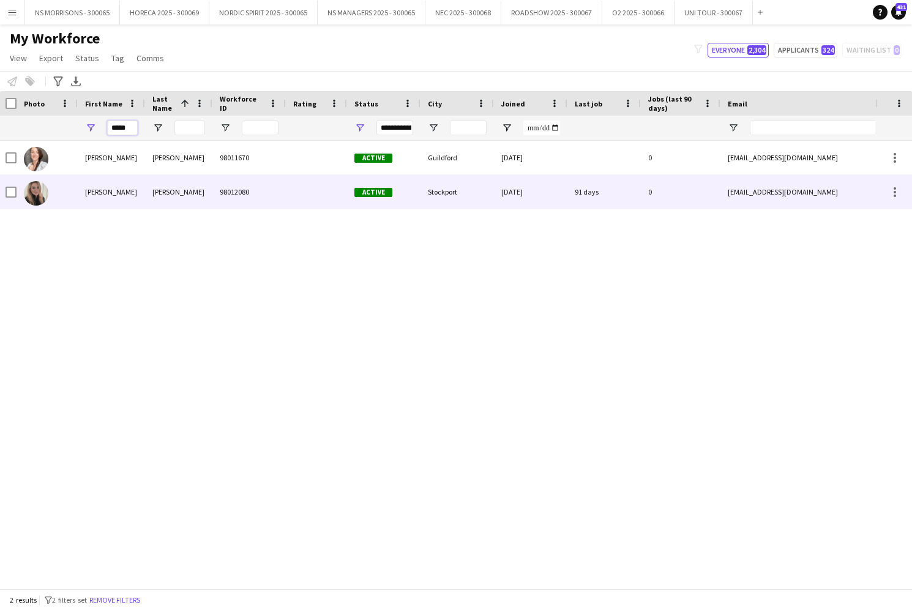
type input "*****"
click at [92, 190] on div "[PERSON_NAME]" at bounding box center [111, 192] width 67 height 34
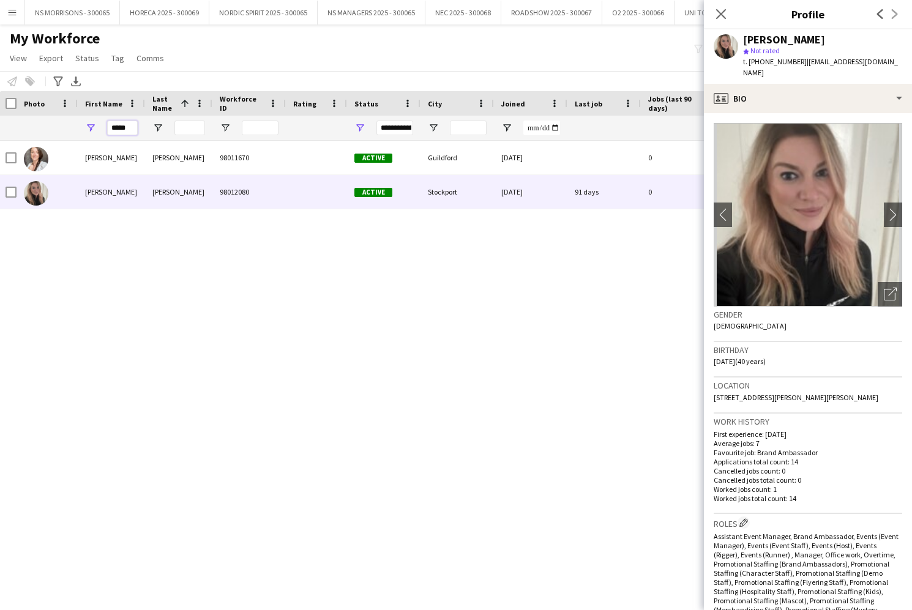
drag, startPoint x: 121, startPoint y: 128, endPoint x: 127, endPoint y: 128, distance: 6.7
click at [125, 128] on input "*****" at bounding box center [122, 128] width 31 height 15
click at [106, 128] on div "*****" at bounding box center [111, 128] width 67 height 24
